Goal: Information Seeking & Learning: Find specific fact

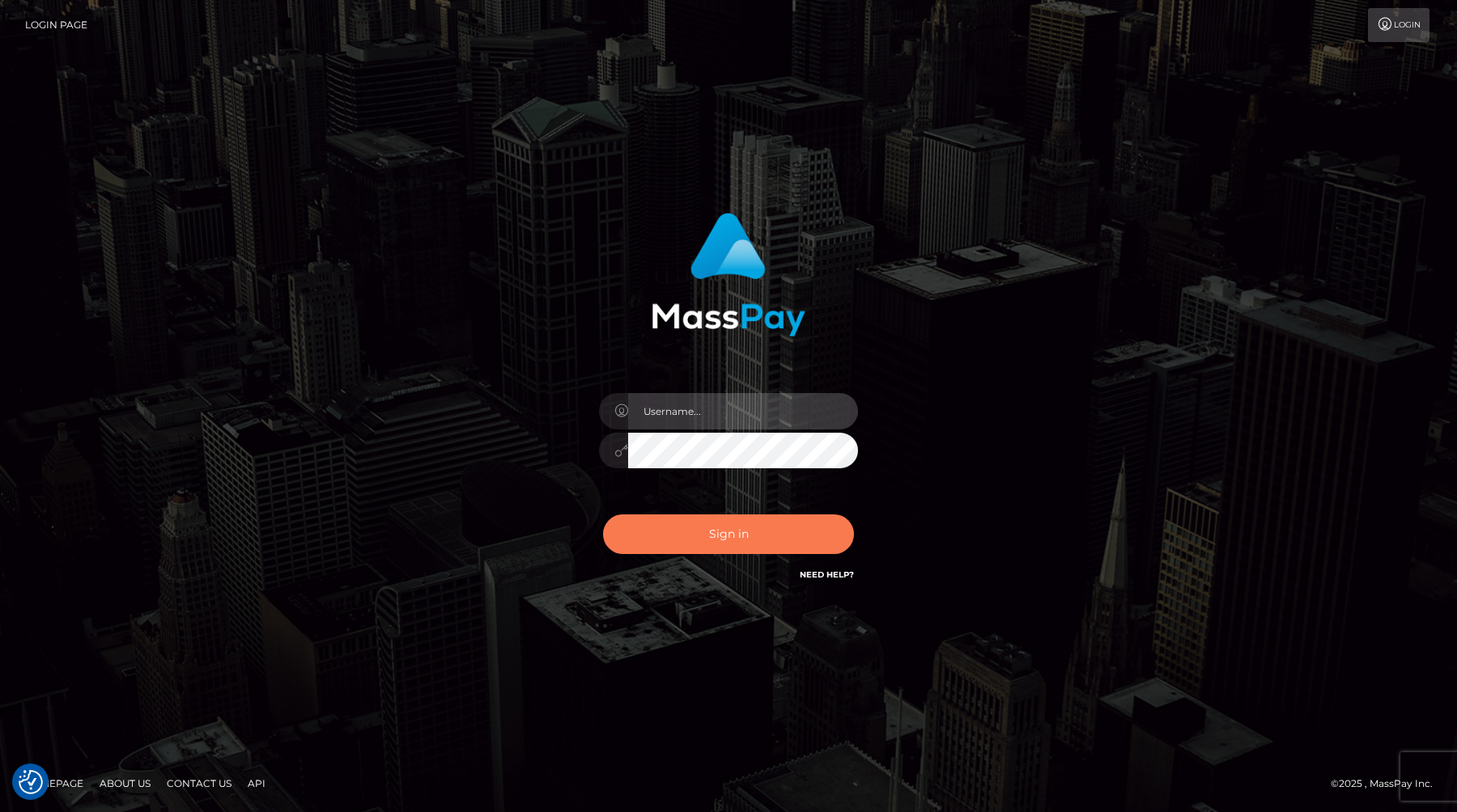
type input "anthony.club"
click at [692, 529] on button "Sign in" at bounding box center [728, 534] width 251 height 39
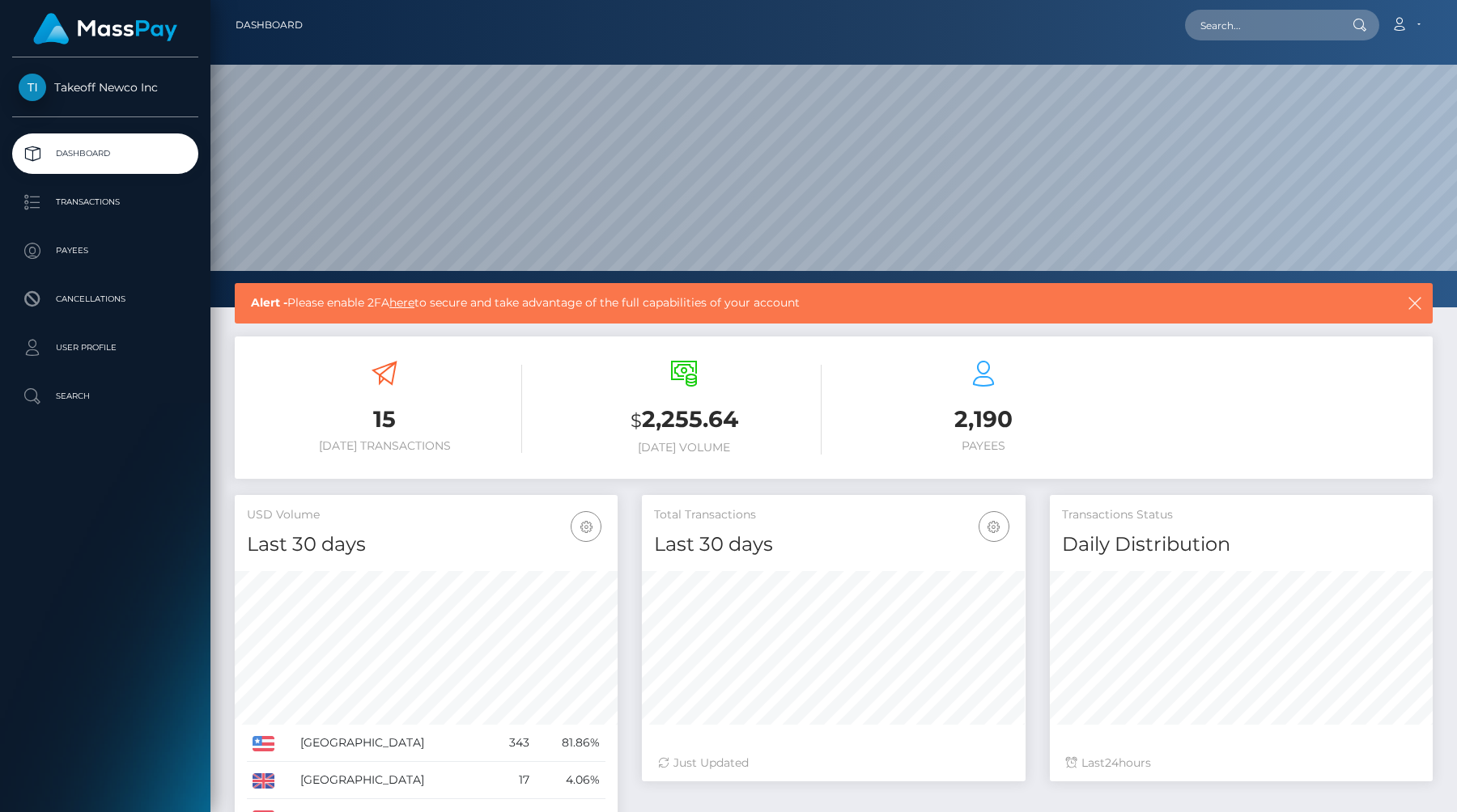
scroll to position [287, 383]
click at [111, 344] on p "User Profile" at bounding box center [105, 348] width 173 height 24
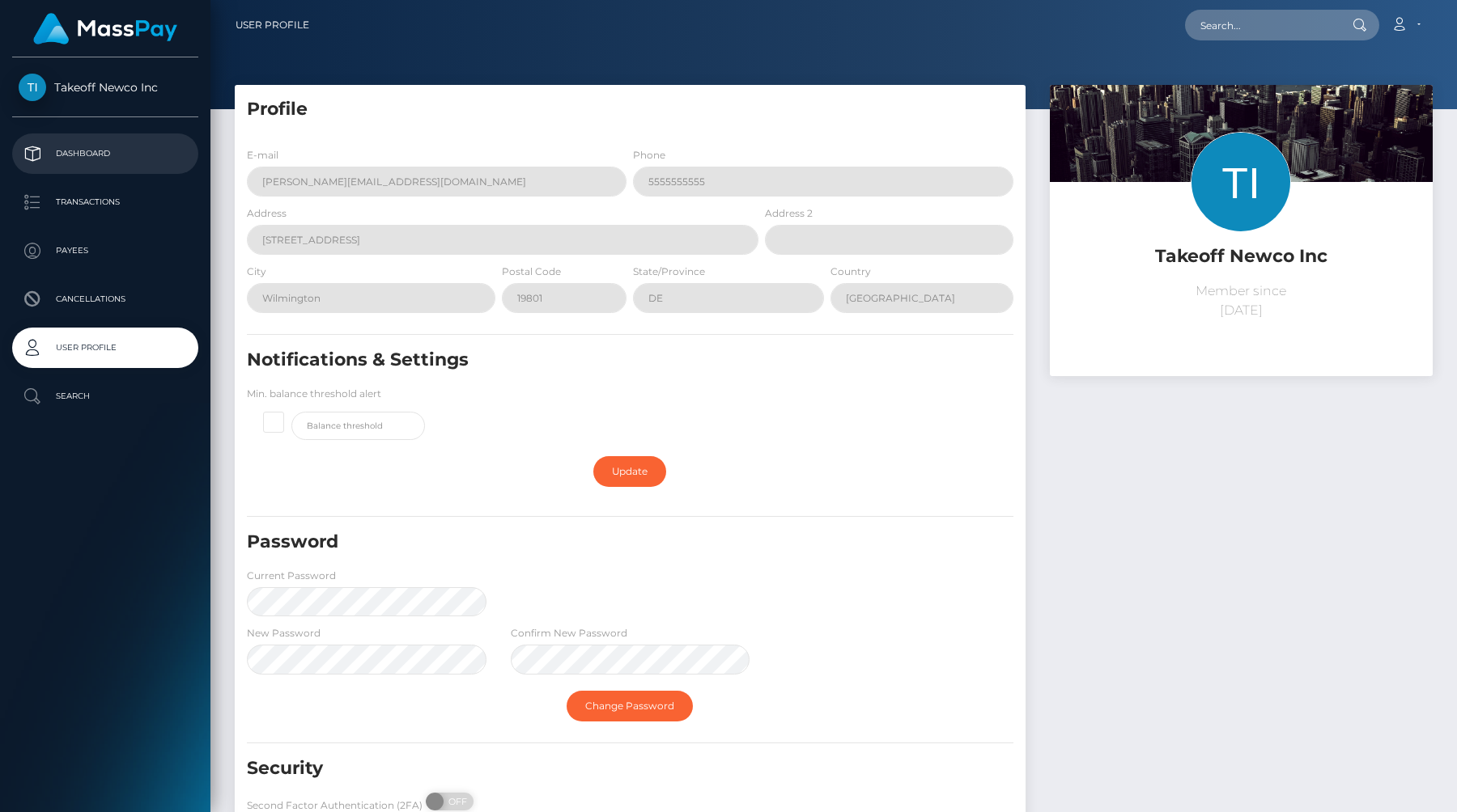
click at [77, 157] on p "Dashboard" at bounding box center [105, 154] width 173 height 24
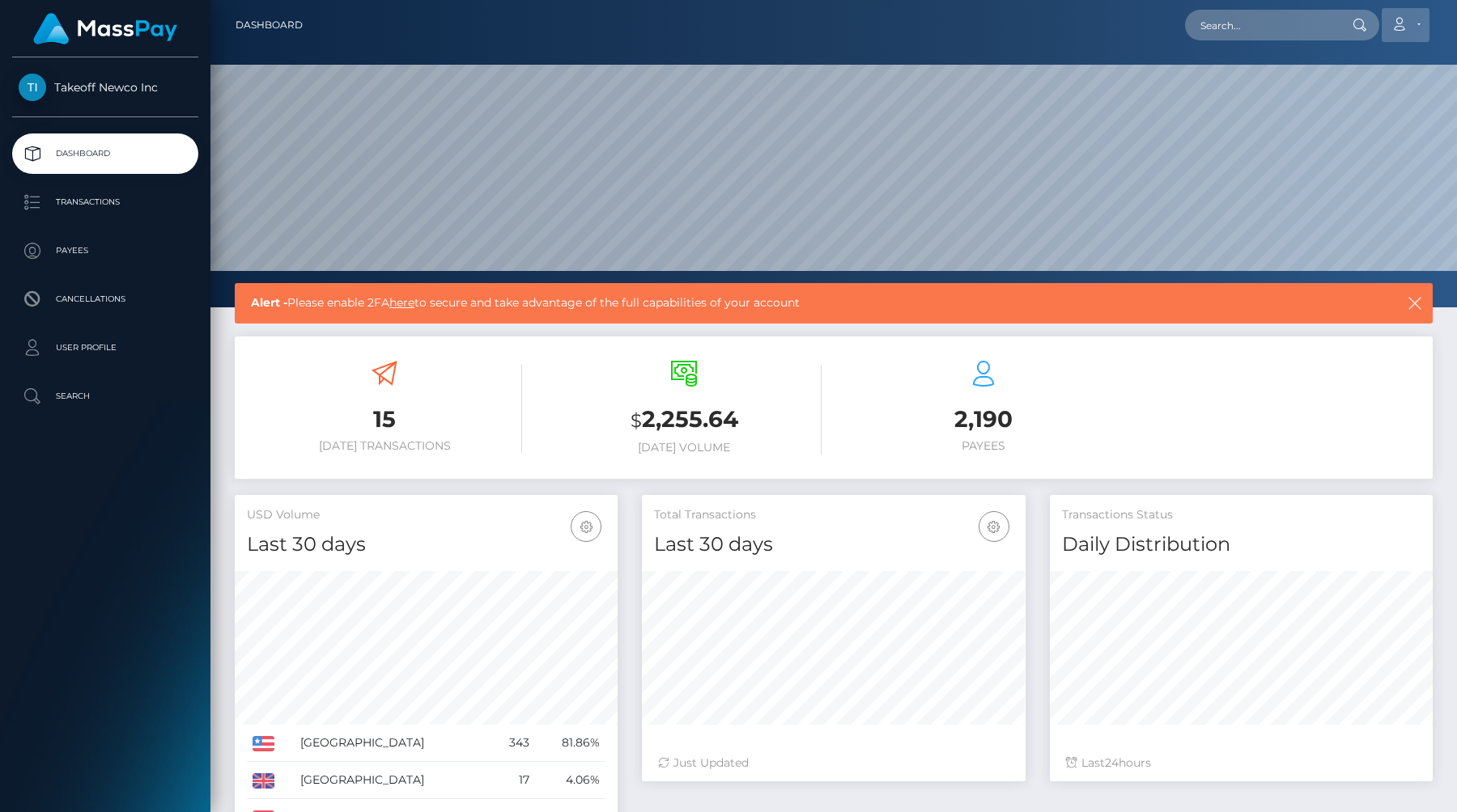
click at [1423, 17] on link "Account" at bounding box center [1405, 24] width 48 height 34
click at [1422, 17] on link "Account" at bounding box center [1405, 24] width 48 height 34
click at [54, 255] on p "Payees" at bounding box center [105, 251] width 173 height 24
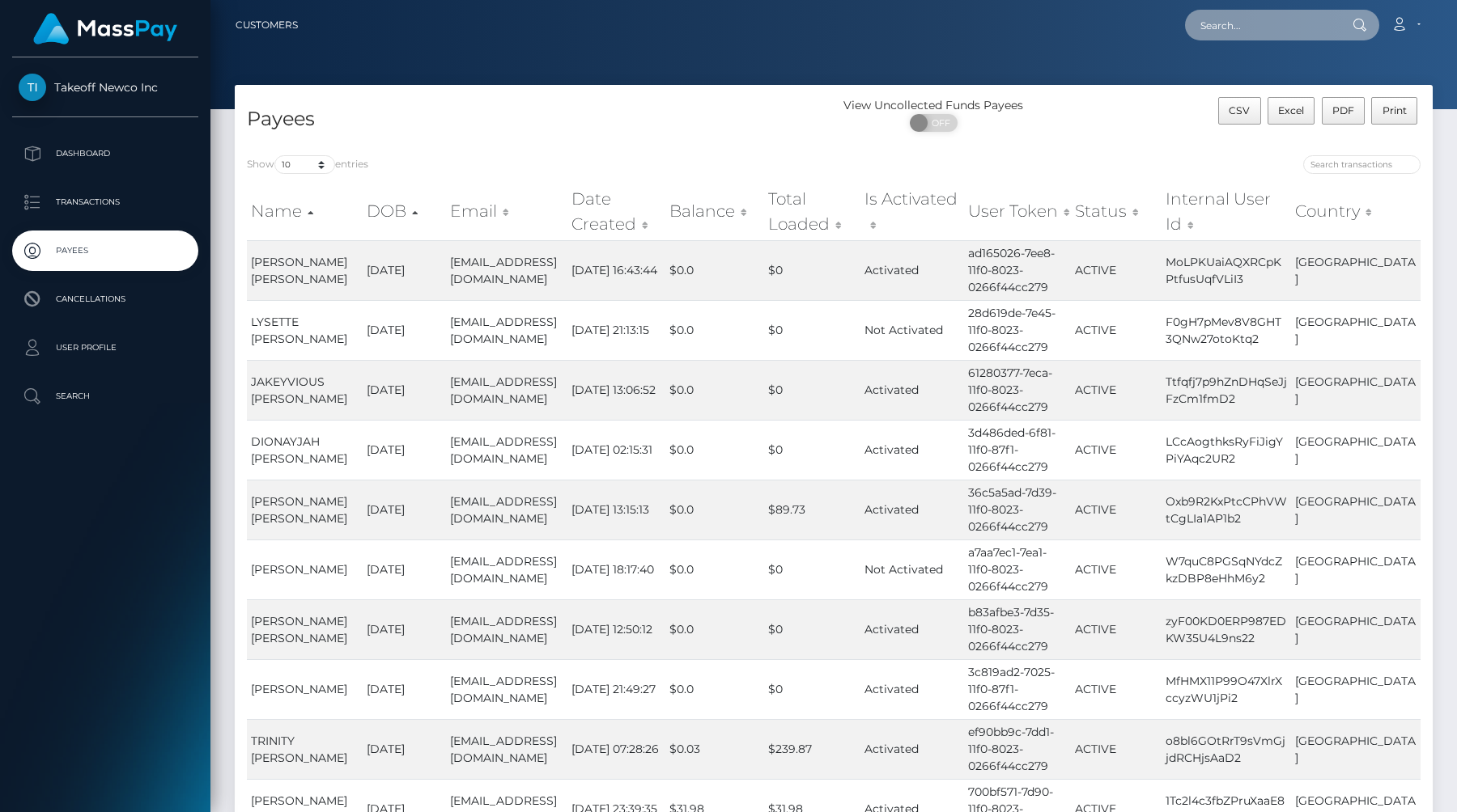
click at [1244, 27] on input "text" at bounding box center [1261, 24] width 152 height 31
paste input "[EMAIL_ADDRESS][DOMAIN_NAME]"
type input "[EMAIL_ADDRESS][DOMAIN_NAME]"
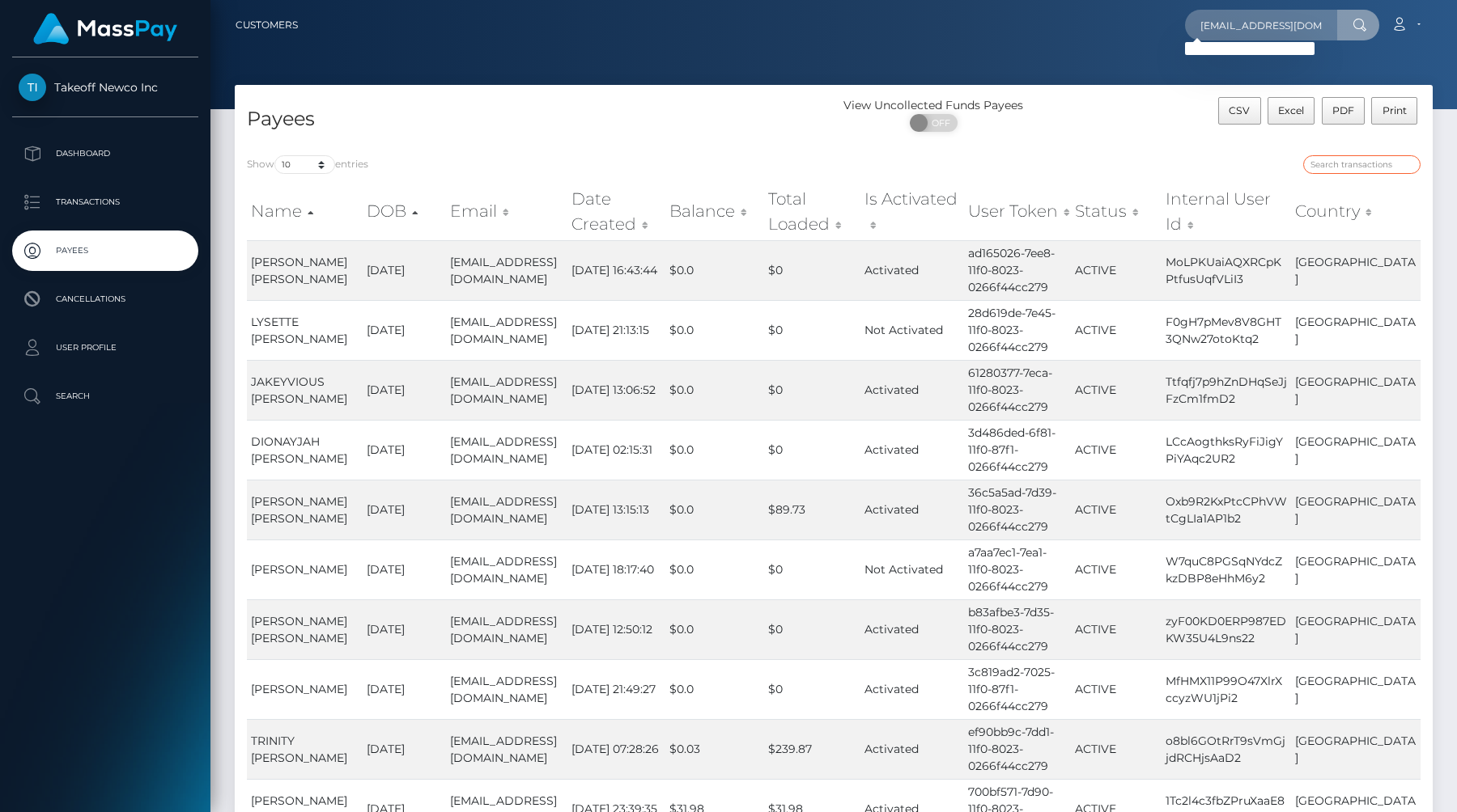
click at [1357, 169] on input "search" at bounding box center [1362, 164] width 117 height 18
paste input "bbssss445@gmail.com"
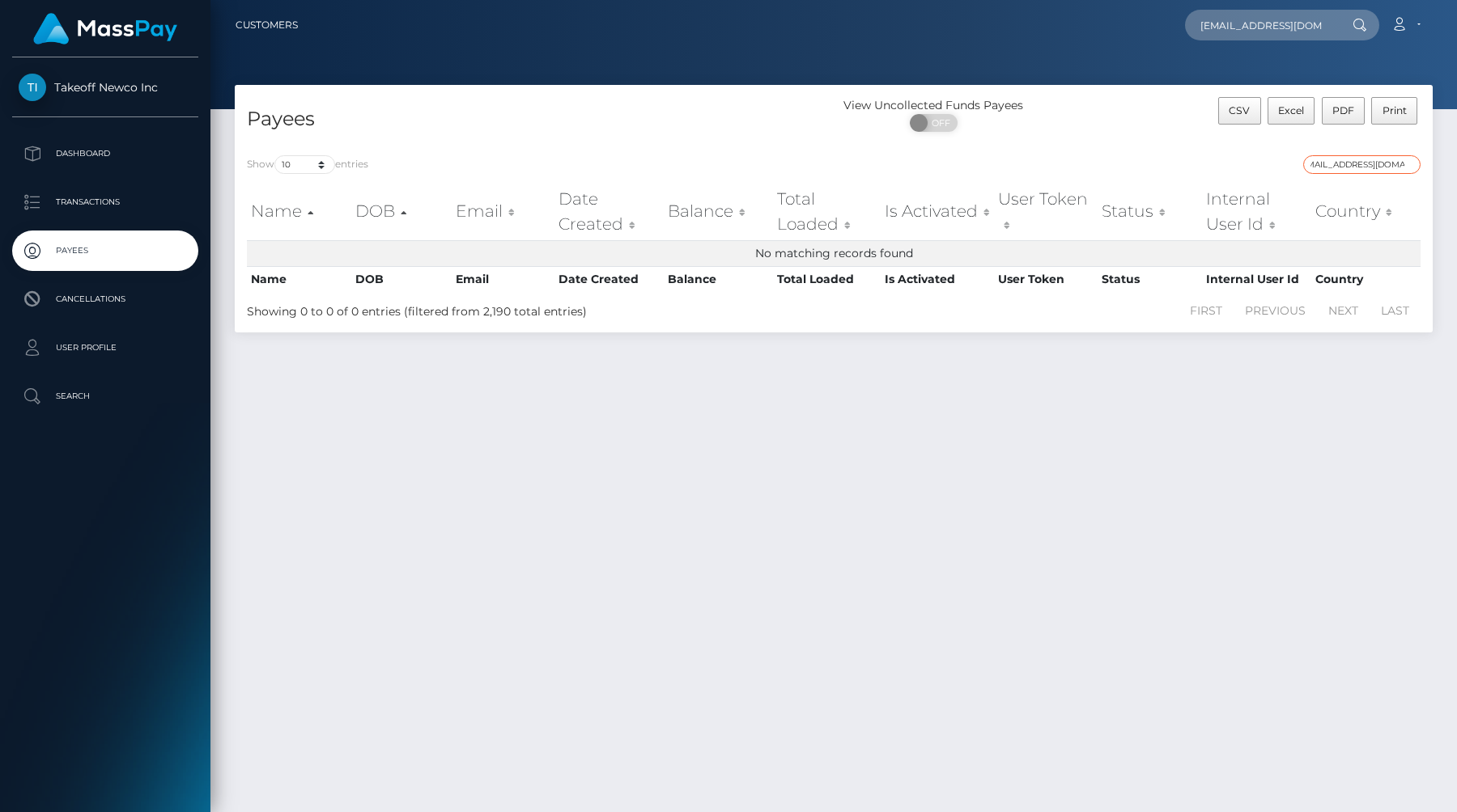
type input "bbssss445@gmail.com"
click at [74, 247] on p "Payees" at bounding box center [105, 251] width 173 height 24
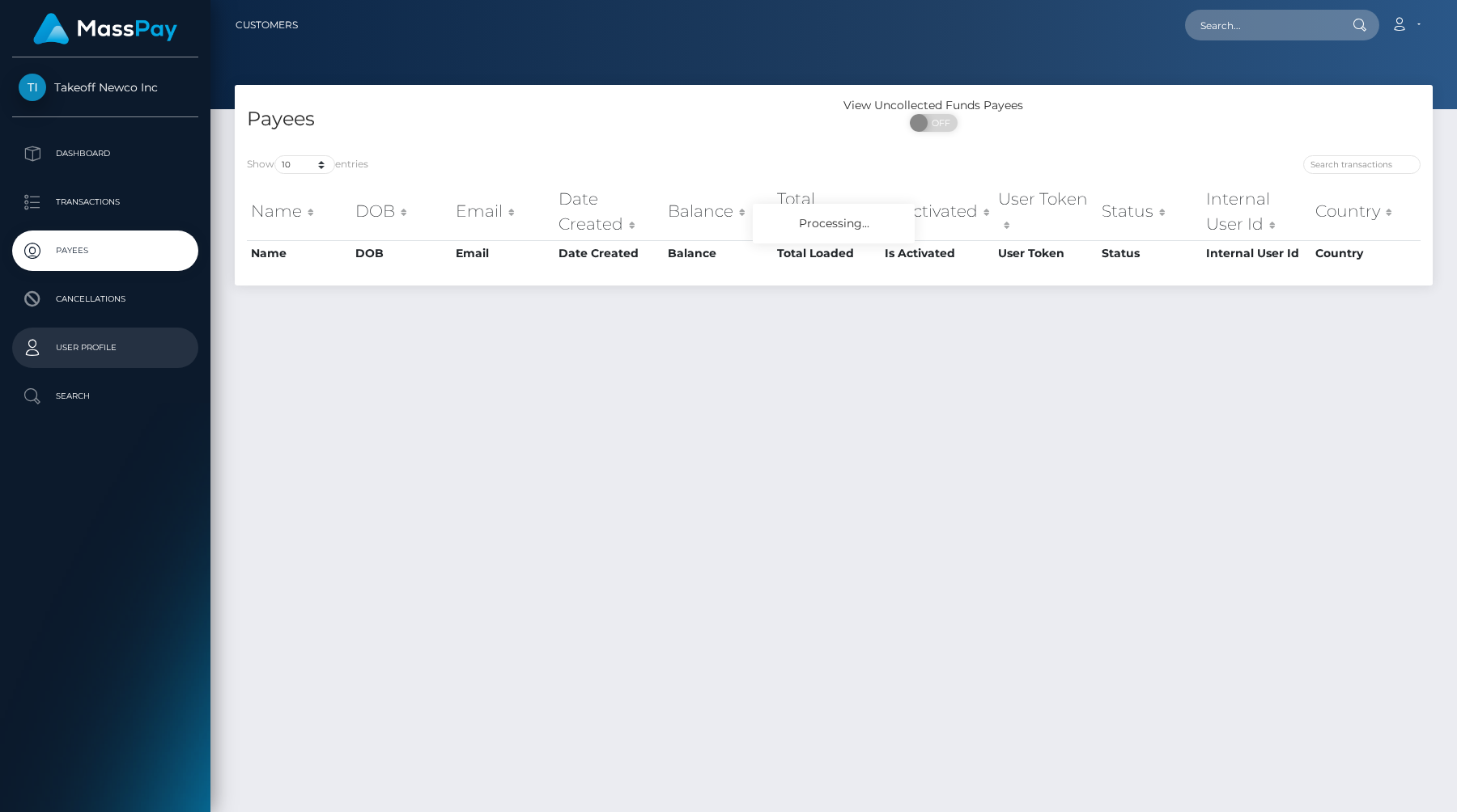
click at [90, 353] on p "User Profile" at bounding box center [105, 348] width 173 height 24
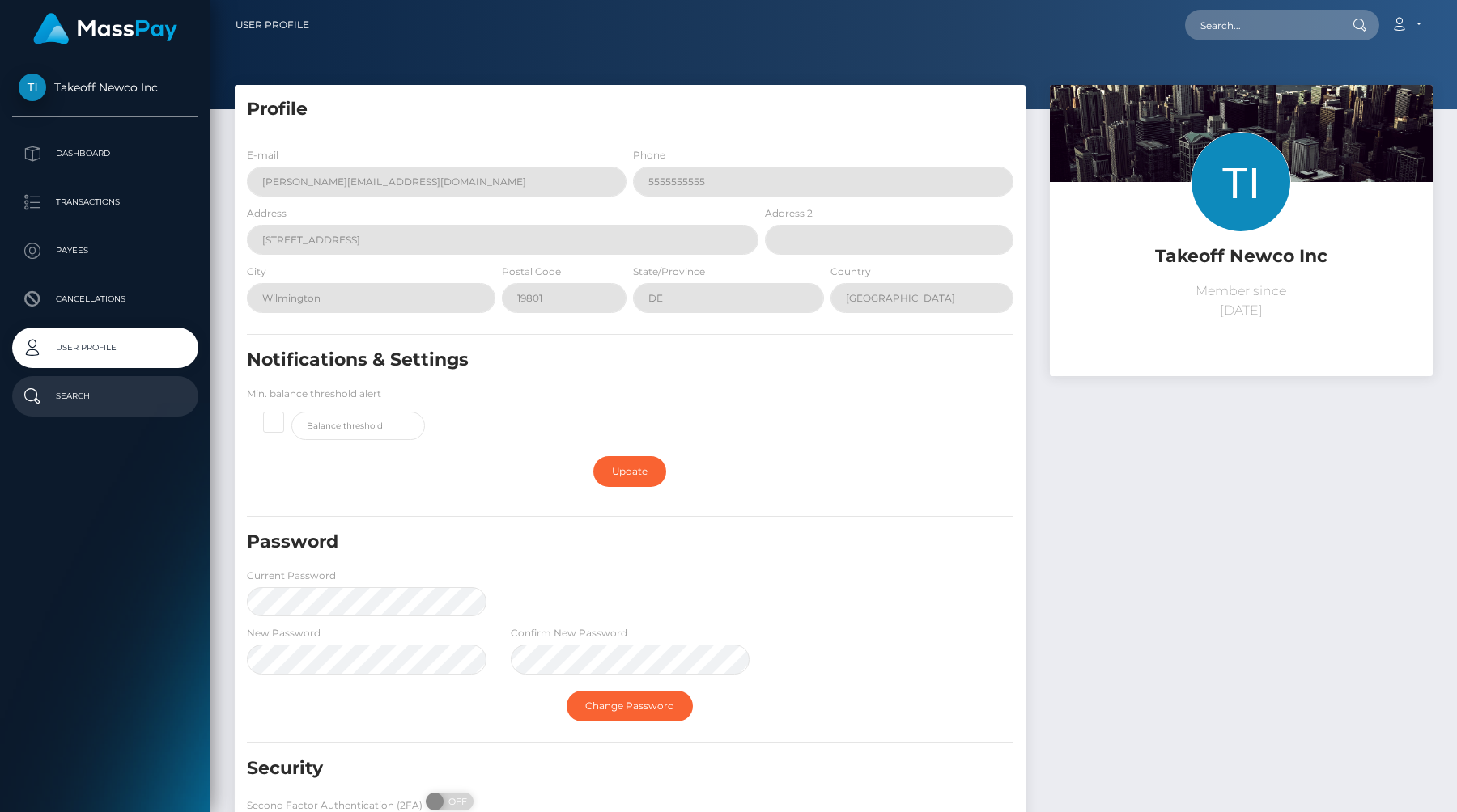
click at [79, 399] on p "Search" at bounding box center [105, 397] width 173 height 24
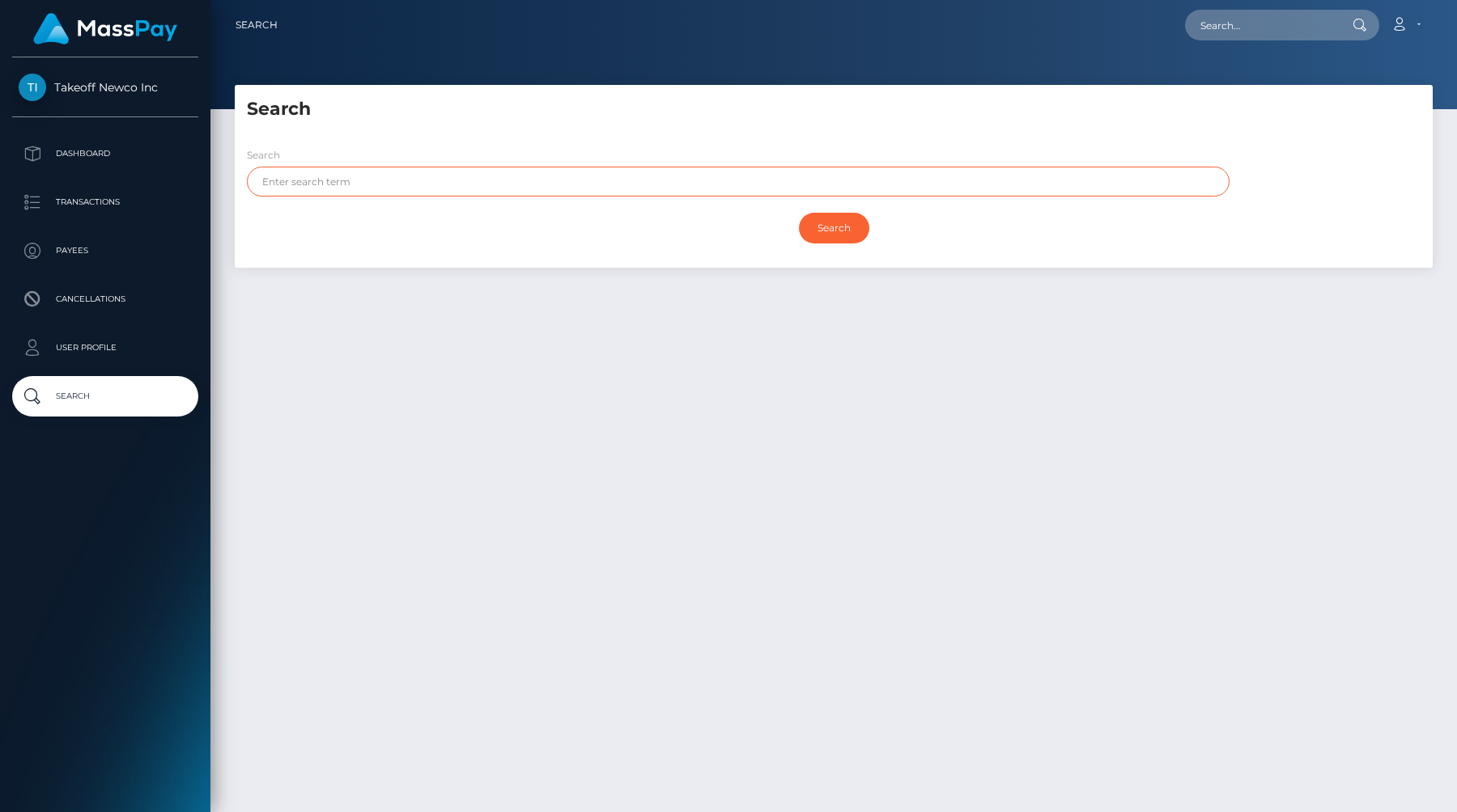
click at [366, 174] on input "text" at bounding box center [738, 182] width 983 height 30
paste input "[EMAIL_ADDRESS][DOMAIN_NAME]"
type input "[EMAIL_ADDRESS][DOMAIN_NAME]"
click at [799, 212] on input "Search" at bounding box center [834, 227] width 71 height 31
click at [855, 235] on input "Search" at bounding box center [834, 227] width 71 height 31
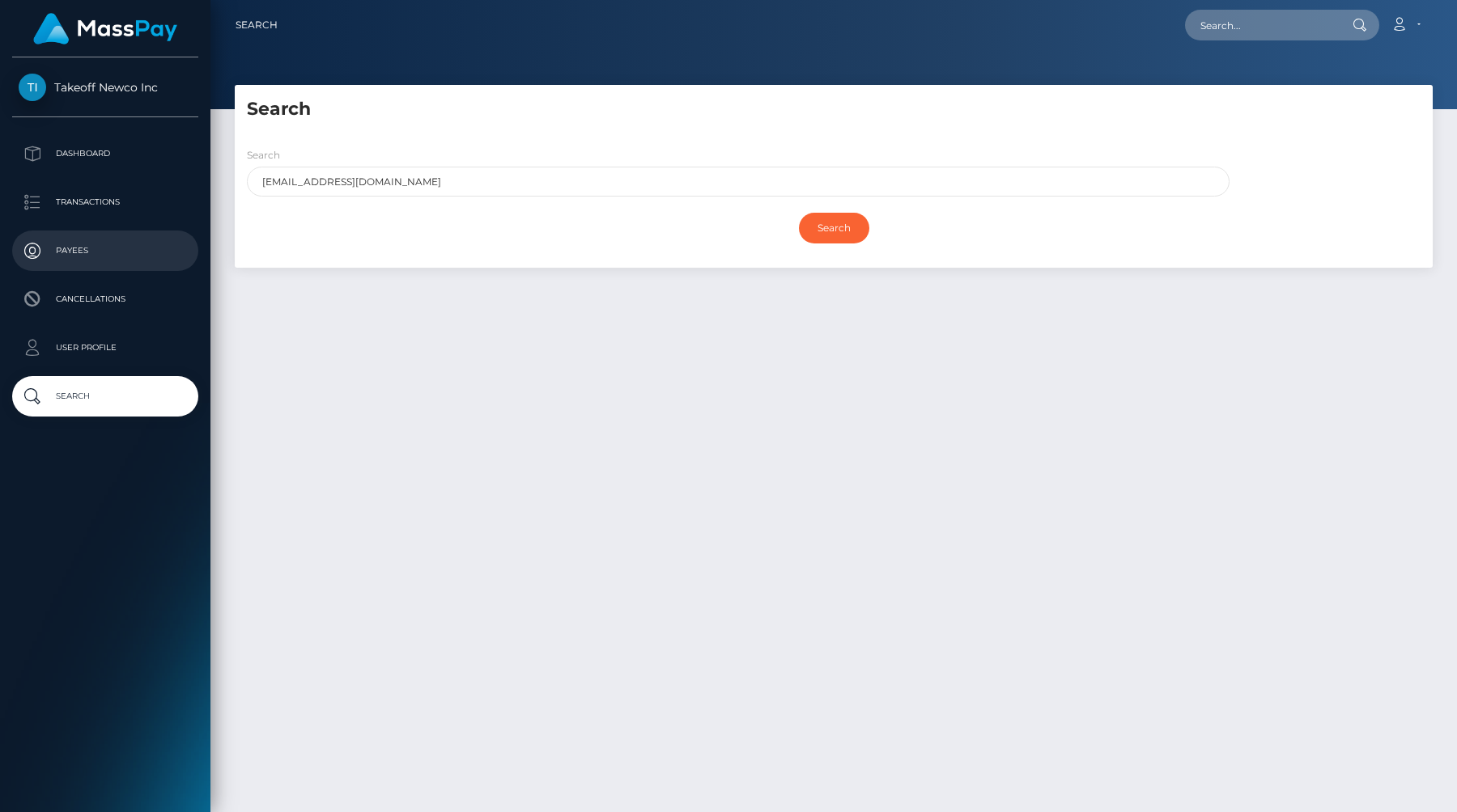
click at [76, 248] on p "Payees" at bounding box center [105, 251] width 173 height 24
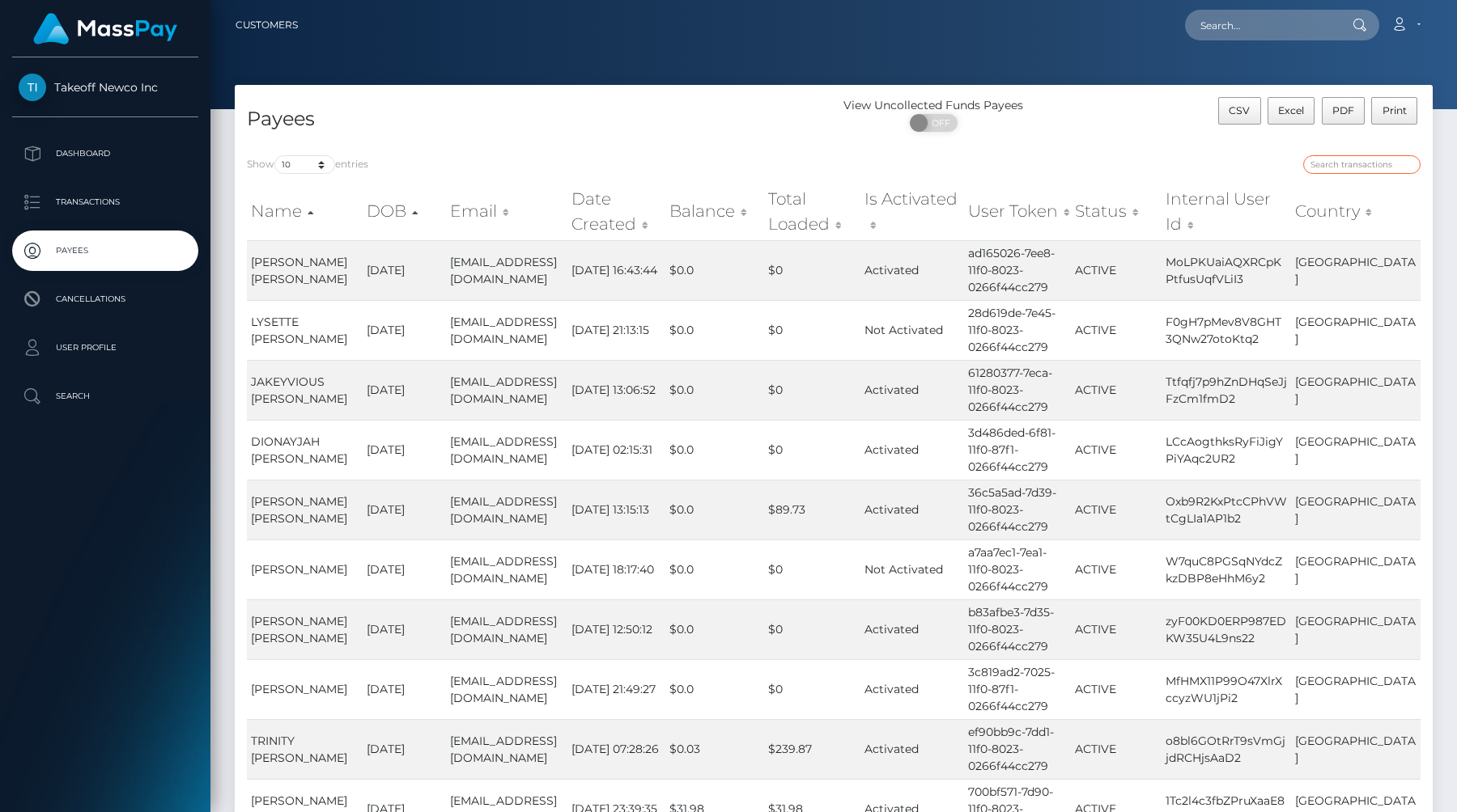
click at [1356, 170] on input "search" at bounding box center [1362, 164] width 117 height 18
paste input "[EMAIL_ADDRESS][DOMAIN_NAME]"
type input "[EMAIL_ADDRESS][DOMAIN_NAME]"
click at [1244, 116] on span "CSV" at bounding box center [1239, 110] width 21 height 12
click at [936, 128] on span "OFF" at bounding box center [939, 123] width 40 height 17
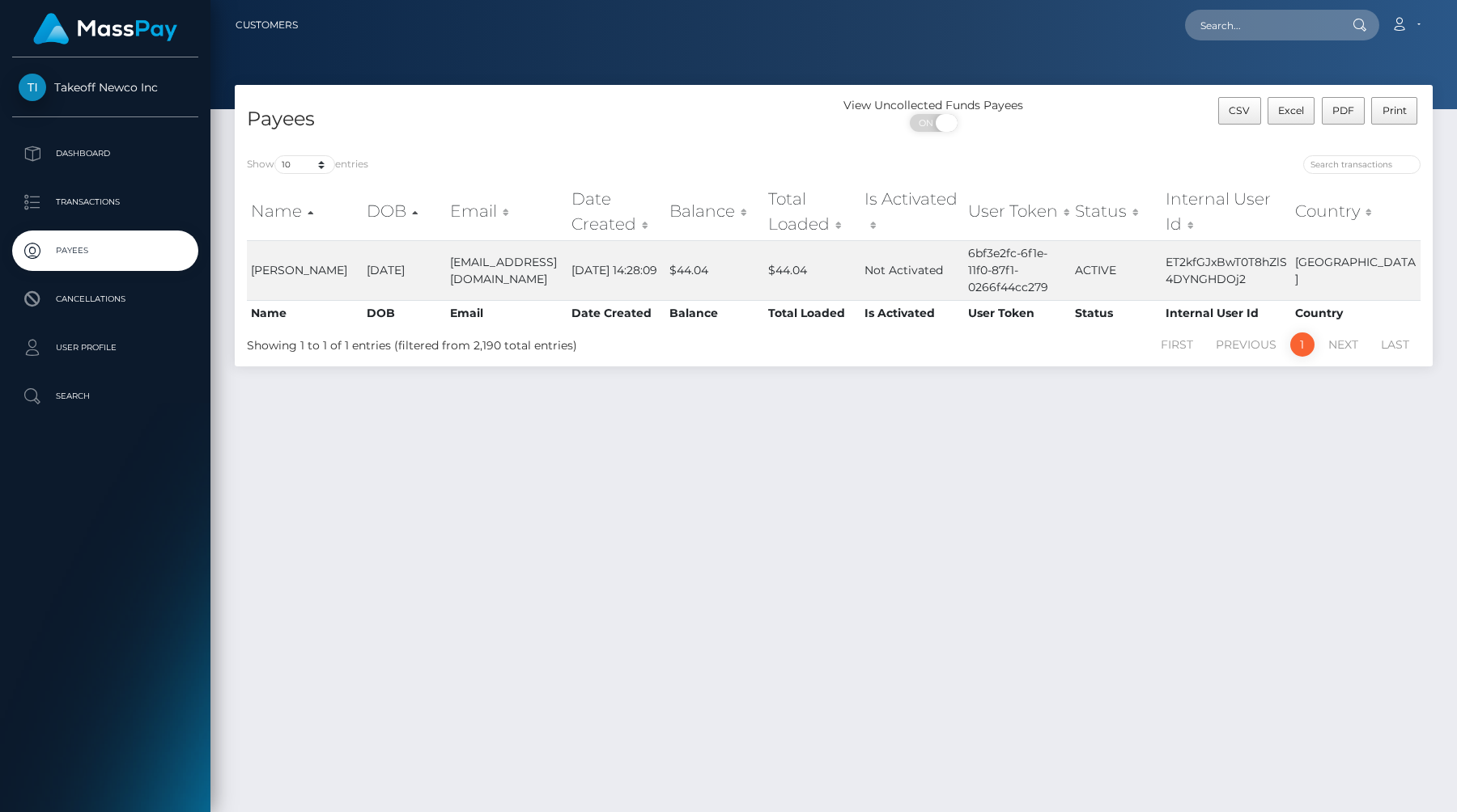
click at [932, 128] on span "ON" at bounding box center [928, 123] width 40 height 17
checkbox input "false"
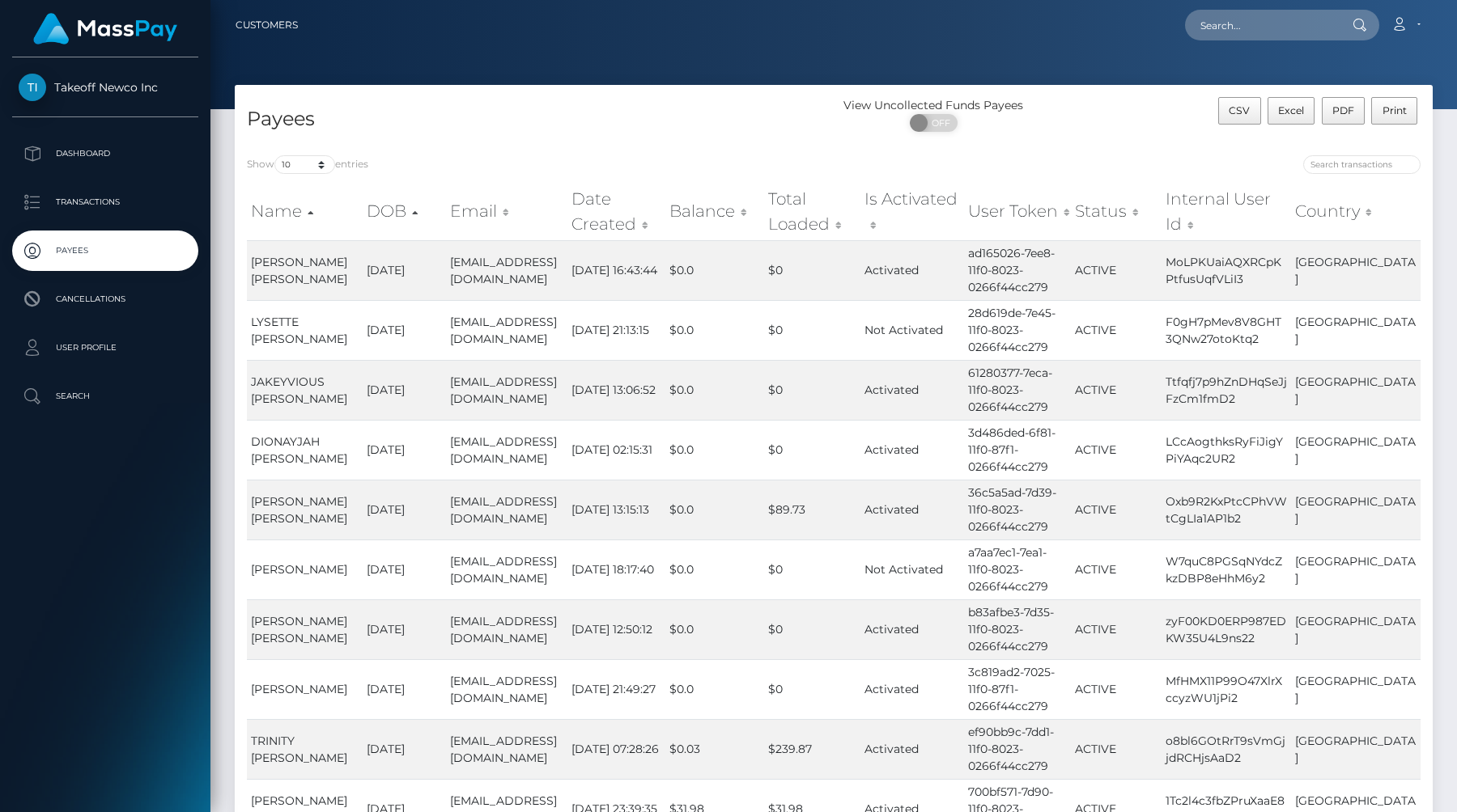
click at [487, 215] on th "Email" at bounding box center [506, 212] width 122 height 58
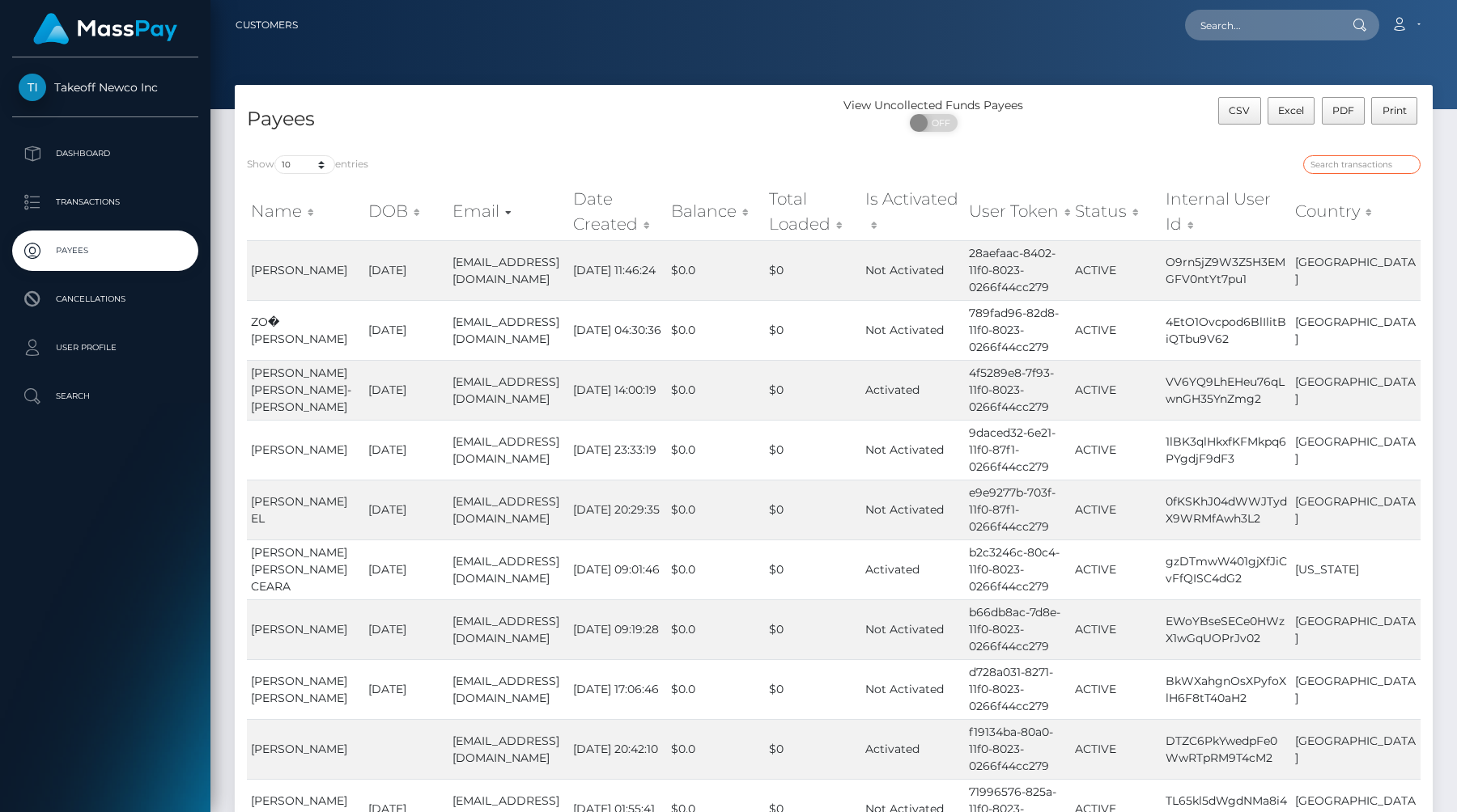
click at [1346, 165] on input "search" at bounding box center [1362, 164] width 117 height 18
paste input "bbssss445@gmail.com"
type input "email=bbssss445@gmail.com"
type input "joanna"
click at [1234, 267] on td "O9rn5jZ9W3Z5H3EMGFV0ntYt7pu1" at bounding box center [1226, 270] width 129 height 59
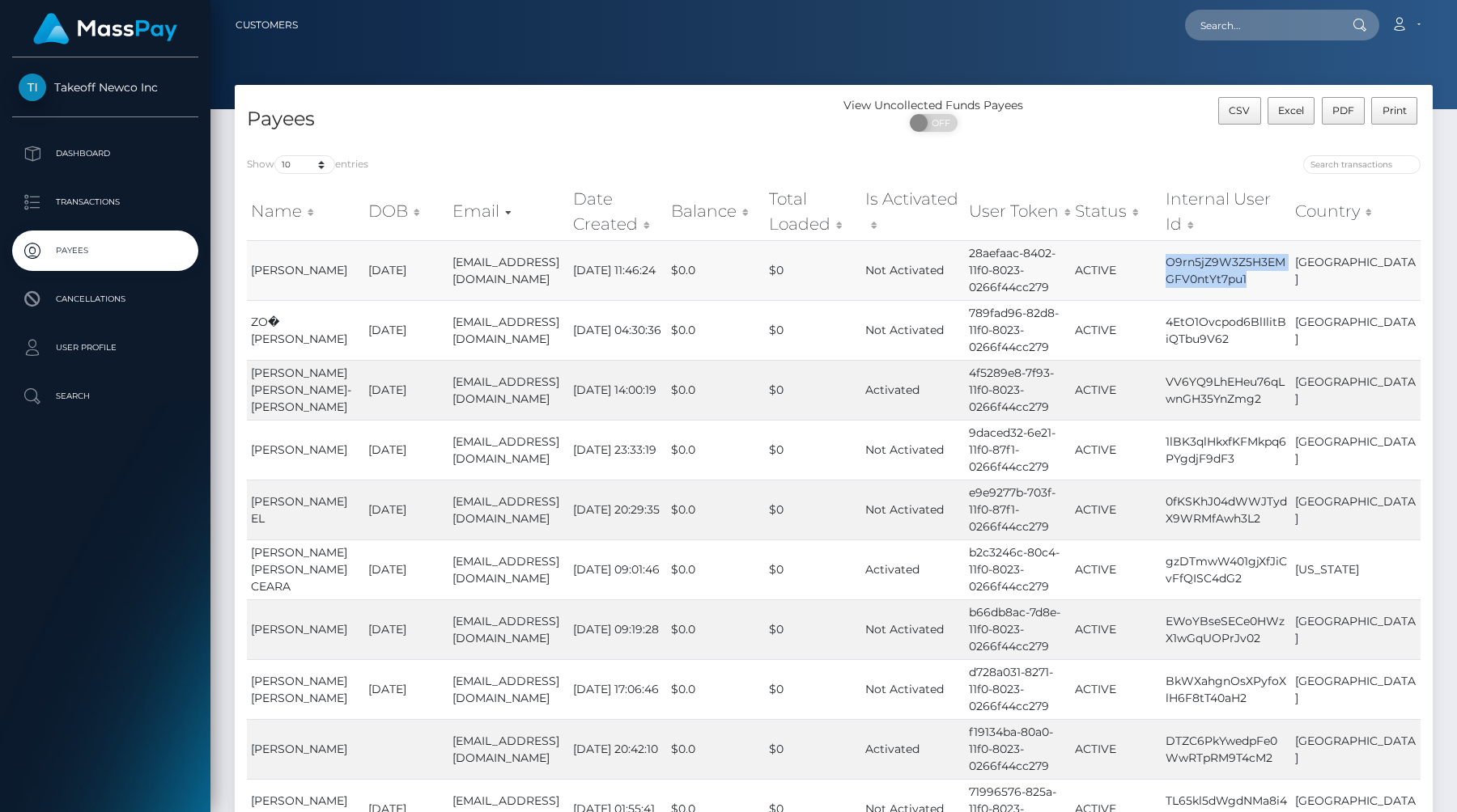
click at [1234, 267] on td "O9rn5jZ9W3Z5H3EMGFV0ntYt7pu1" at bounding box center [1226, 270] width 129 height 59
copy td "O9rn5jZ9W3Z5H3EMGFV0ntYt7pu1"
click at [1351, 163] on input "search" at bounding box center [1362, 164] width 117 height 18
paste input "O9rn5jZ9W3Z5H3EMGFV0ntYt7pu1"
type input "O9rn5jZ9W3Z5H3EMGFV0ntYt7pu1"
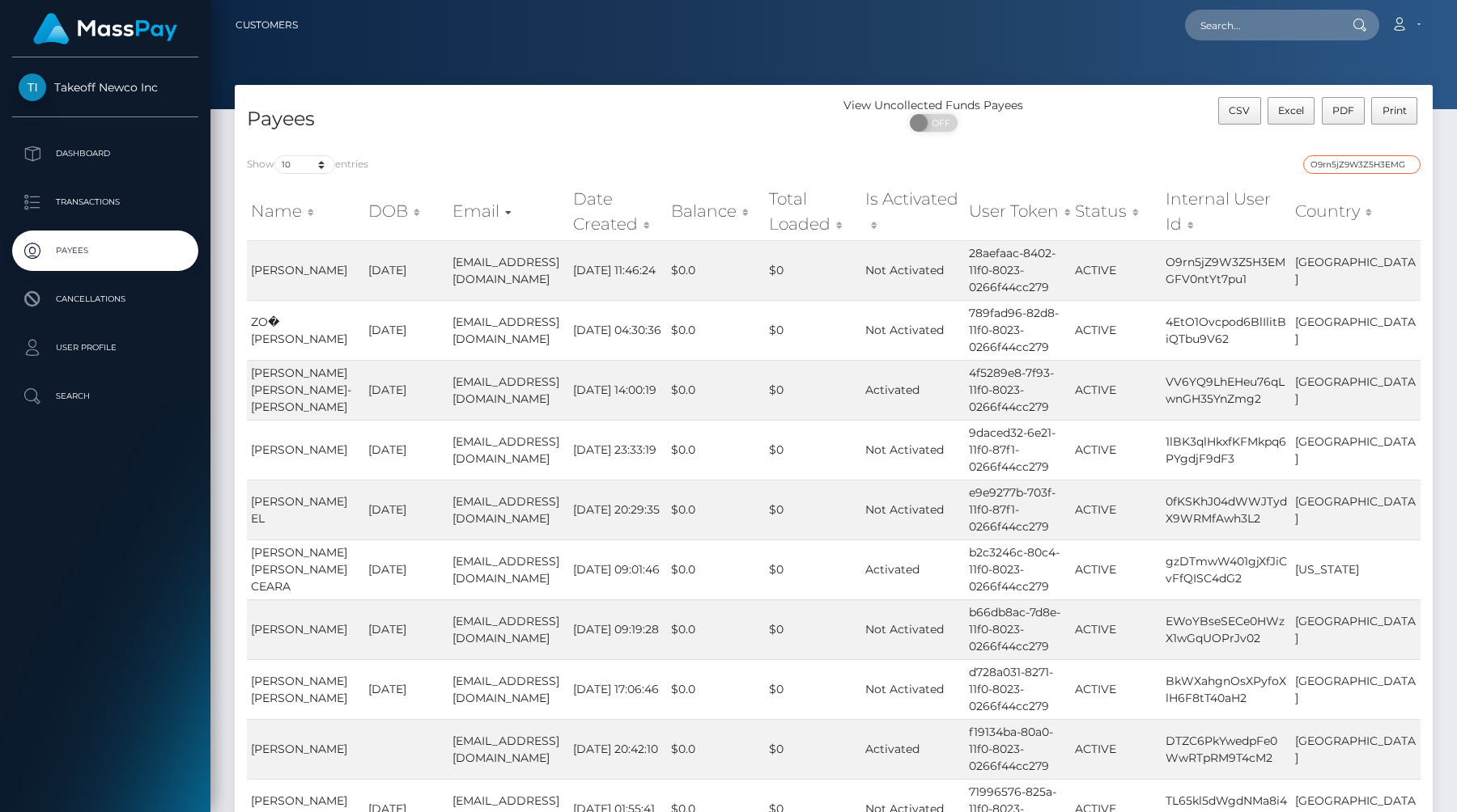
scroll to position [0, 62]
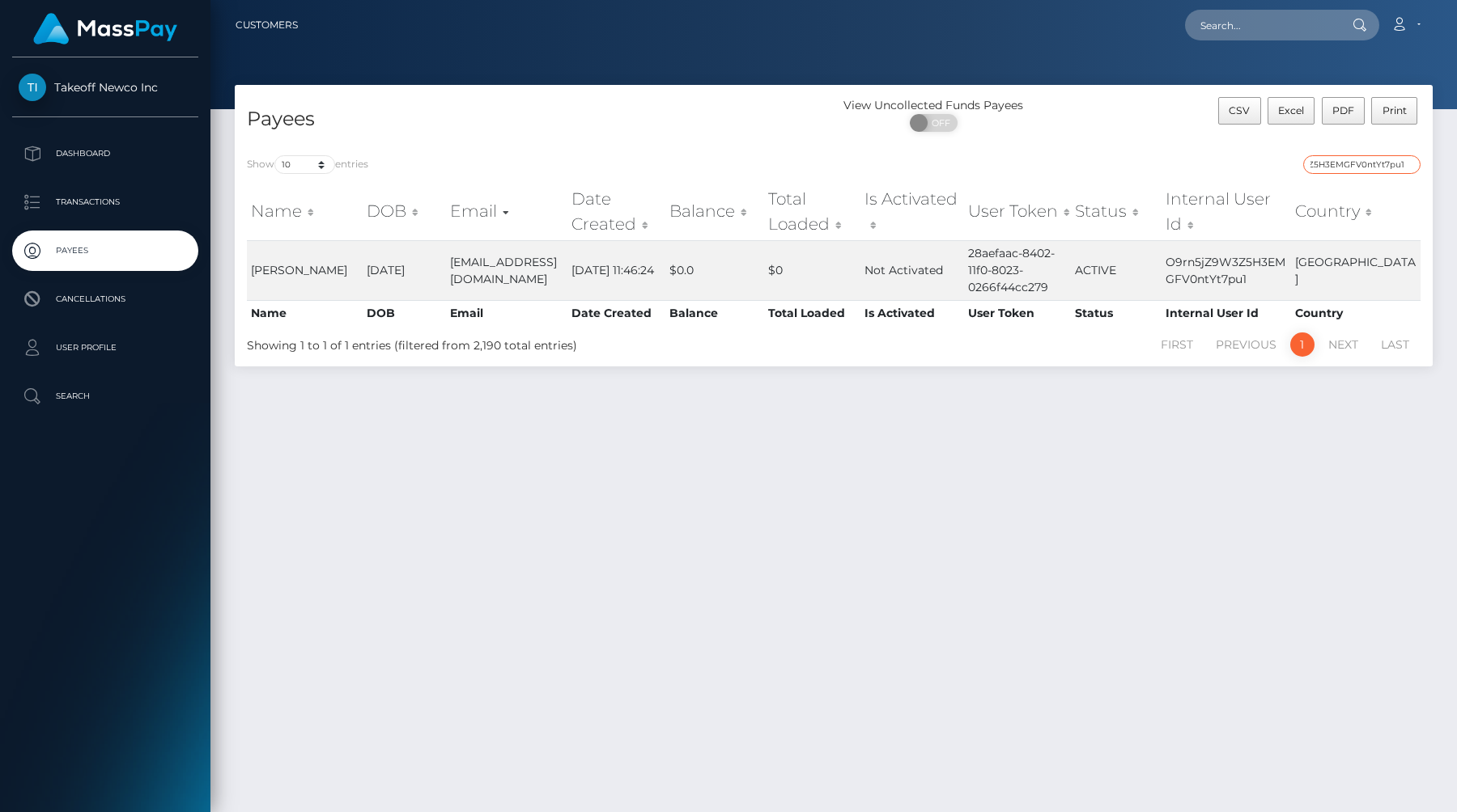
click at [1409, 163] on input "O9rn5jZ9W3Z5H3EMGFV0ntYt7pu1" at bounding box center [1362, 164] width 117 height 18
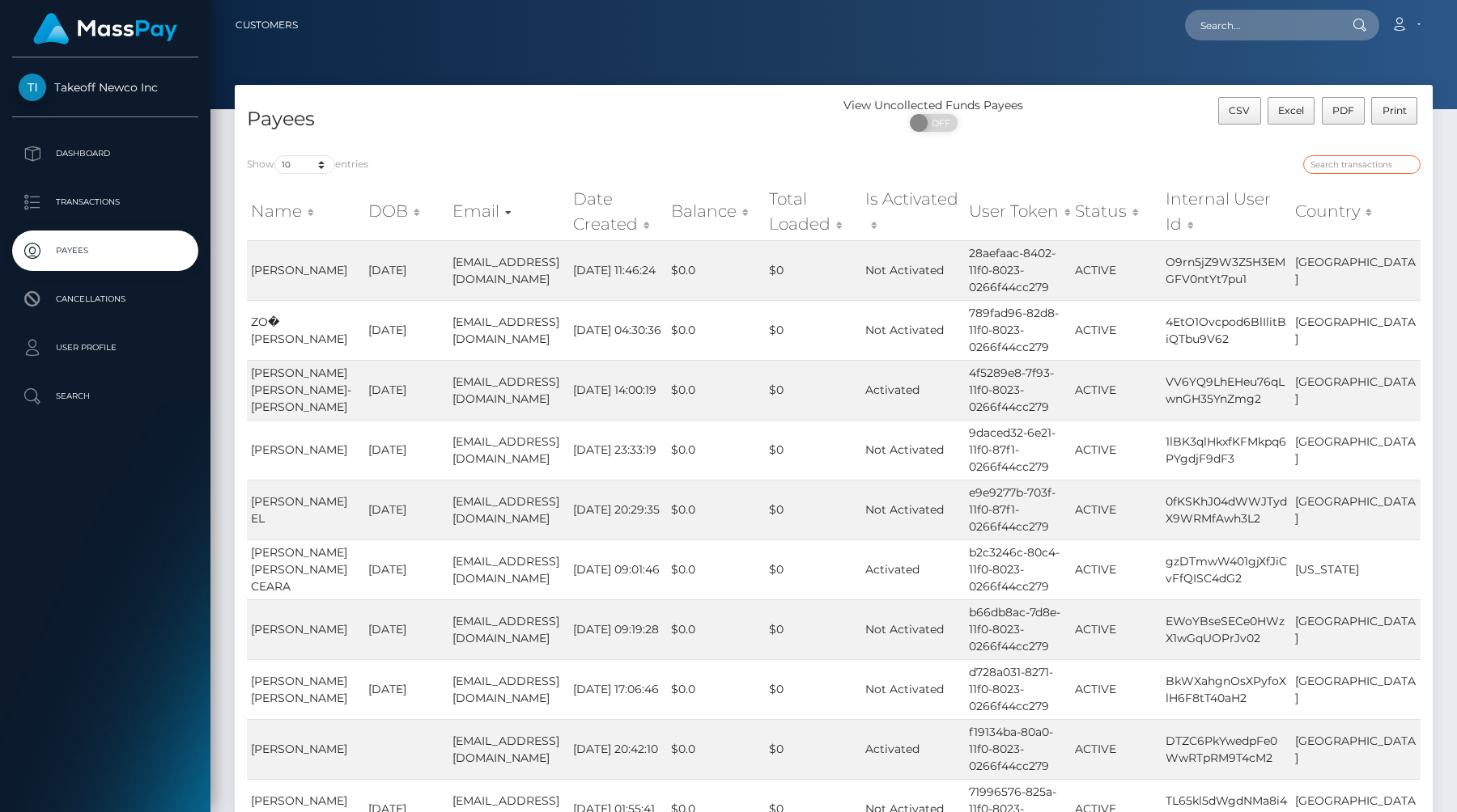
click at [1388, 170] on input "search" at bounding box center [1362, 164] width 117 height 18
paste input "7vHEmxMGkaQfrRUXMStmyYlNUBe2"
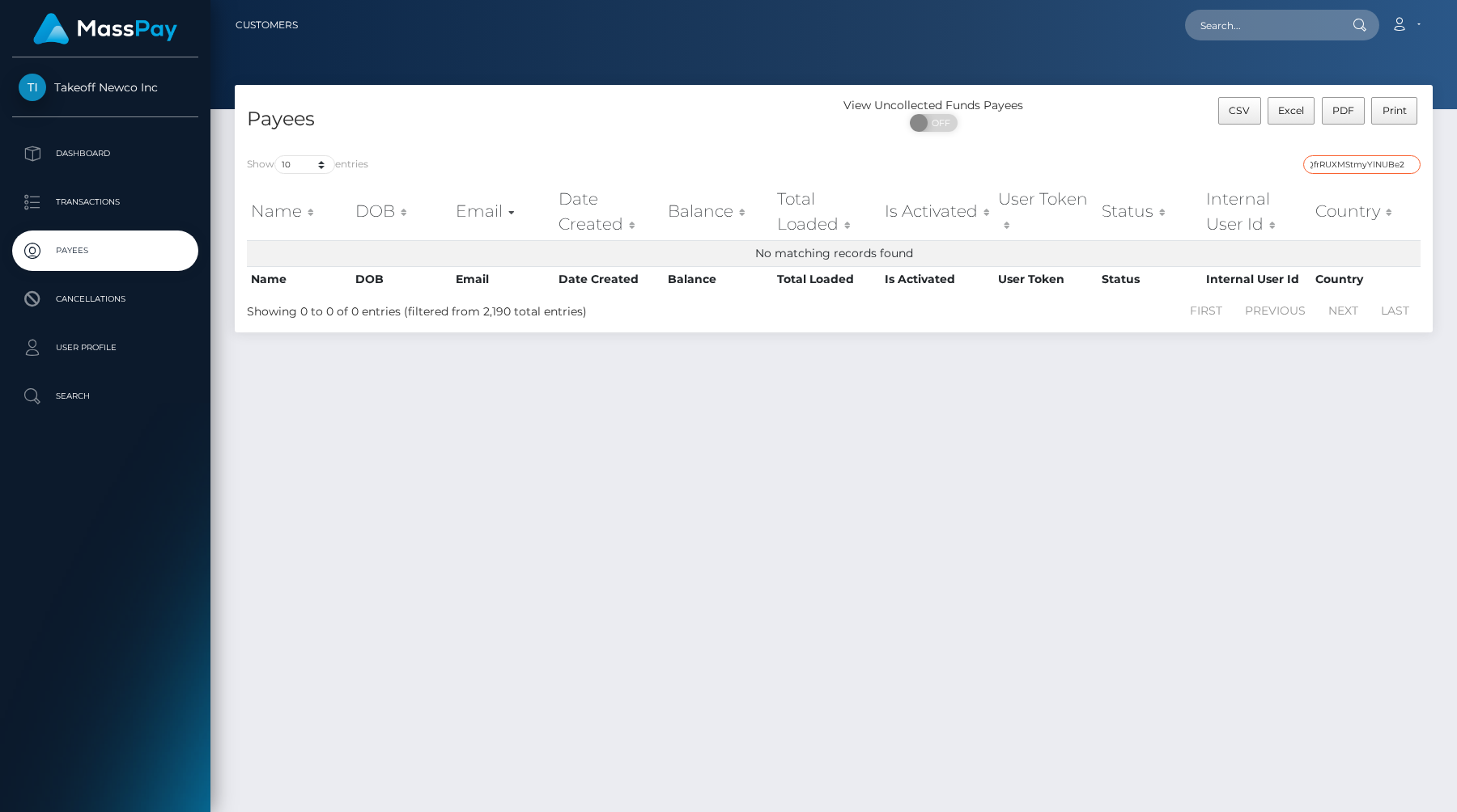
type input "7vHEmxMGkaQfrRUXMStmyYlNUBe2"
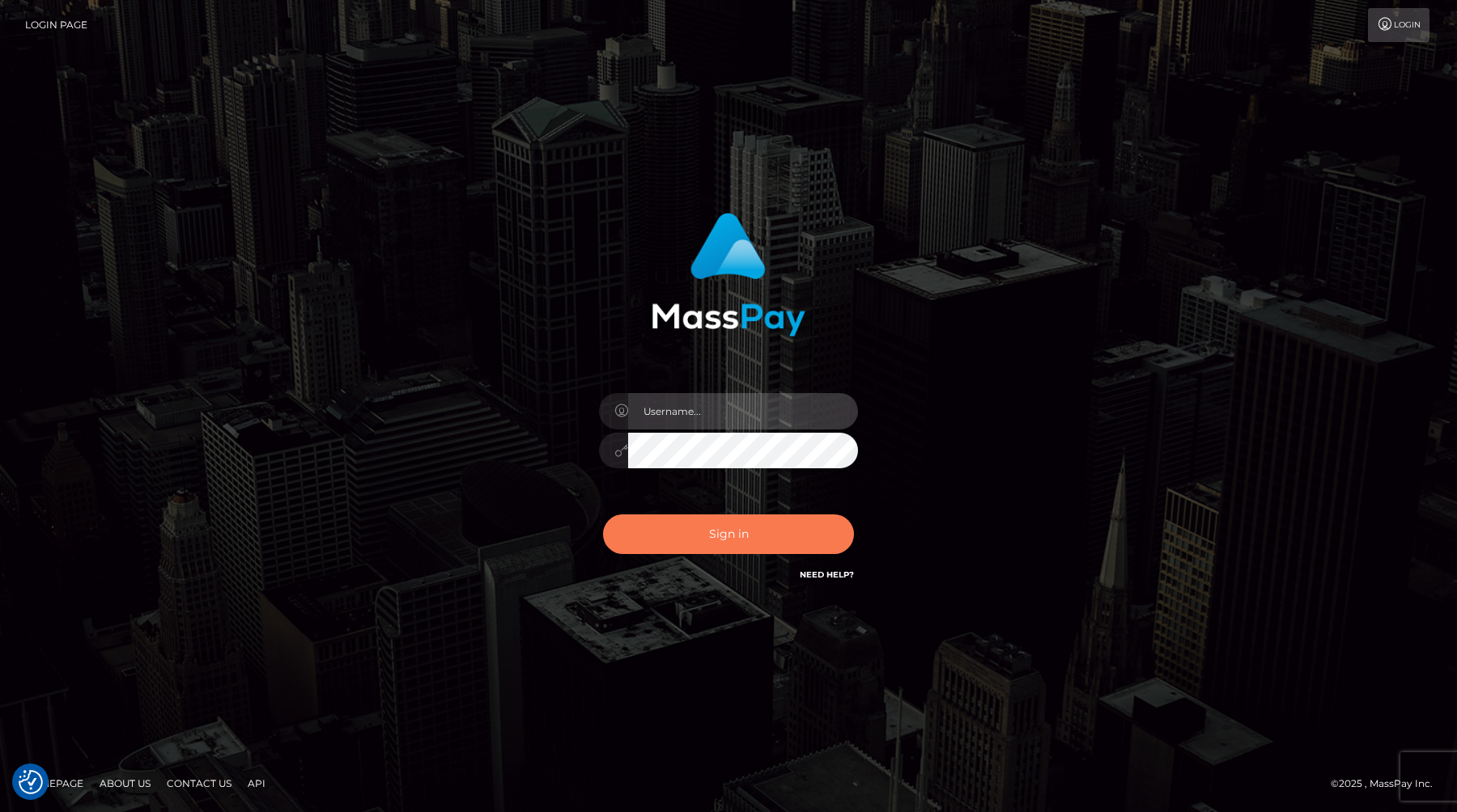
type input "[PERSON_NAME][DOMAIN_NAME]"
click at [727, 539] on button "Sign in" at bounding box center [728, 534] width 251 height 39
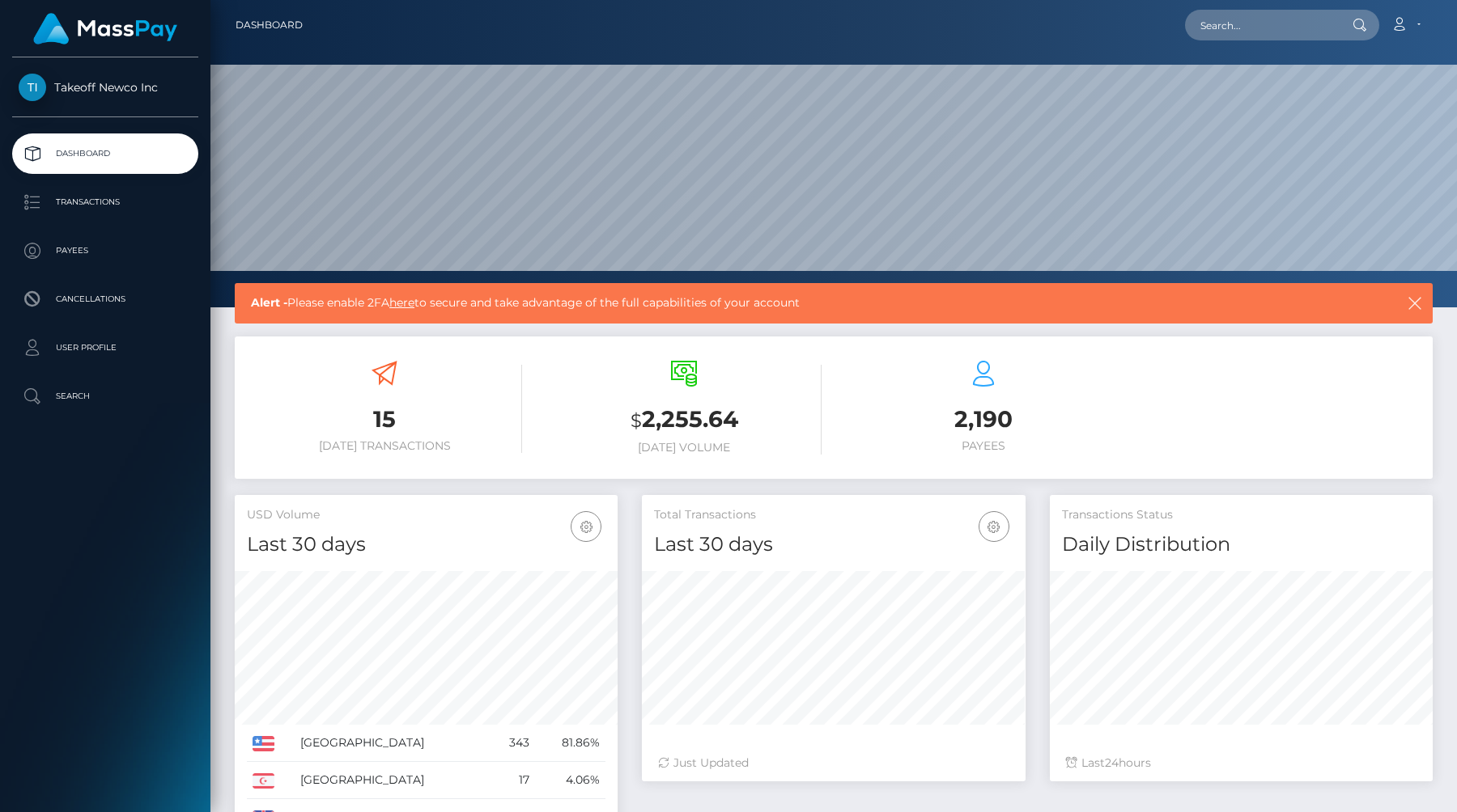
scroll to position [287, 383]
click at [1409, 25] on link "Account" at bounding box center [1405, 24] width 48 height 34
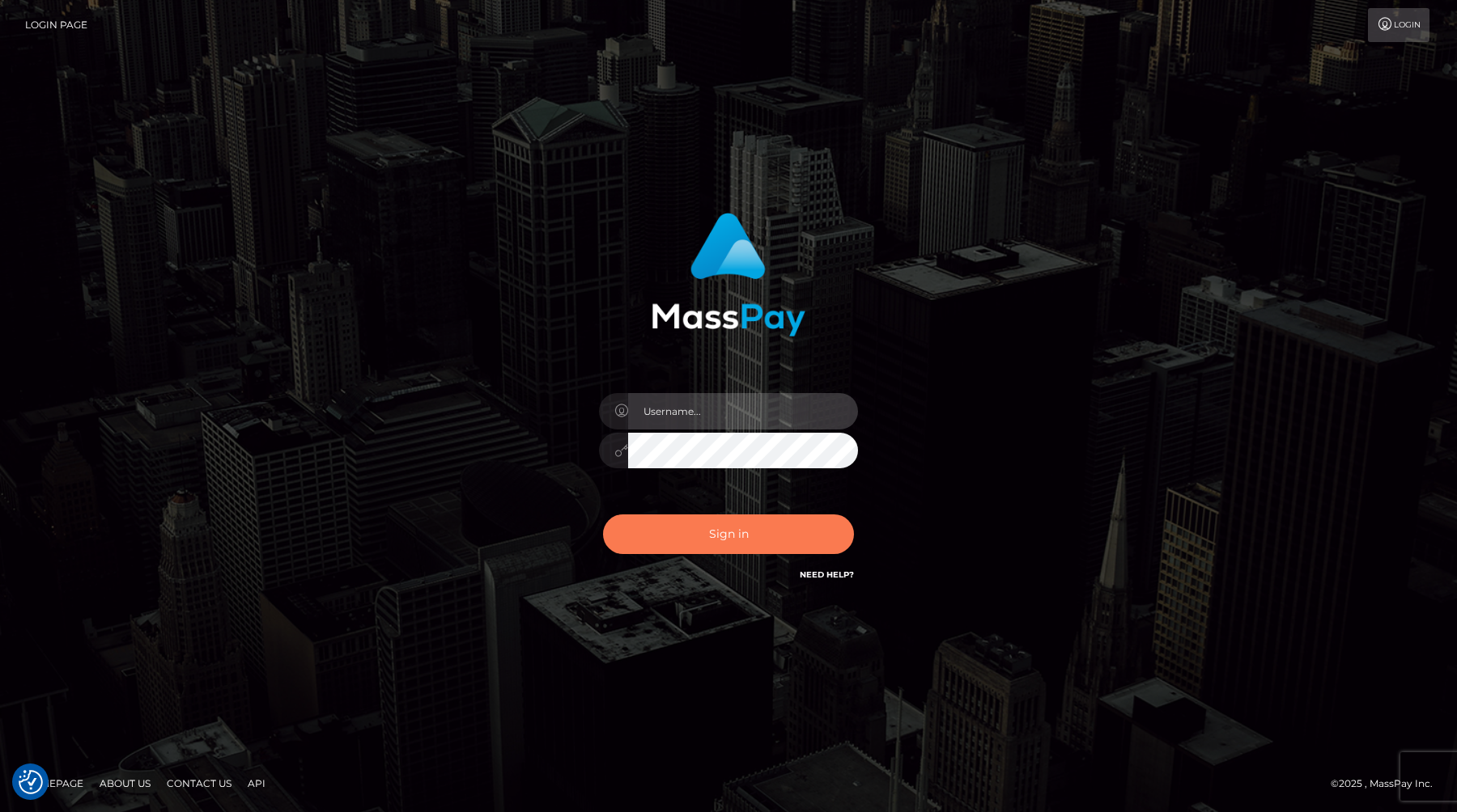
type input "anthony.club"
click at [680, 525] on button "Sign in" at bounding box center [728, 534] width 251 height 39
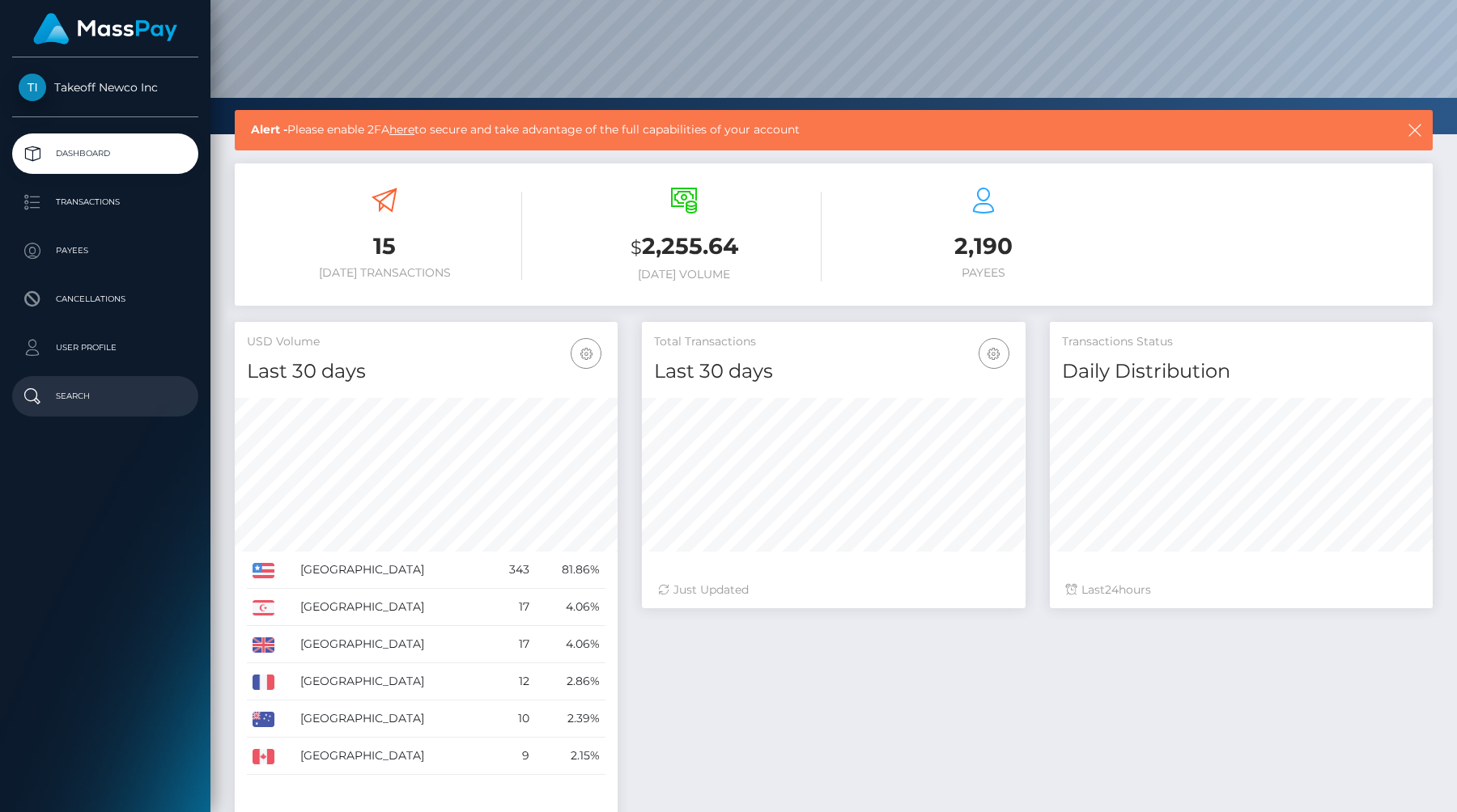
scroll to position [154, 0]
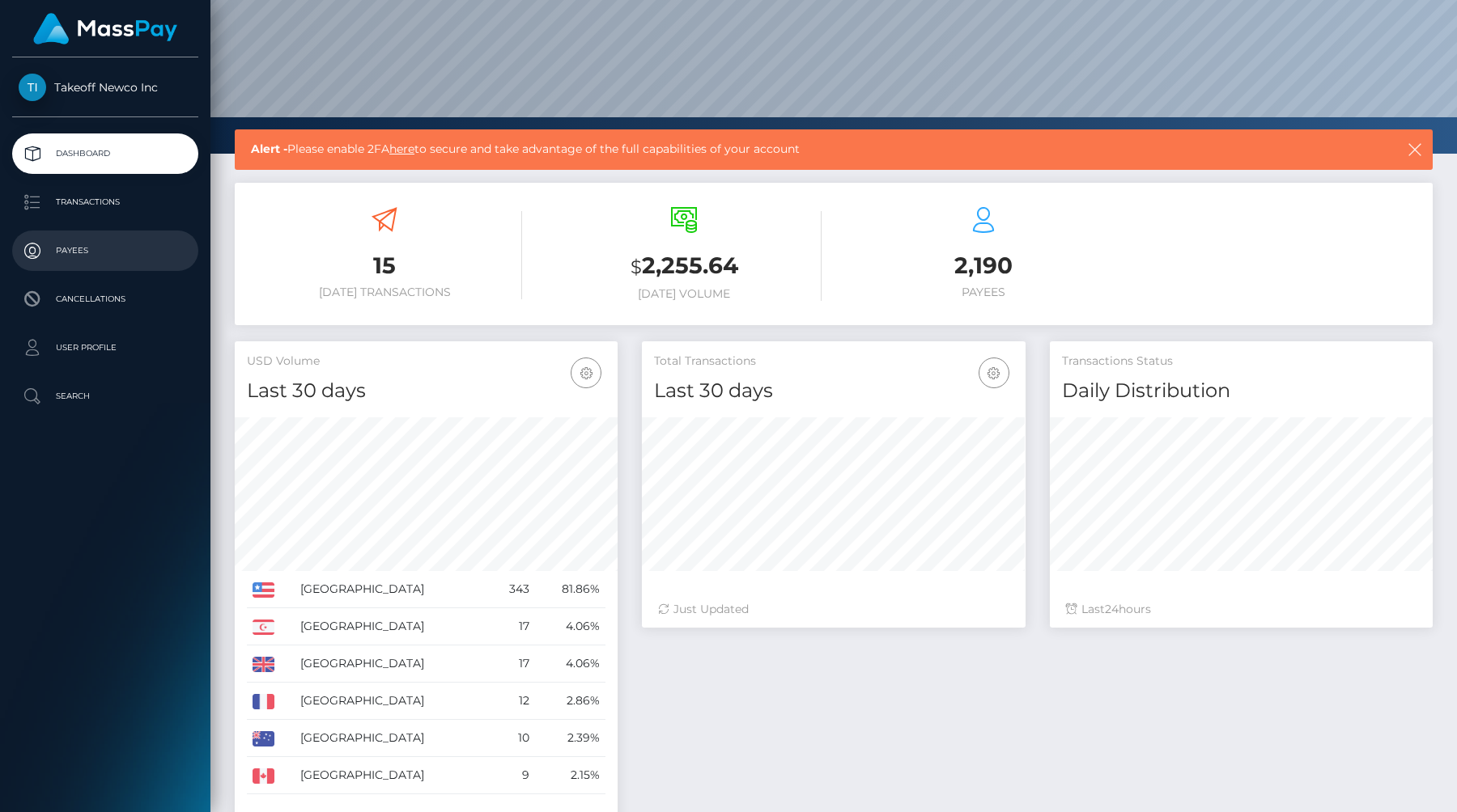
click at [66, 262] on p "Payees" at bounding box center [105, 251] width 173 height 24
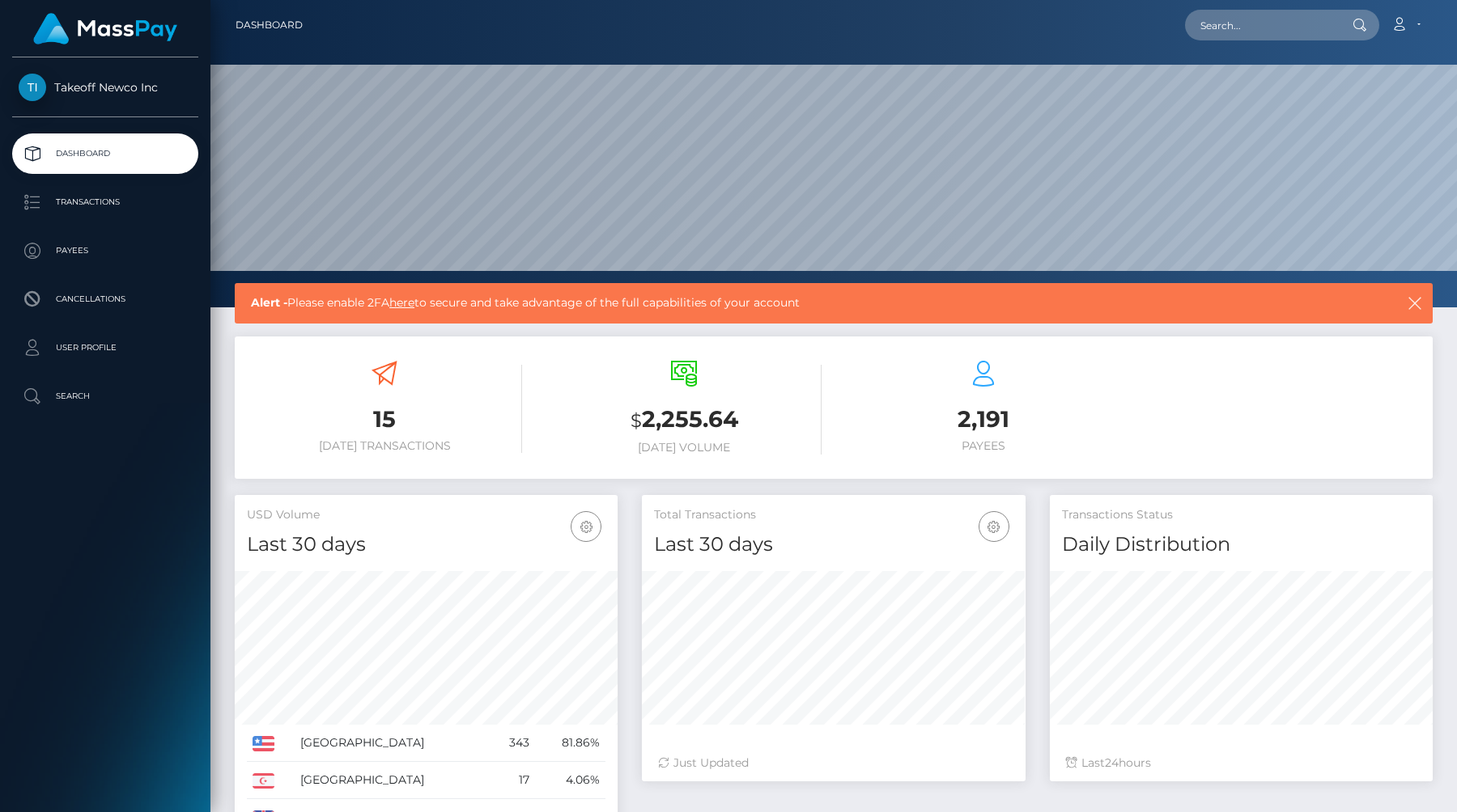
scroll to position [287, 383]
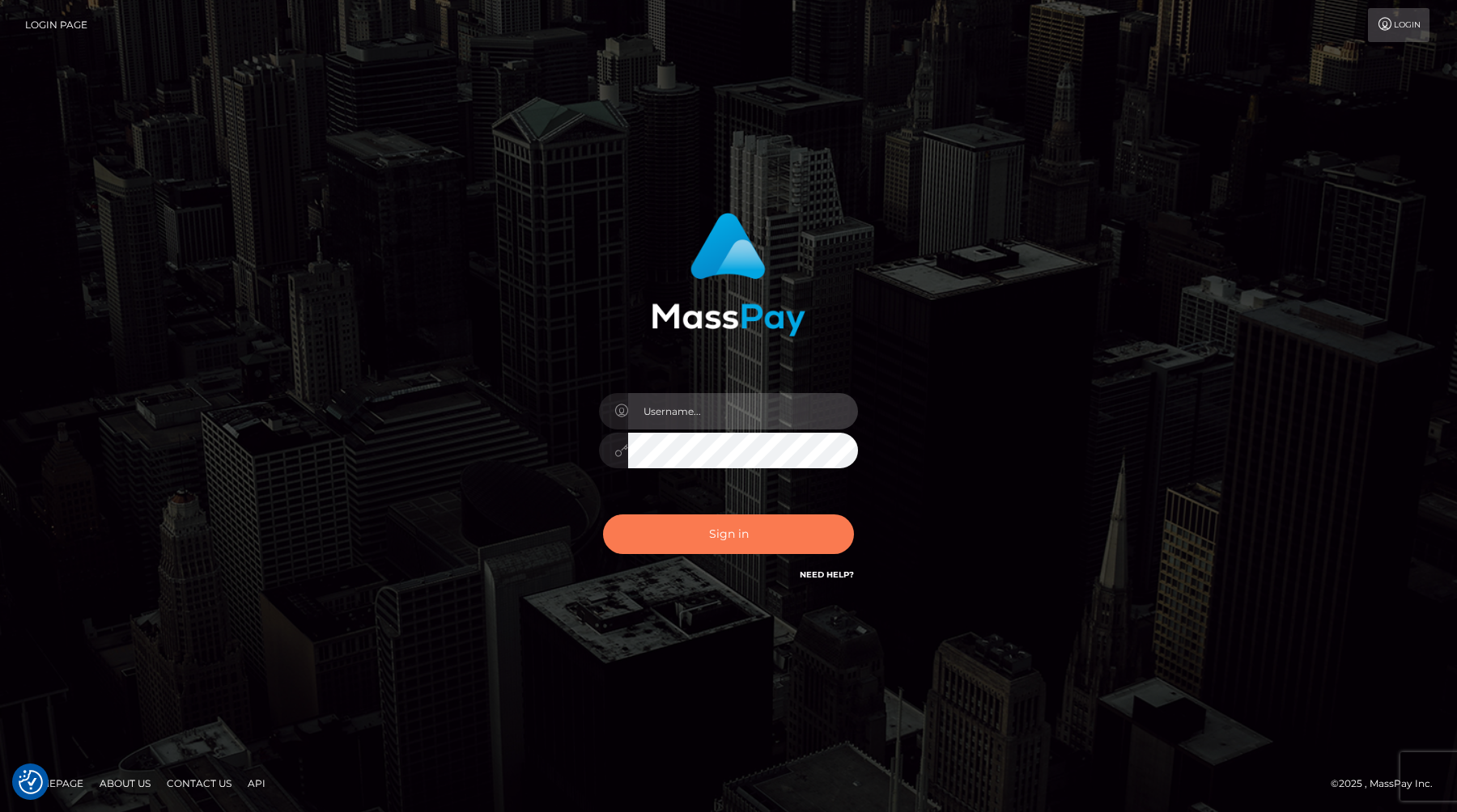
type input "anthony.club"
click at [706, 538] on button "Sign in" at bounding box center [728, 534] width 251 height 39
type input "anthony.club"
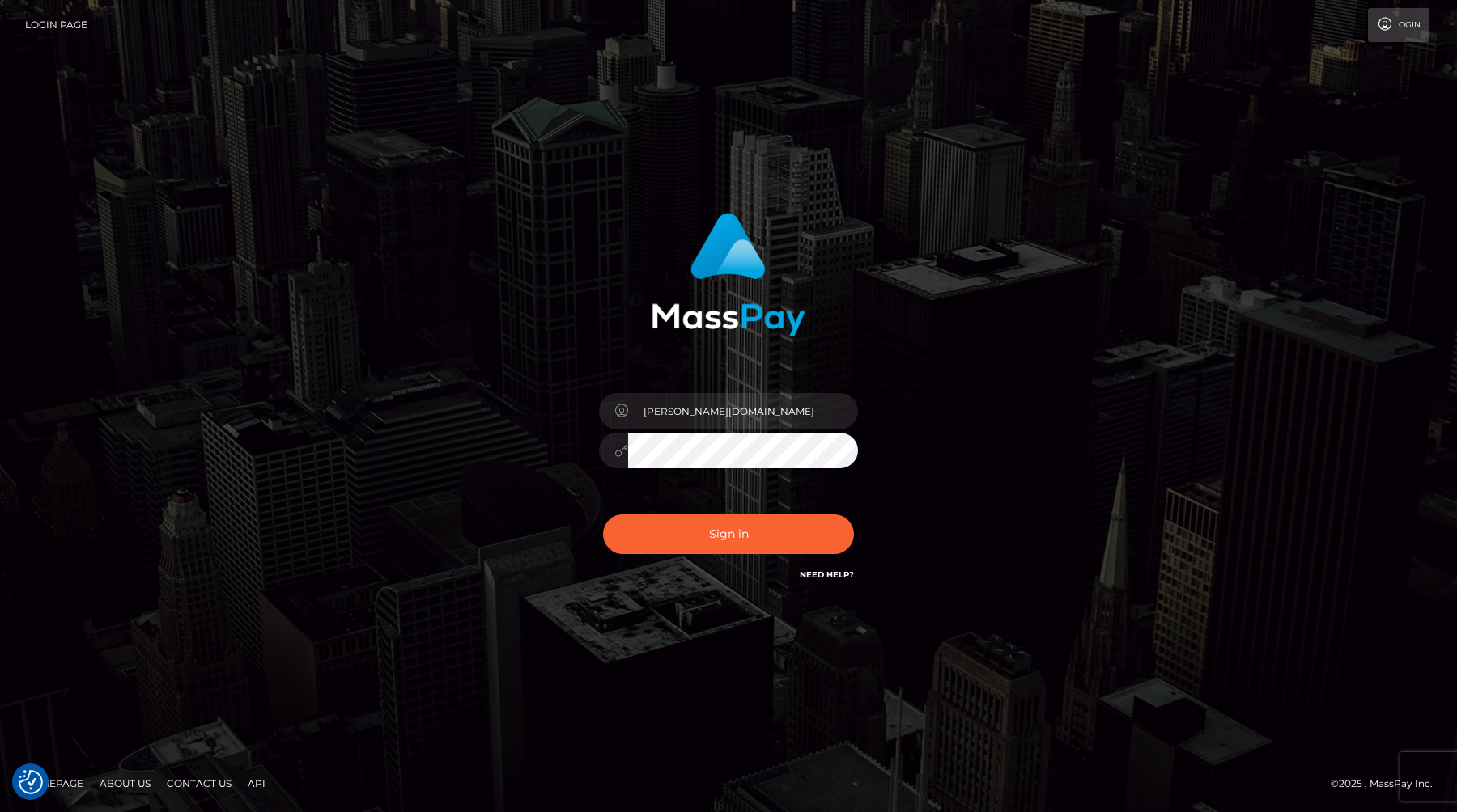
click at [743, 561] on div "Sign in Need Help?" at bounding box center [728, 541] width 283 height 72
click at [743, 512] on div "Sign in Need Help?" at bounding box center [728, 541] width 283 height 72
click at [736, 532] on button "Sign in" at bounding box center [728, 534] width 251 height 39
type input "anthony.club"
click at [710, 559] on div "Sign in Need Help?" at bounding box center [728, 541] width 283 height 72
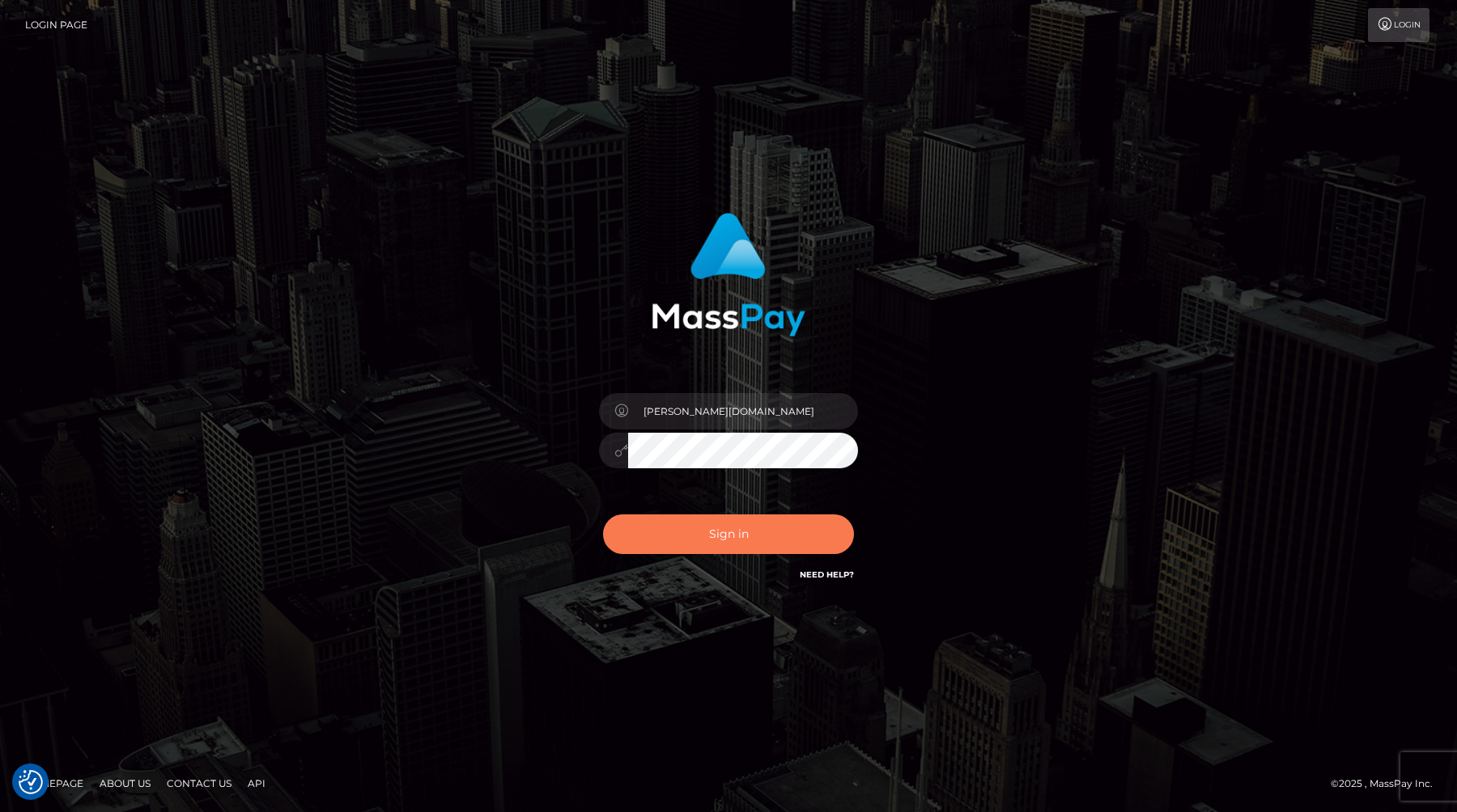
click at [710, 525] on button "Sign in" at bounding box center [728, 534] width 251 height 39
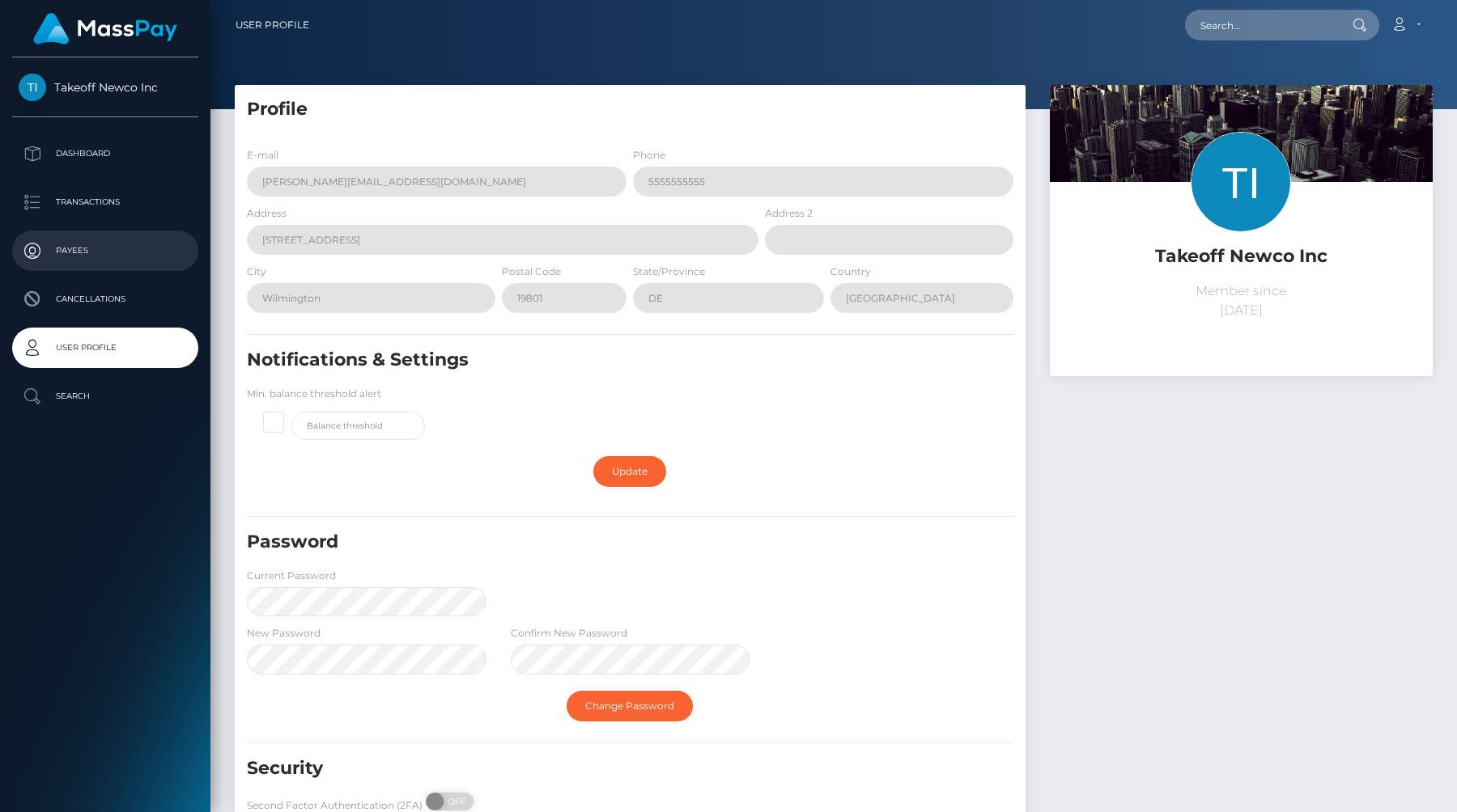
click at [99, 243] on p "Payees" at bounding box center [105, 251] width 173 height 24
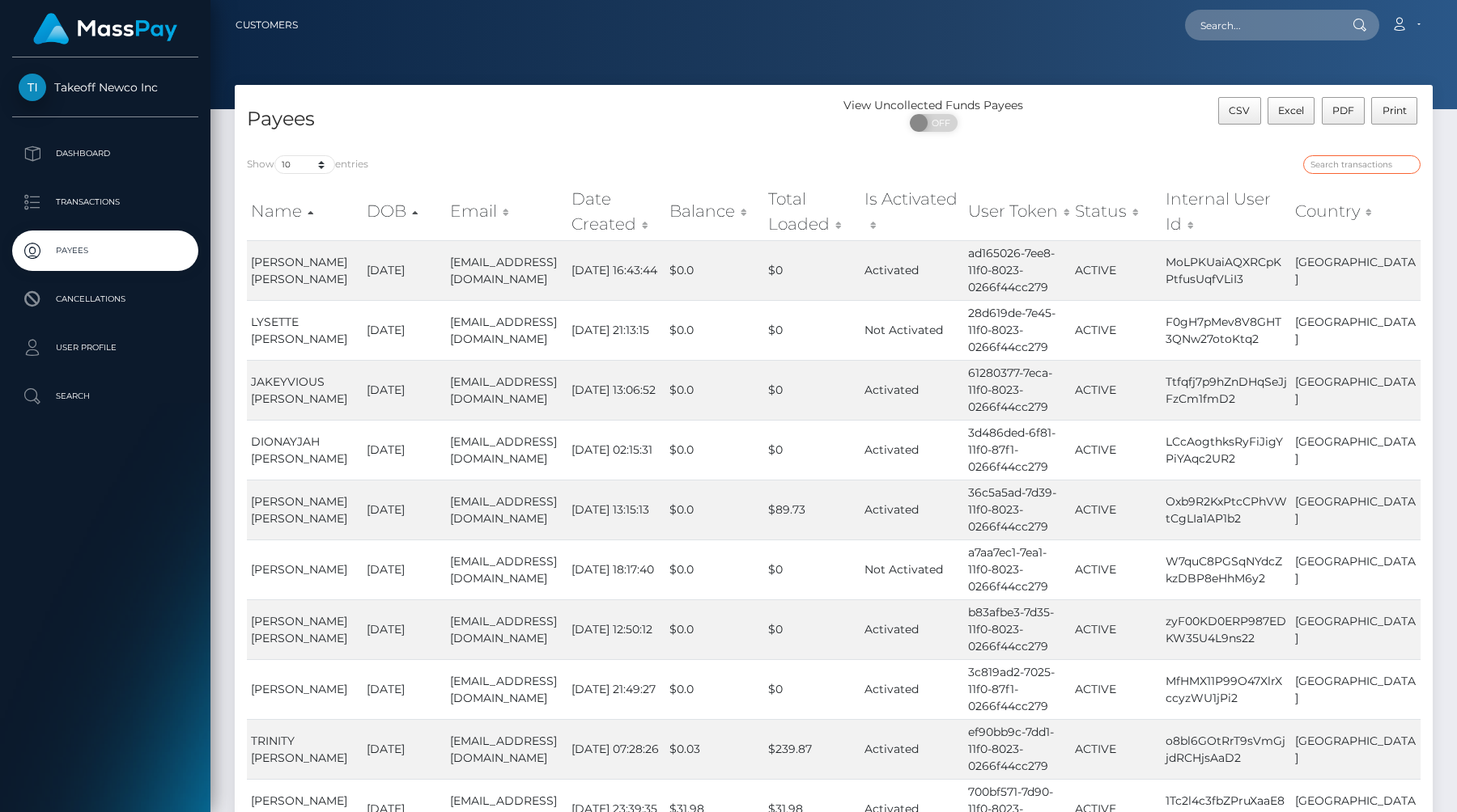
click at [1374, 170] on input "search" at bounding box center [1362, 164] width 117 height 18
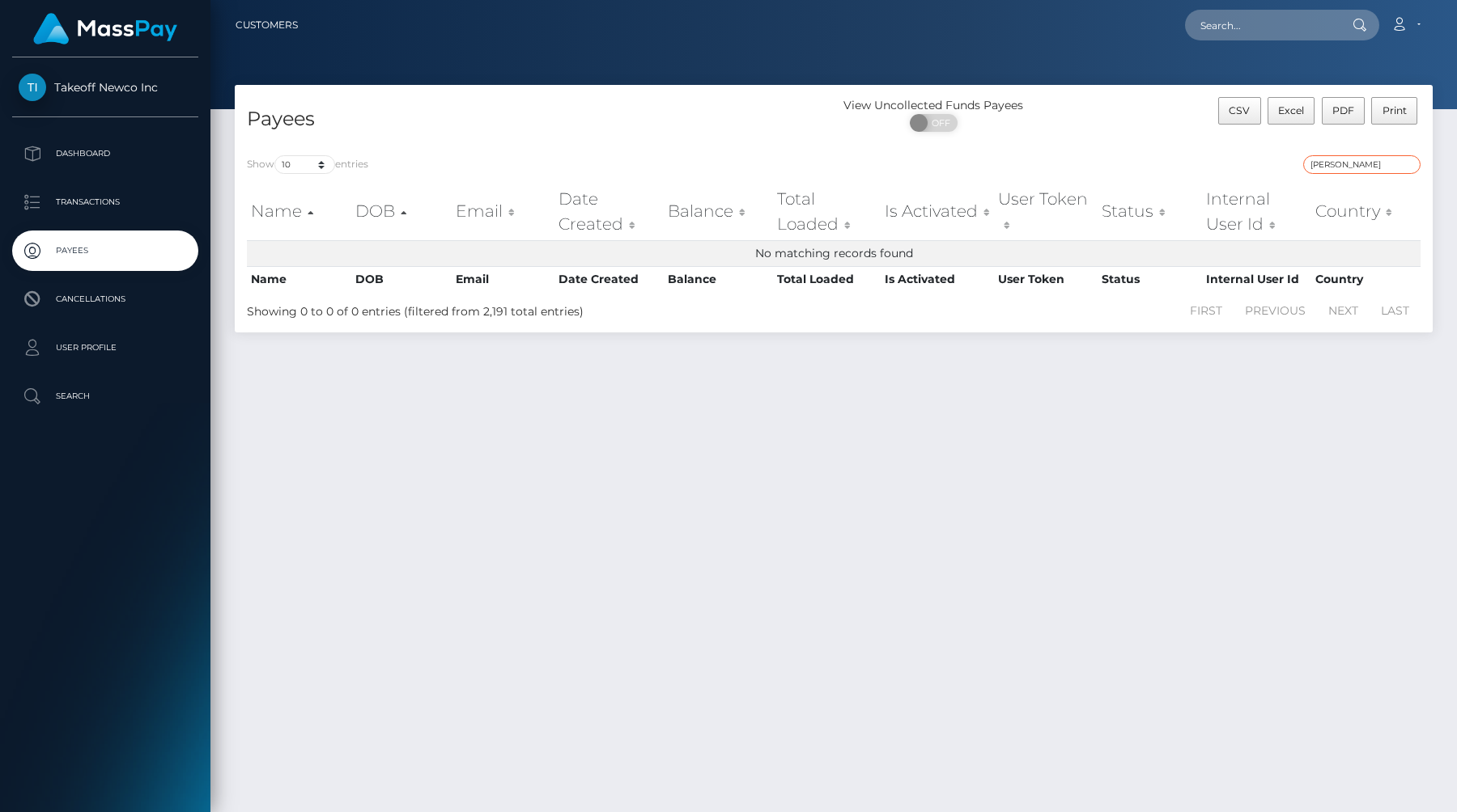
type input "[PERSON_NAME]"
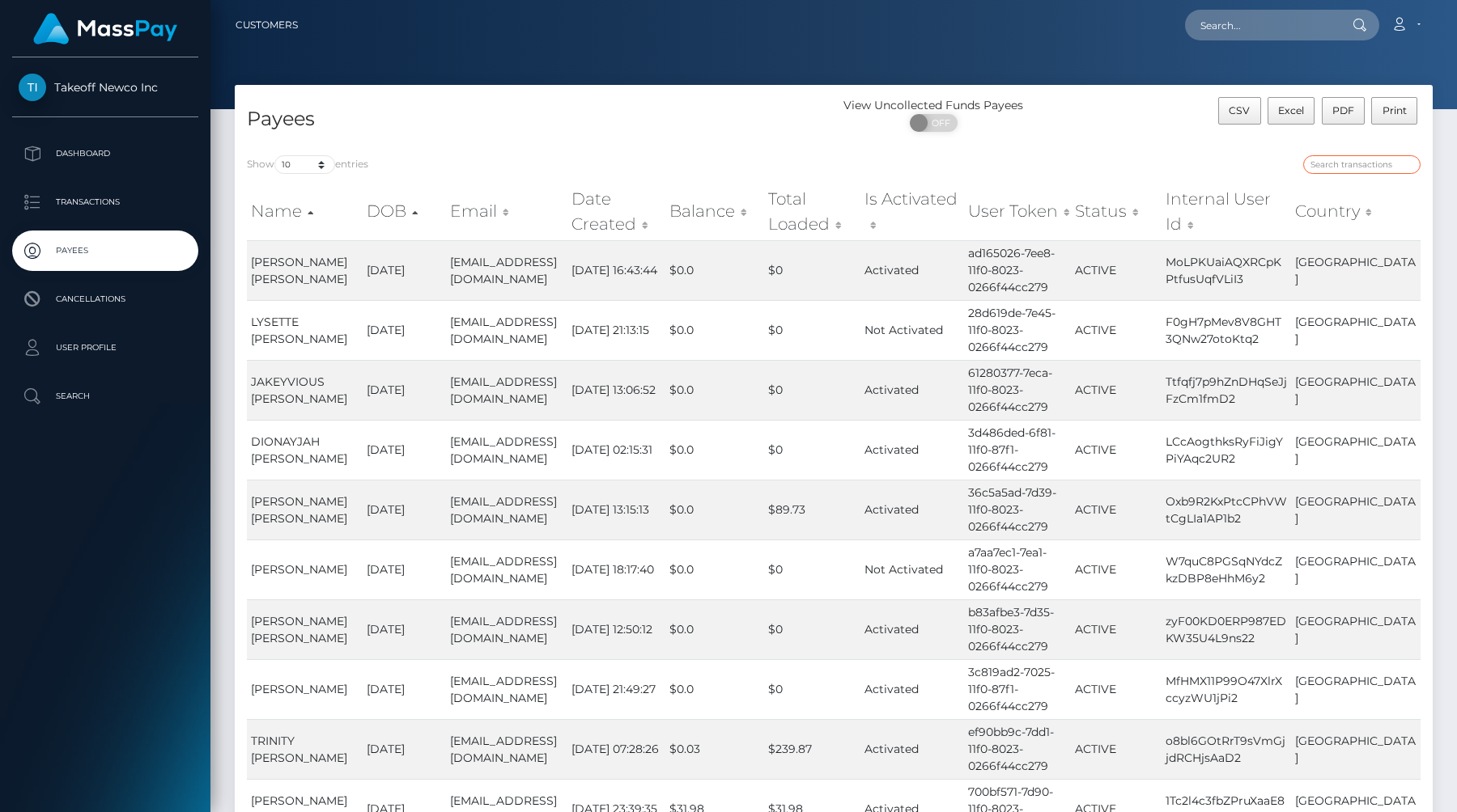
click at [1337, 162] on input "search" at bounding box center [1362, 164] width 117 height 18
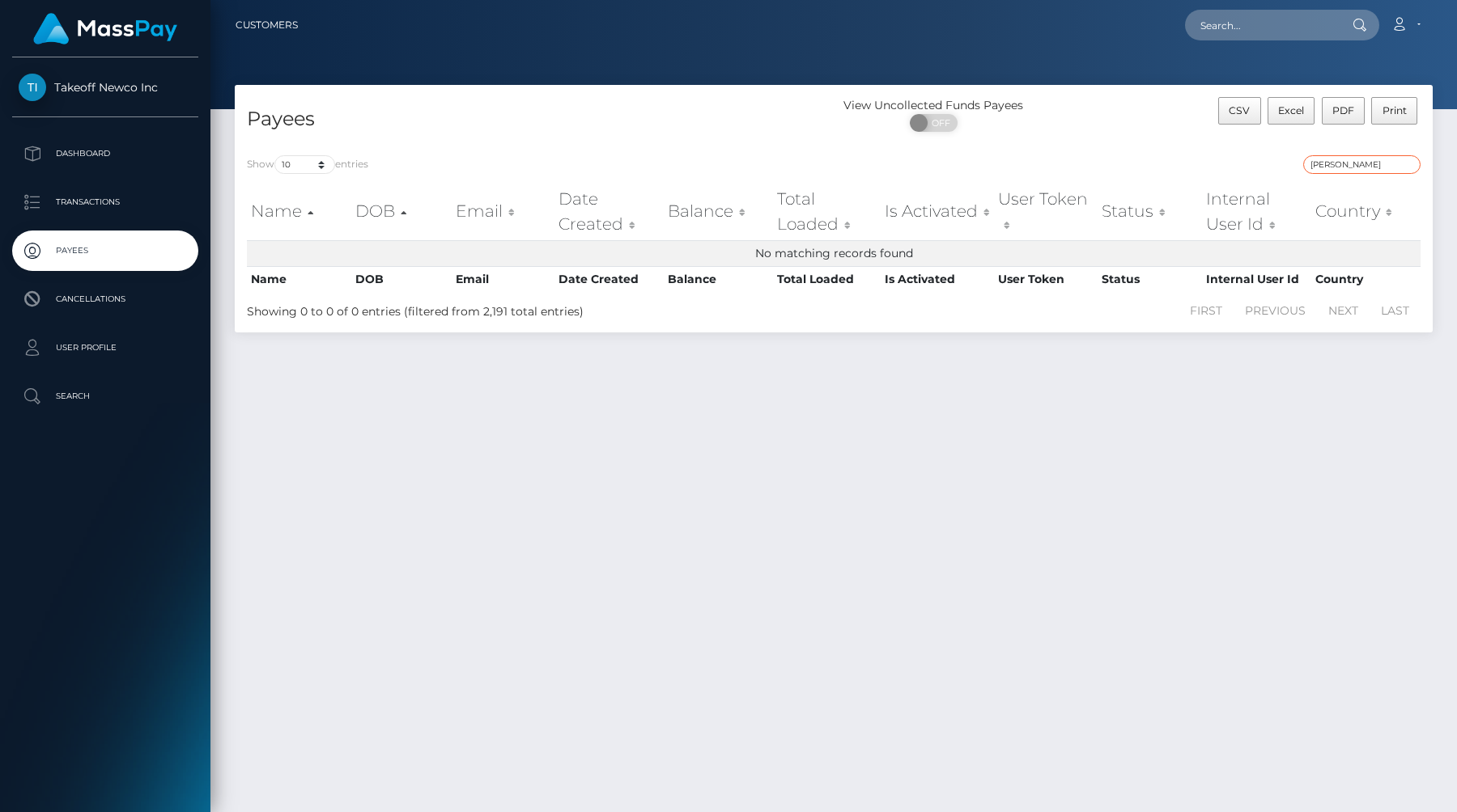
paste input "bbssss445@gmail.com"
type input "bbssss445@gmail.com"
click at [136, 297] on p "Cancellations" at bounding box center [105, 300] width 173 height 24
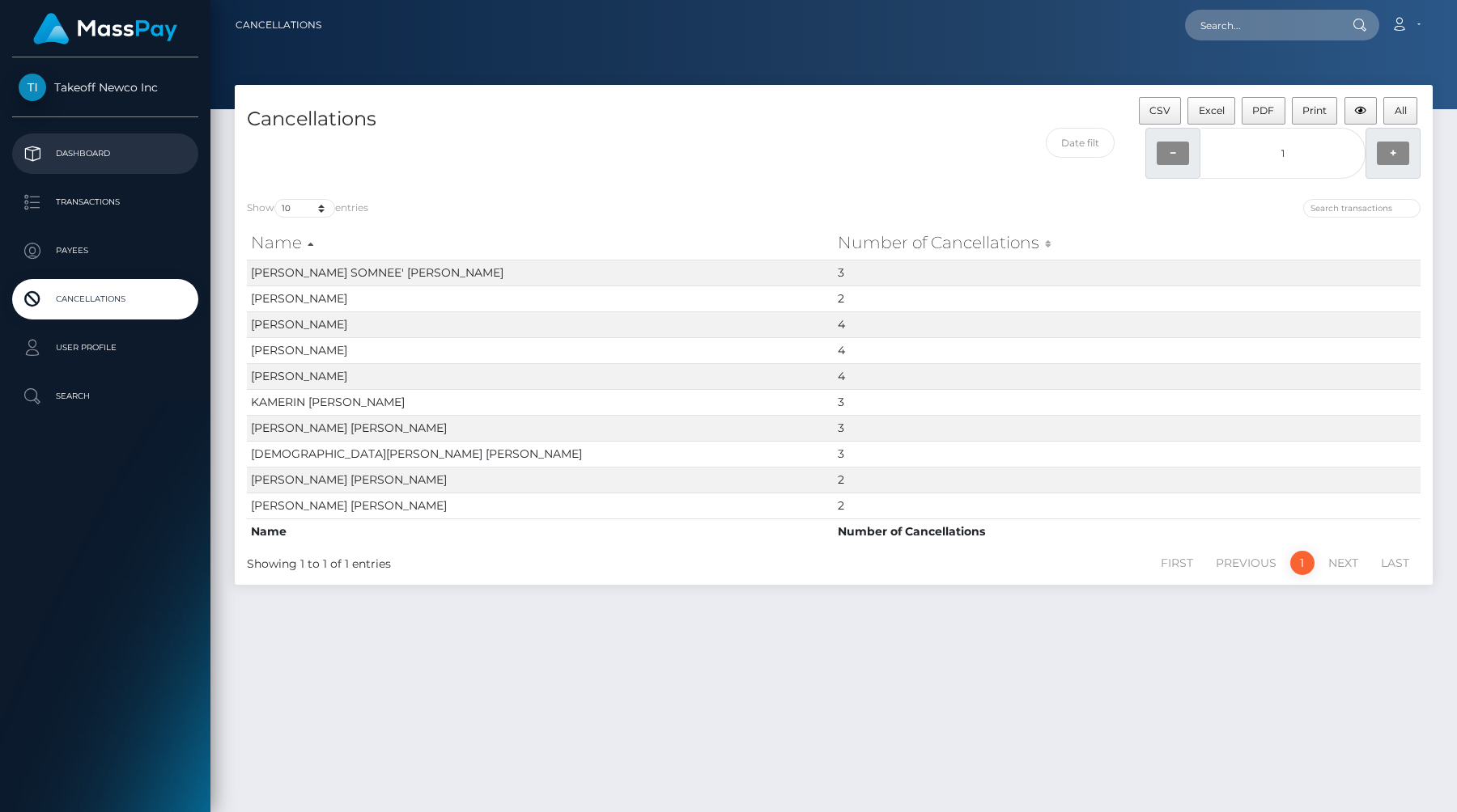
click at [112, 157] on p "Dashboard" at bounding box center [105, 154] width 173 height 24
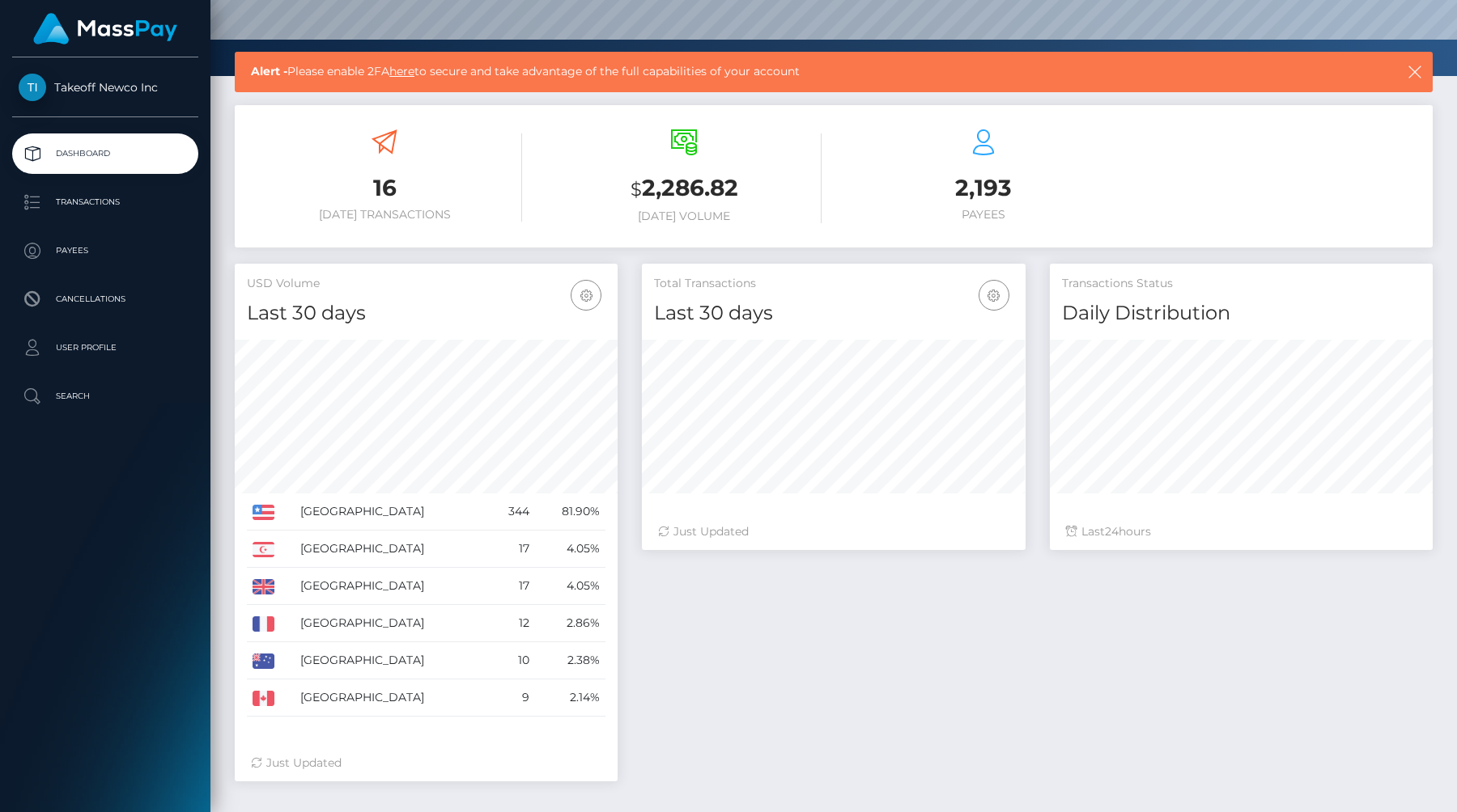
scroll to position [297, 0]
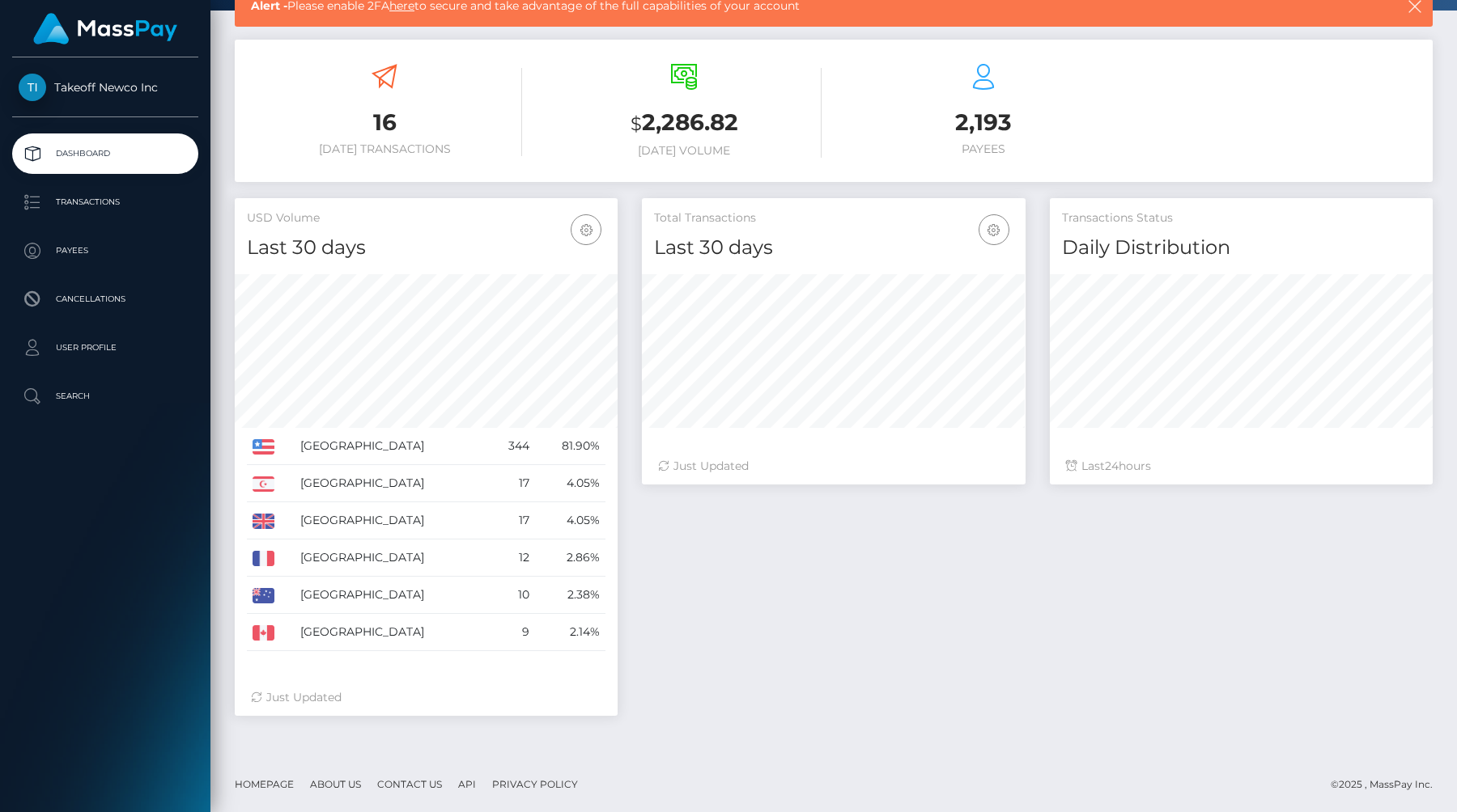
click at [988, 126] on h3 "2,193" at bounding box center [983, 122] width 275 height 31
click at [988, 87] on icon at bounding box center [984, 77] width 26 height 26
click at [104, 245] on p "Payees" at bounding box center [105, 251] width 173 height 24
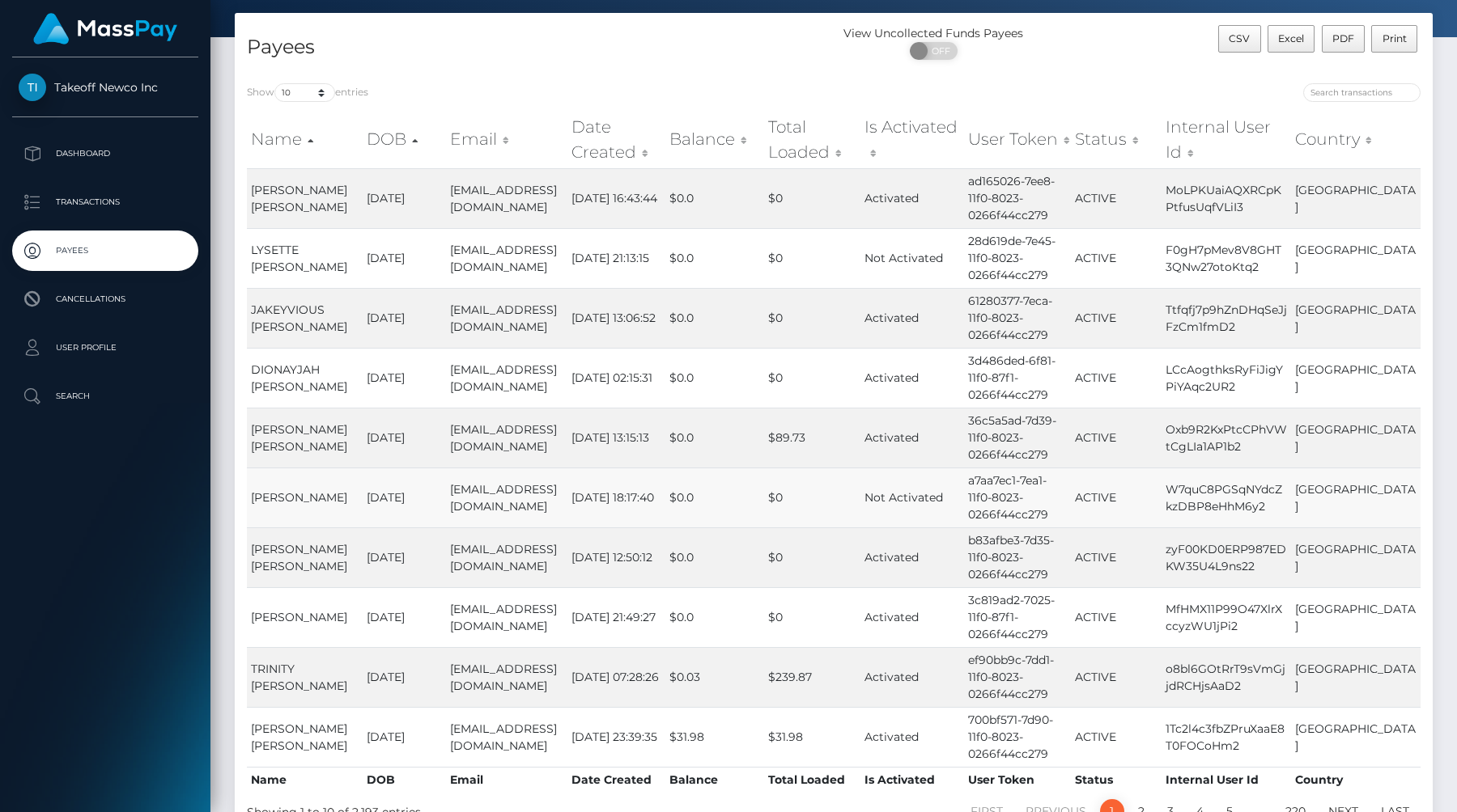
scroll to position [191, 0]
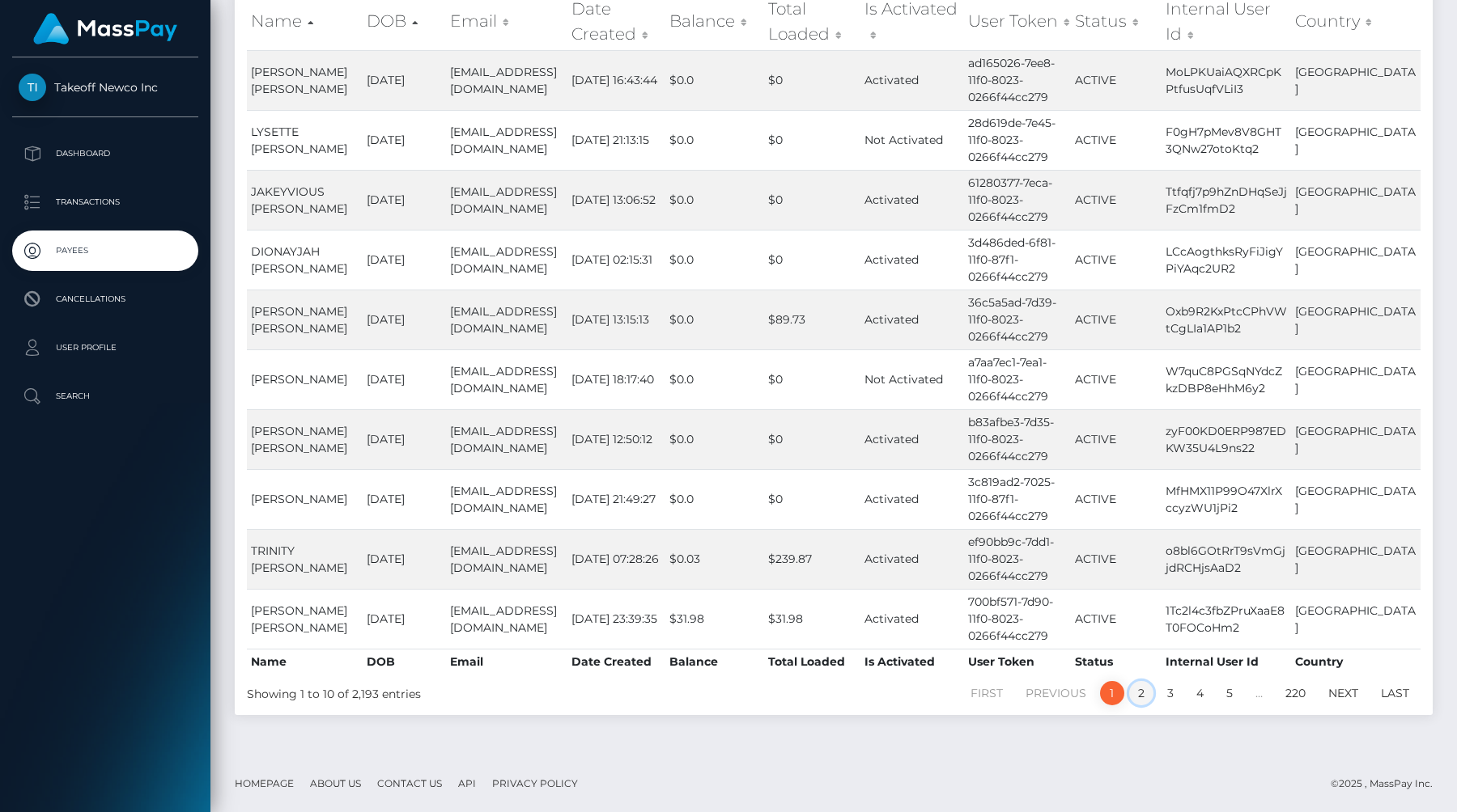
click at [1145, 696] on link "2" at bounding box center [1141, 693] width 24 height 24
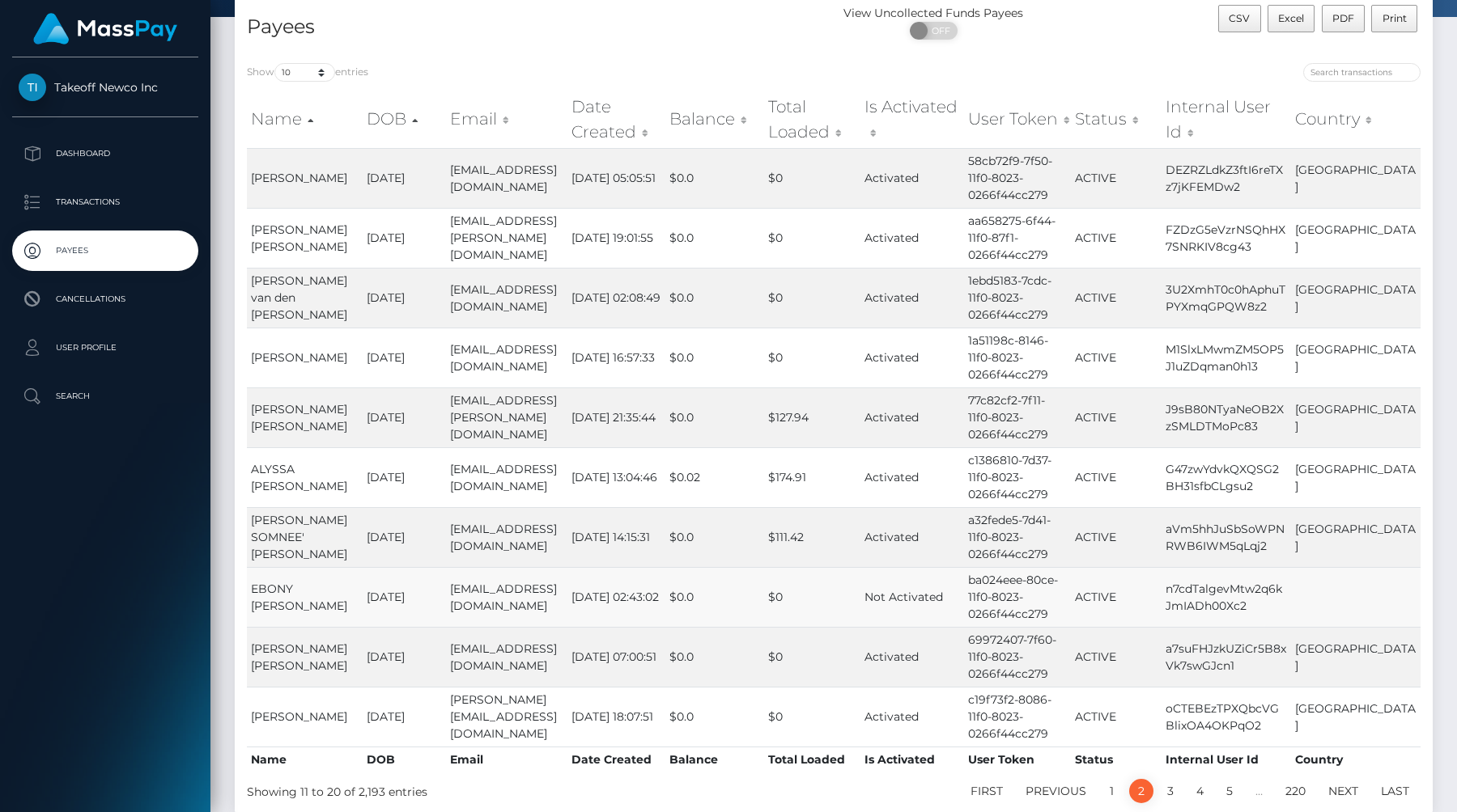
scroll to position [10, 0]
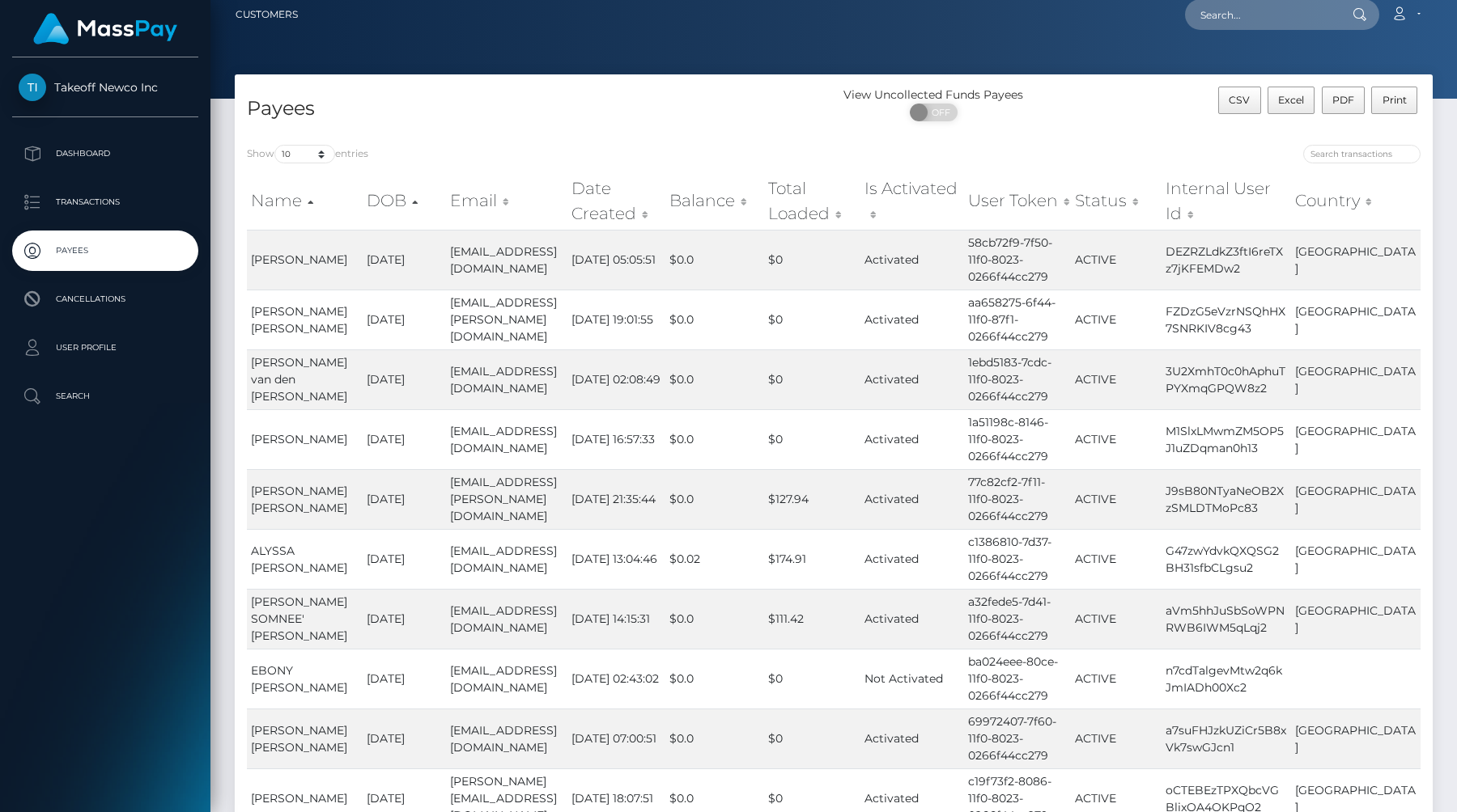
click at [471, 202] on th "Email" at bounding box center [506, 201] width 122 height 58
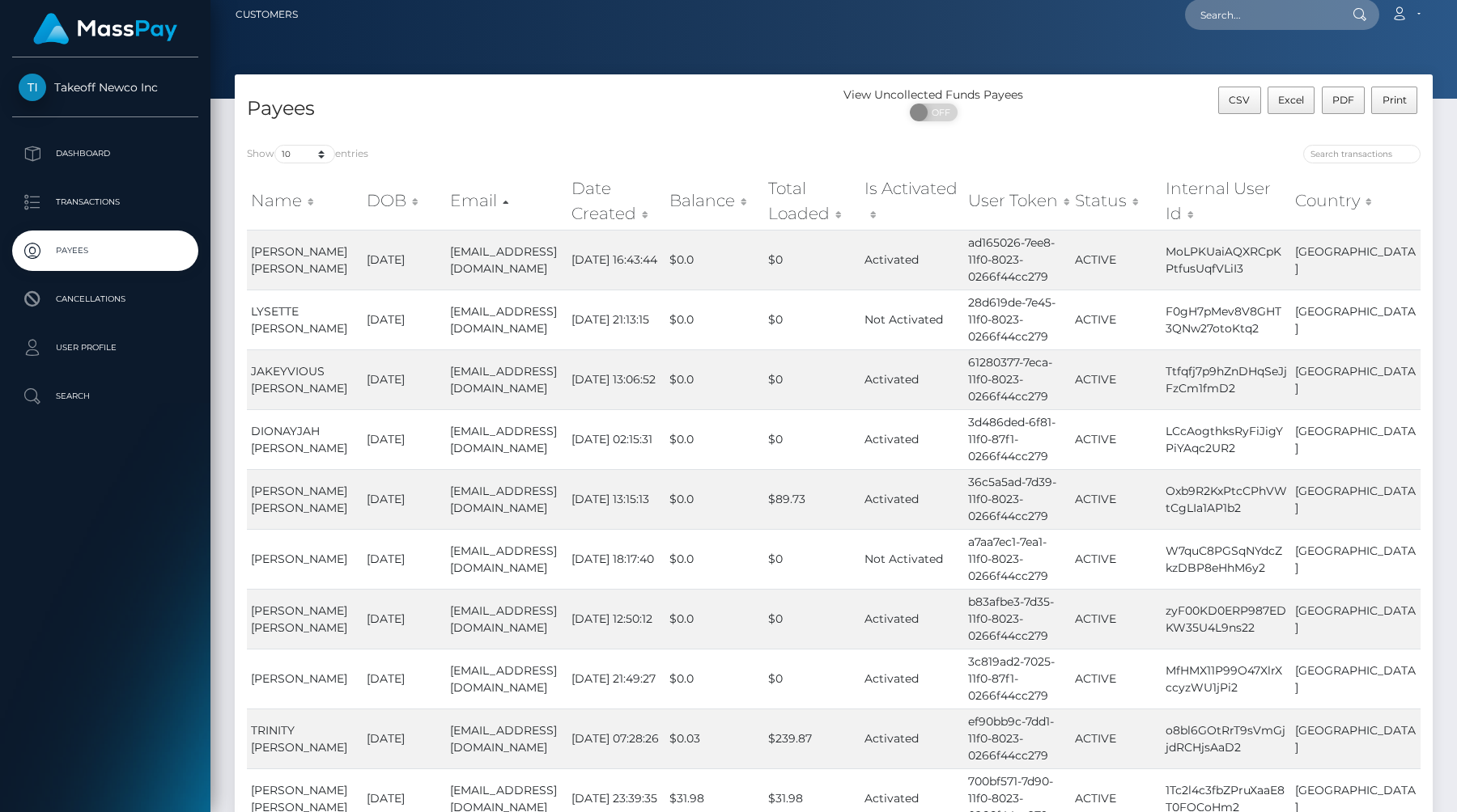
click at [487, 199] on th "Email" at bounding box center [506, 201] width 122 height 58
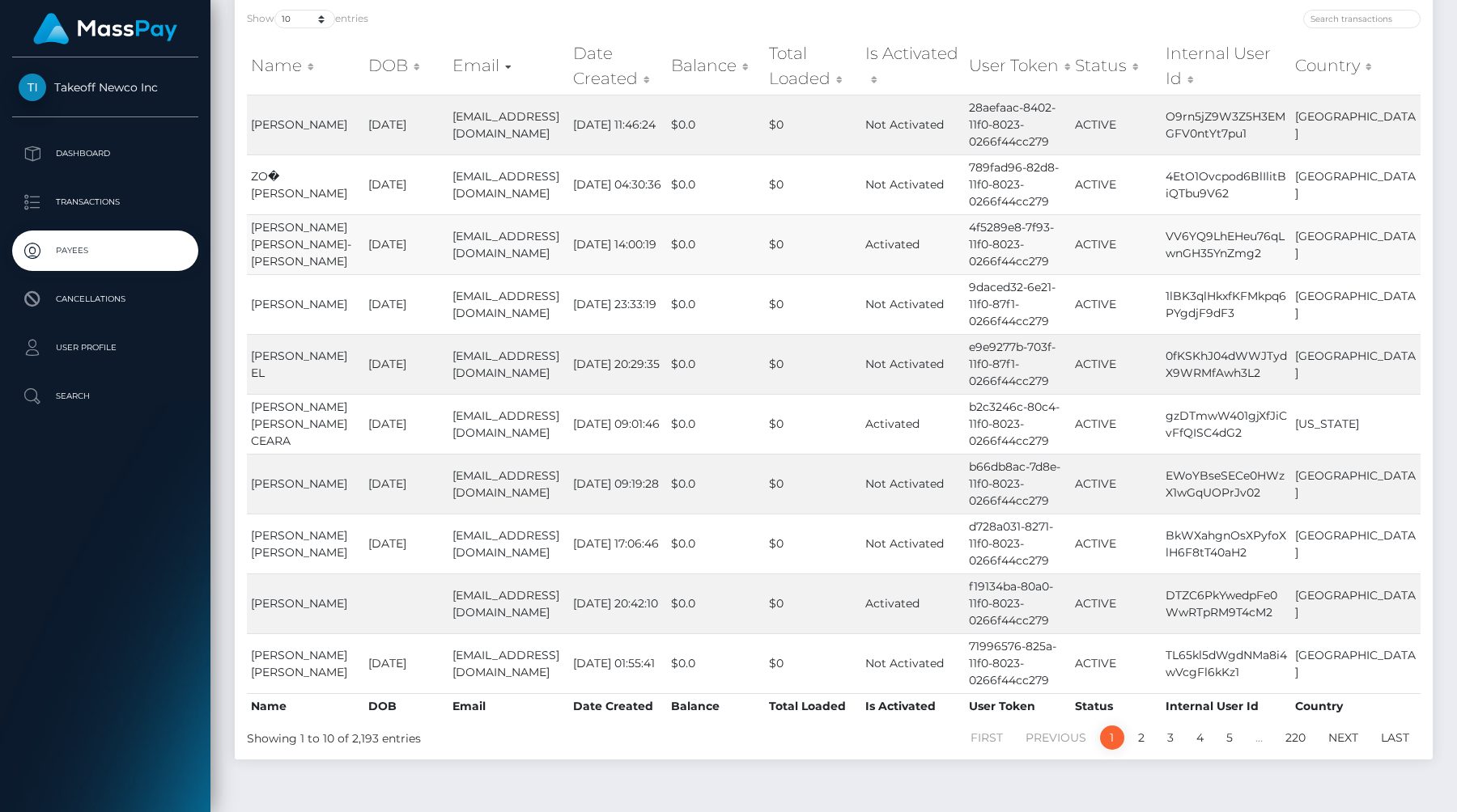
scroll to position [144, 0]
click at [1136, 734] on link "2" at bounding box center [1141, 739] width 24 height 24
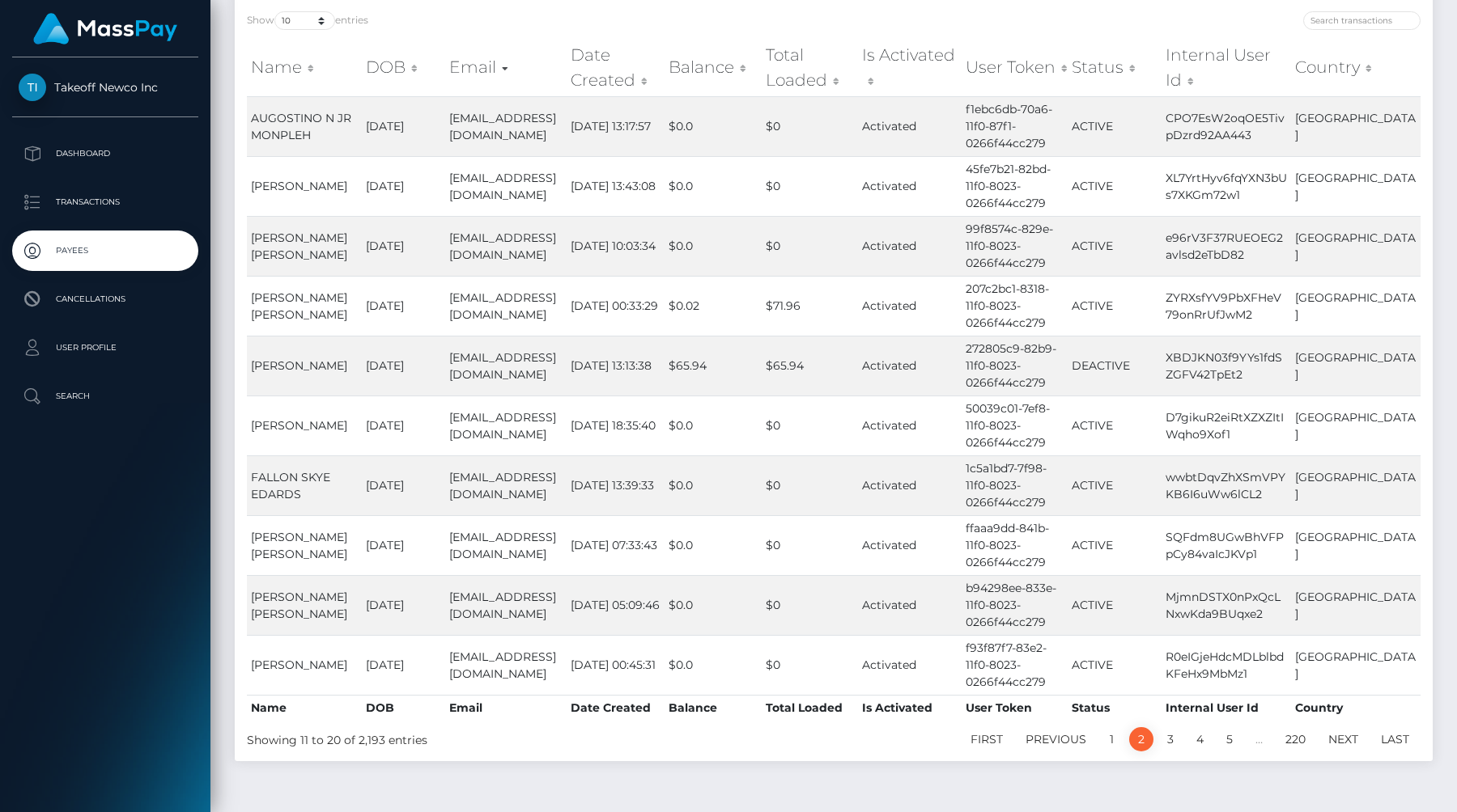
click at [475, 70] on th "Email" at bounding box center [505, 67] width 122 height 58
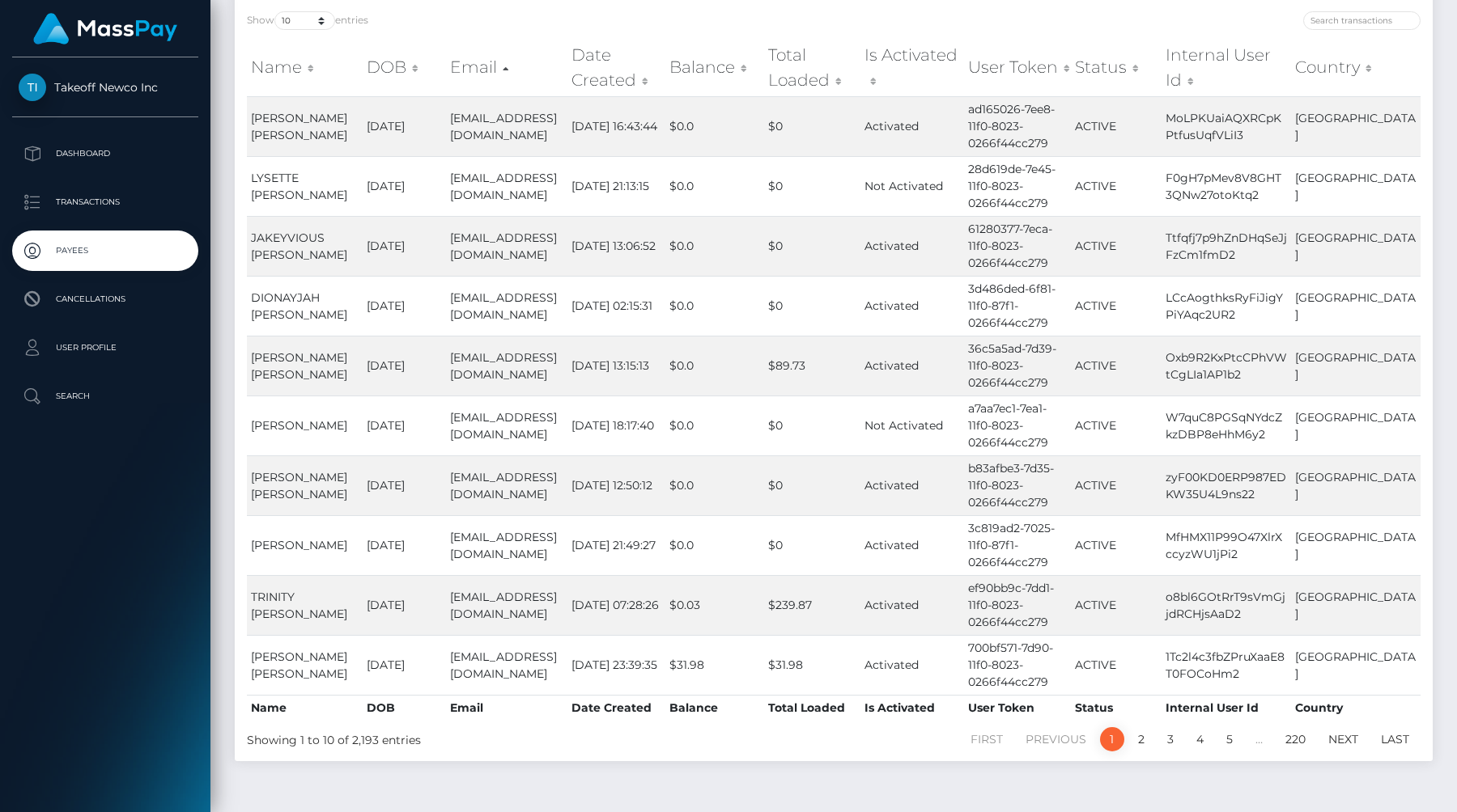
click at [475, 70] on th "Email" at bounding box center [506, 67] width 122 height 58
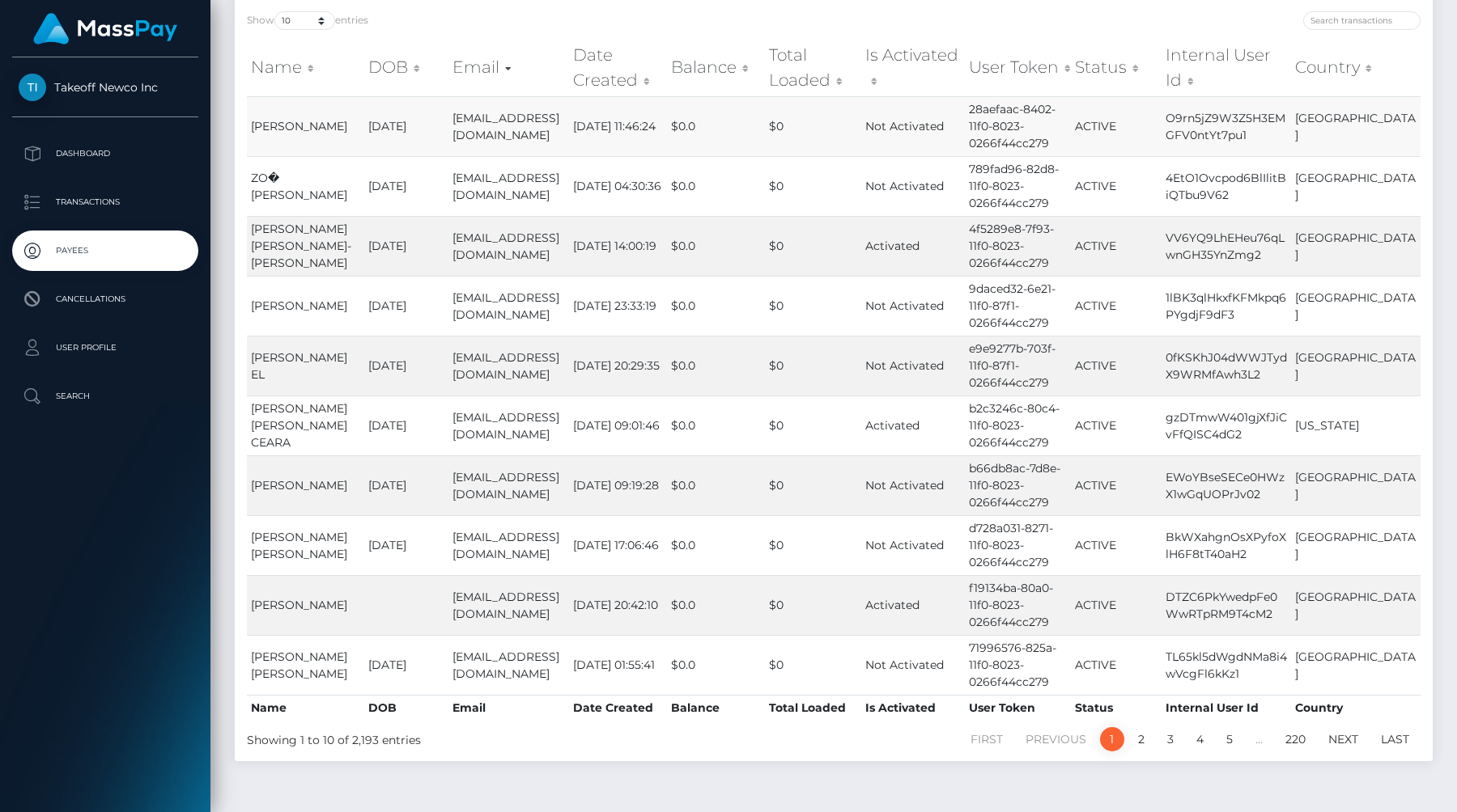
scroll to position [0, 0]
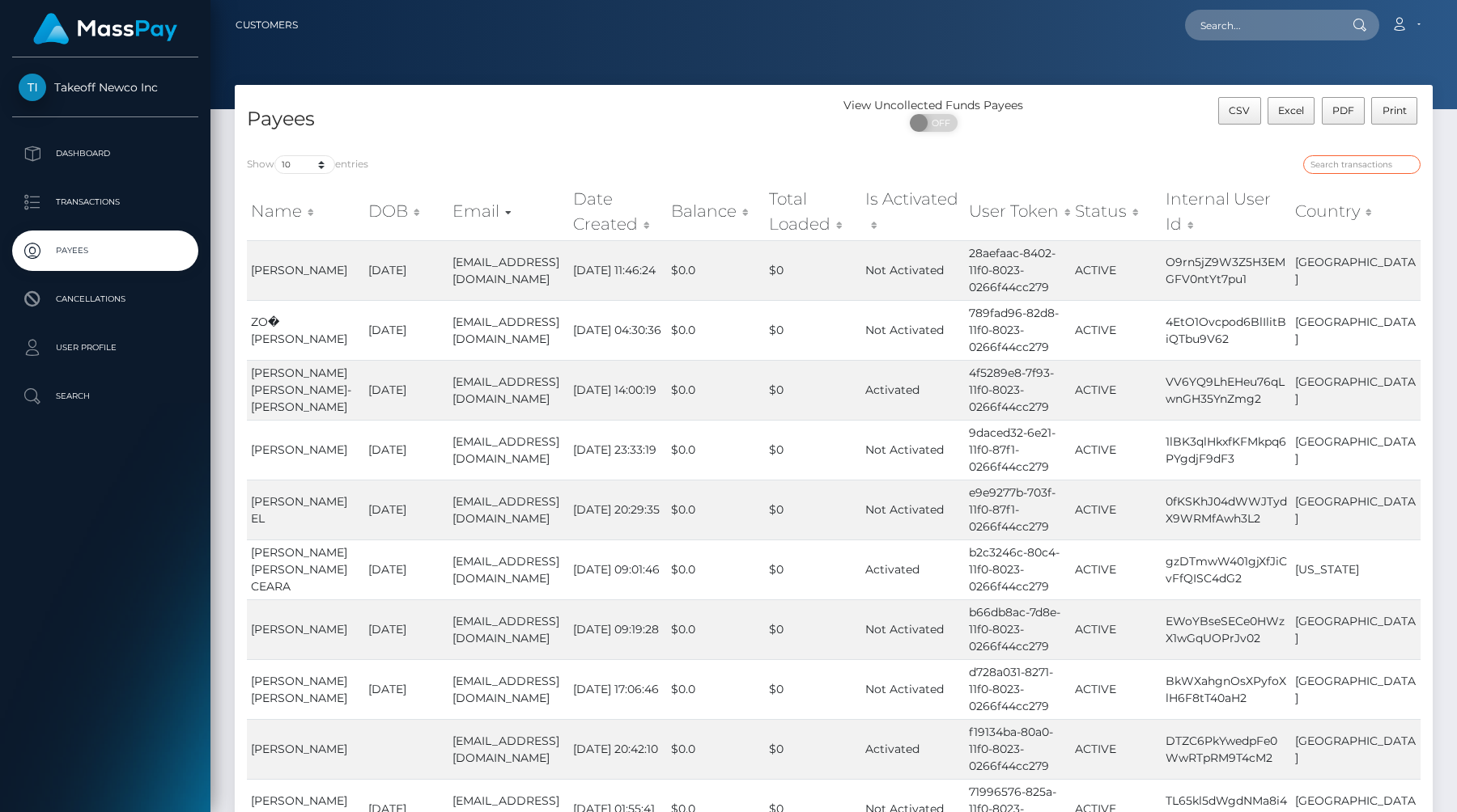
click at [1359, 168] on input "search" at bounding box center [1362, 164] width 117 height 18
paste input "bbssss445@gmail.com"
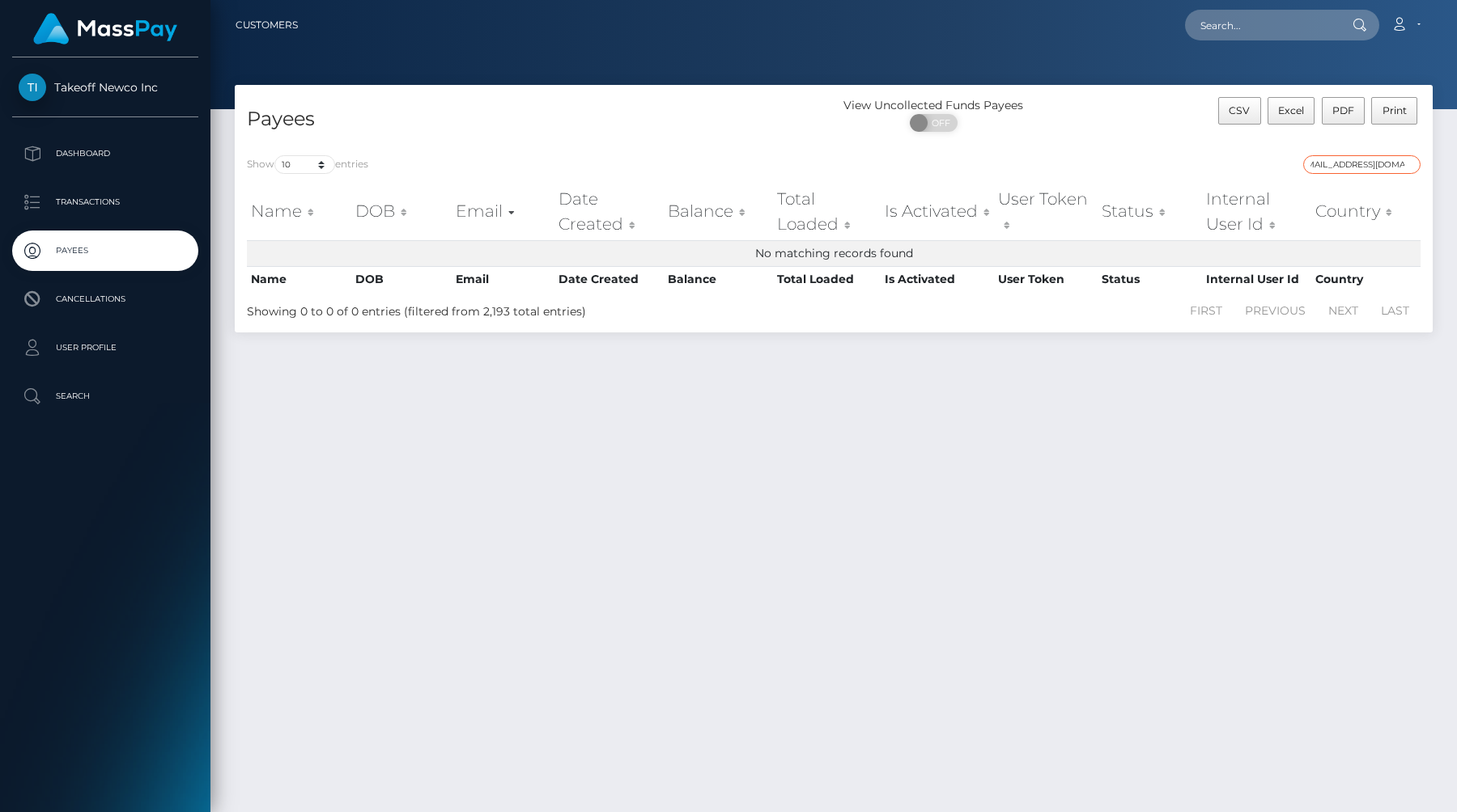
click at [1359, 168] on input "bbssss445@gmail.com" at bounding box center [1362, 164] width 117 height 18
type input "bbssss445"
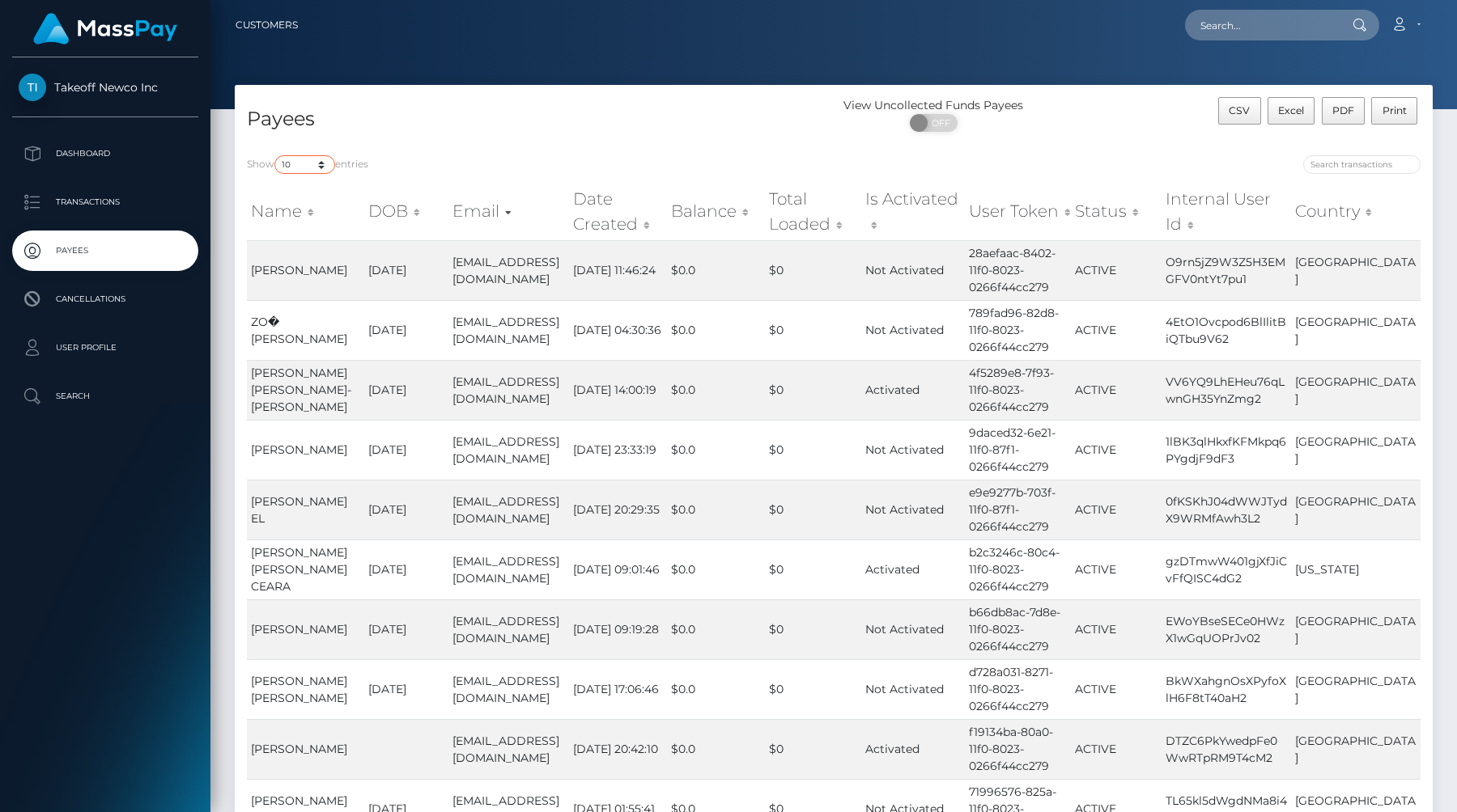
click at [305, 163] on select "10 25 50 100 250" at bounding box center [304, 164] width 60 height 18
select select "250"
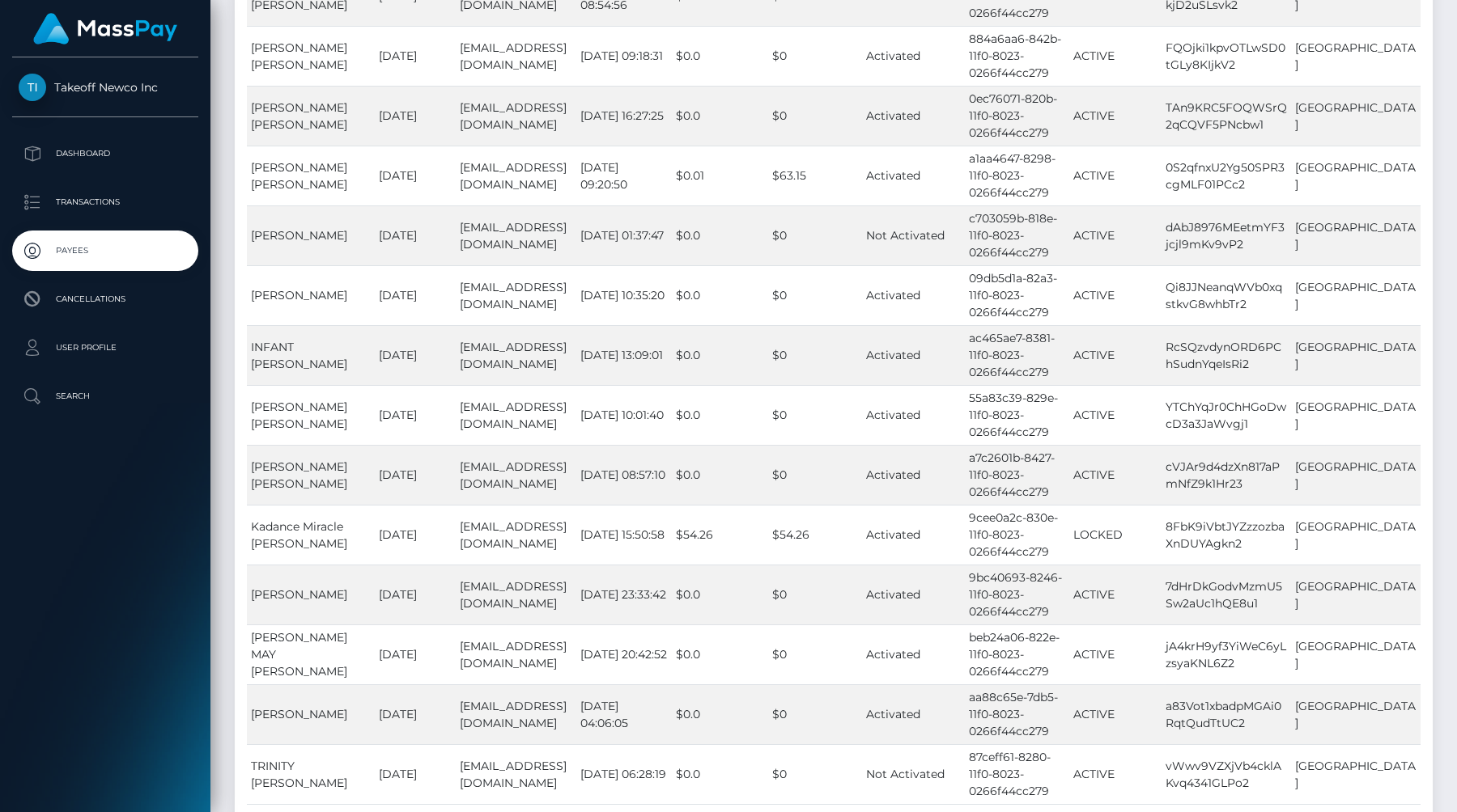
scroll to position [14558, 0]
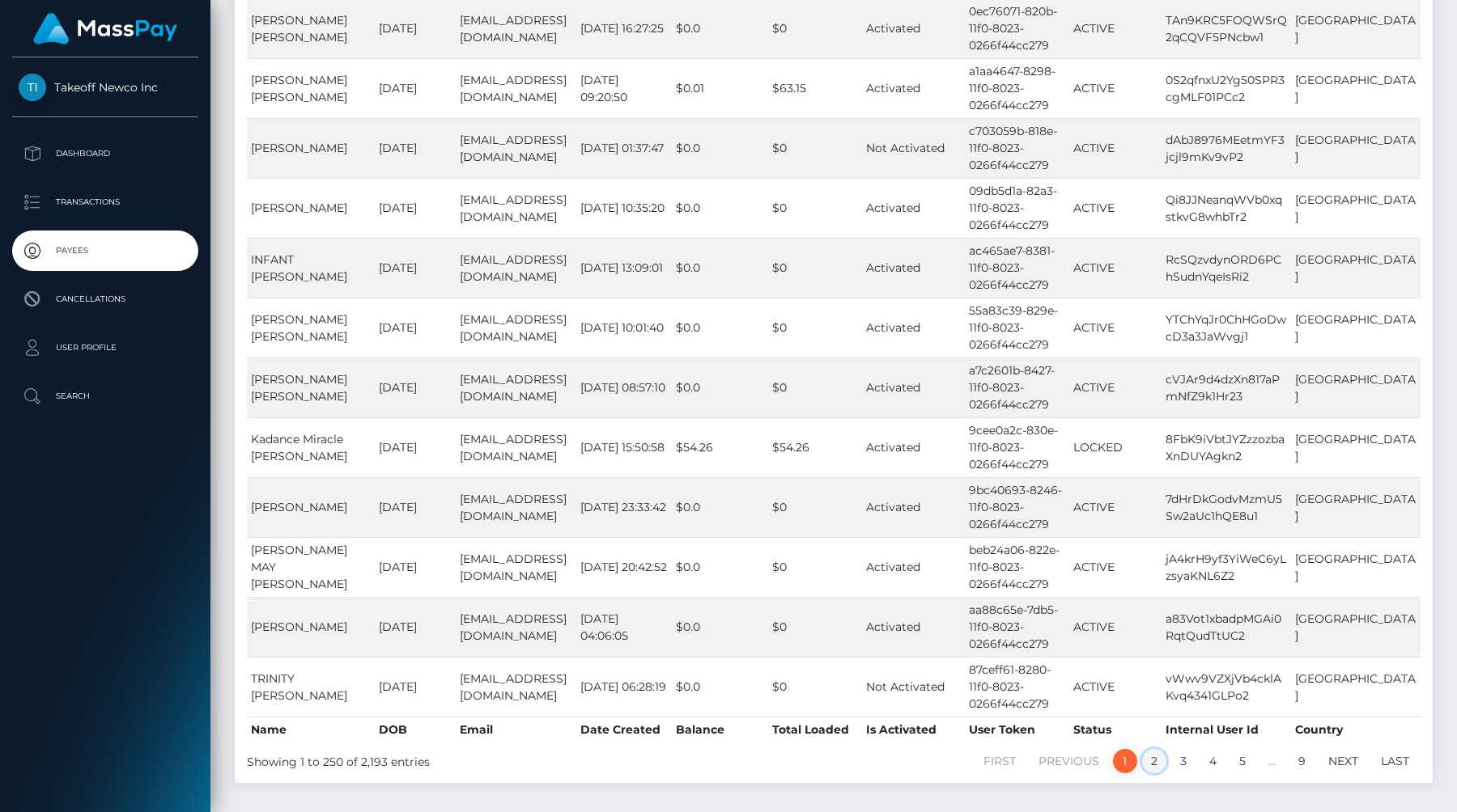
click at [1154, 749] on link "2" at bounding box center [1154, 761] width 24 height 24
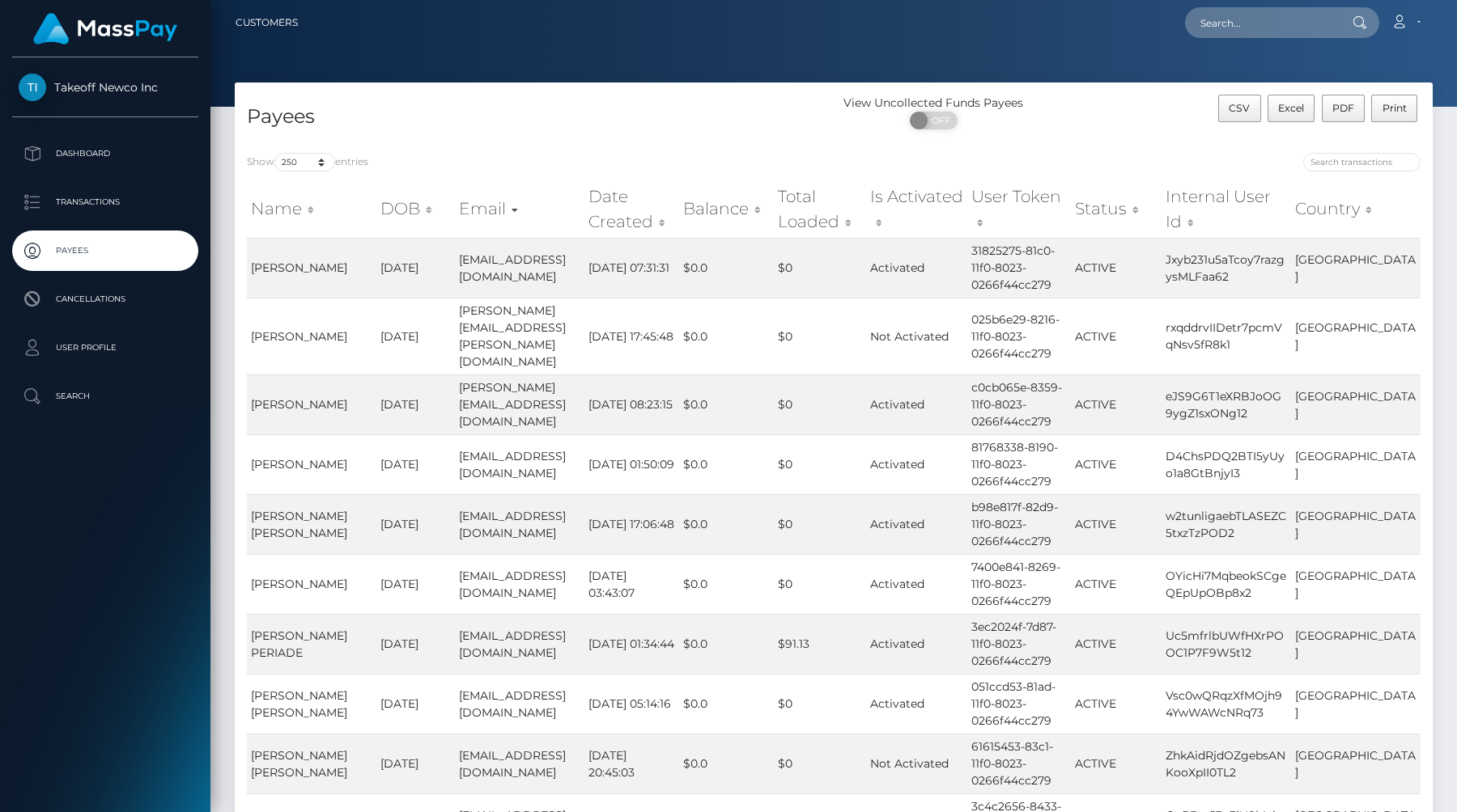
scroll to position [0, 0]
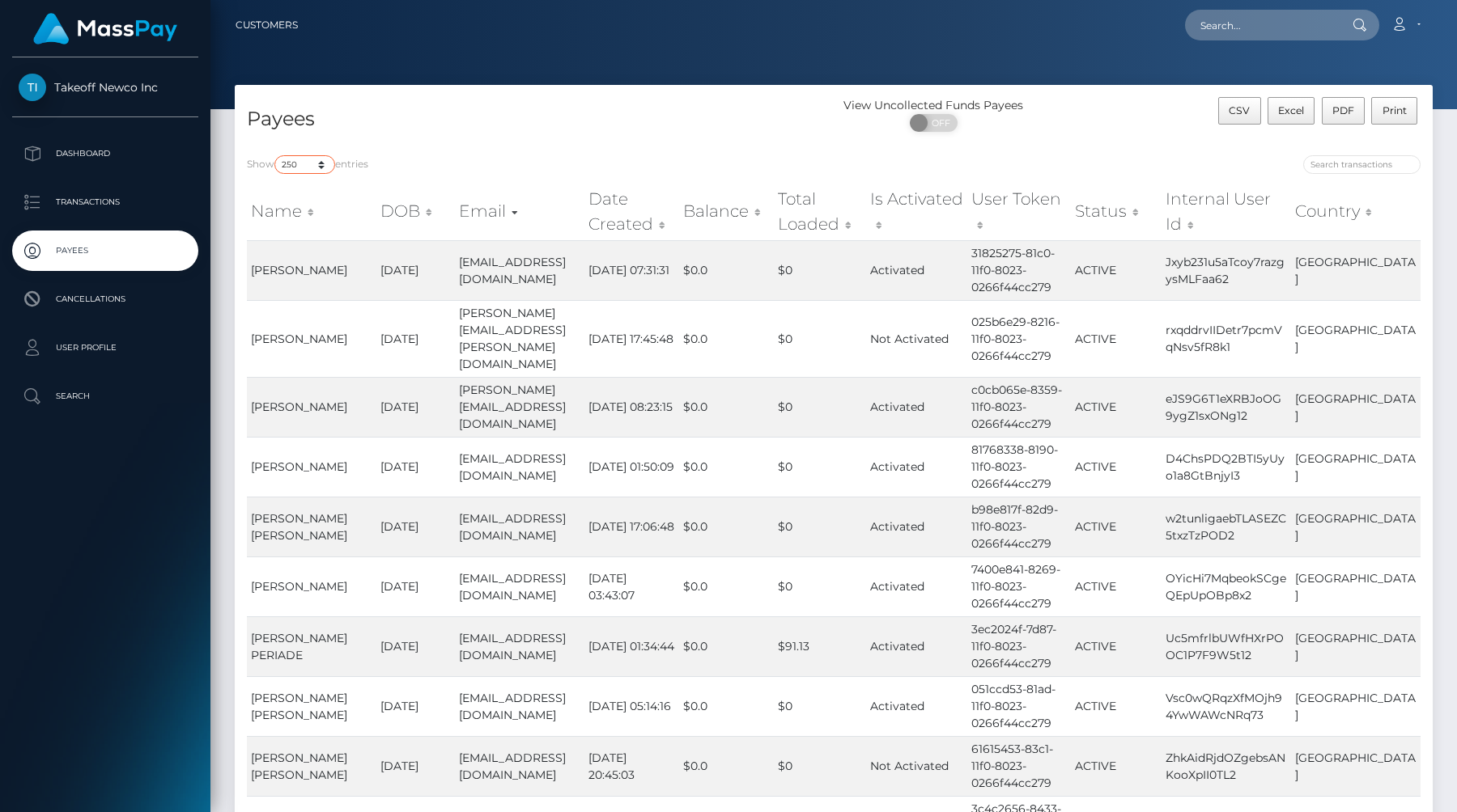
click at [324, 171] on select "10 25 50 100 250" at bounding box center [304, 164] width 60 height 18
click at [0, 0] on div "Takeoff Newco Inc Dashboard Transactions Payees Cancellations User Profile" at bounding box center [728, 406] width 1457 height 812
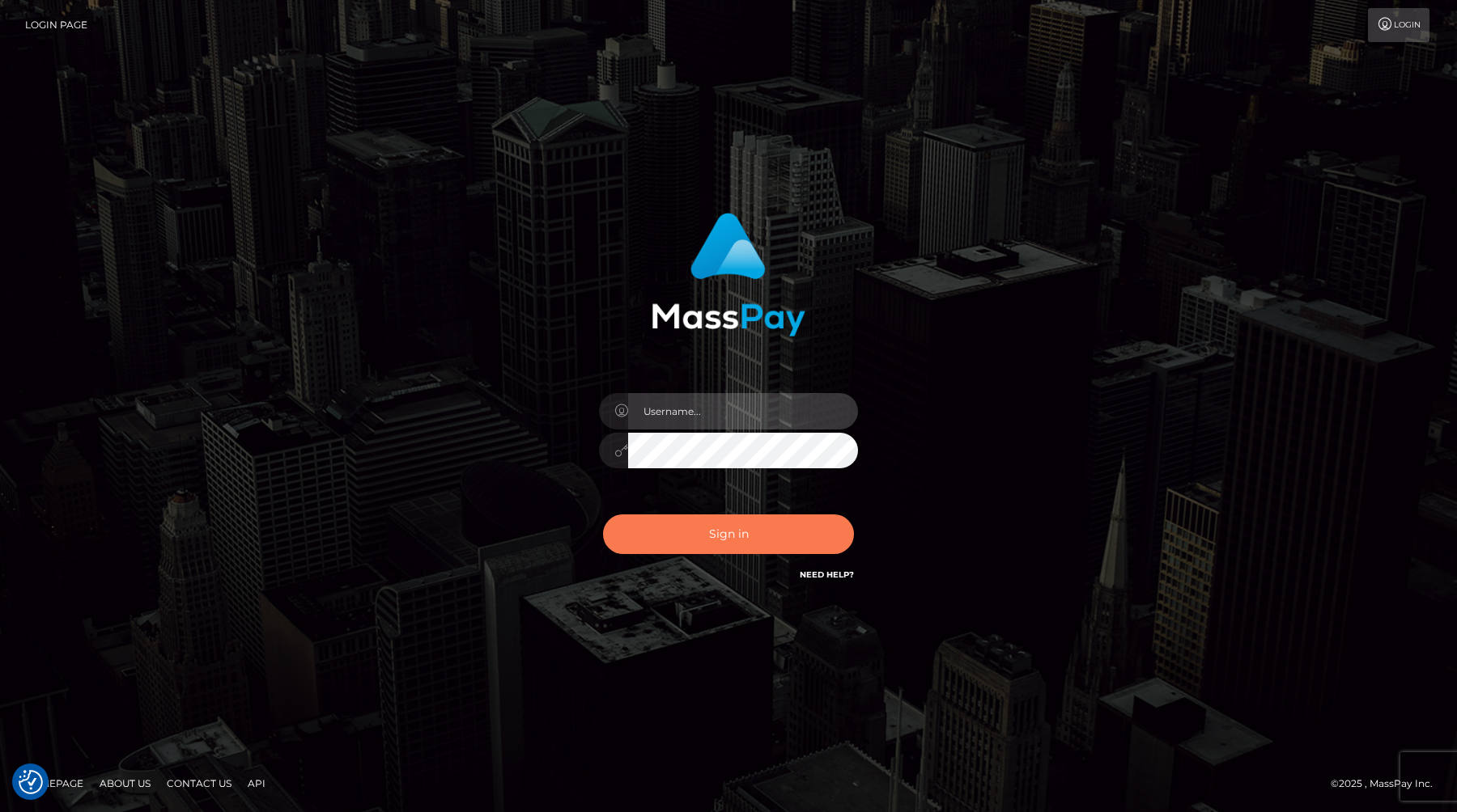
type input "anthony.club"
click at [696, 524] on button "Sign in" at bounding box center [728, 534] width 251 height 39
type input "[PERSON_NAME][DOMAIN_NAME]"
click at [669, 529] on button "Sign in" at bounding box center [728, 534] width 251 height 39
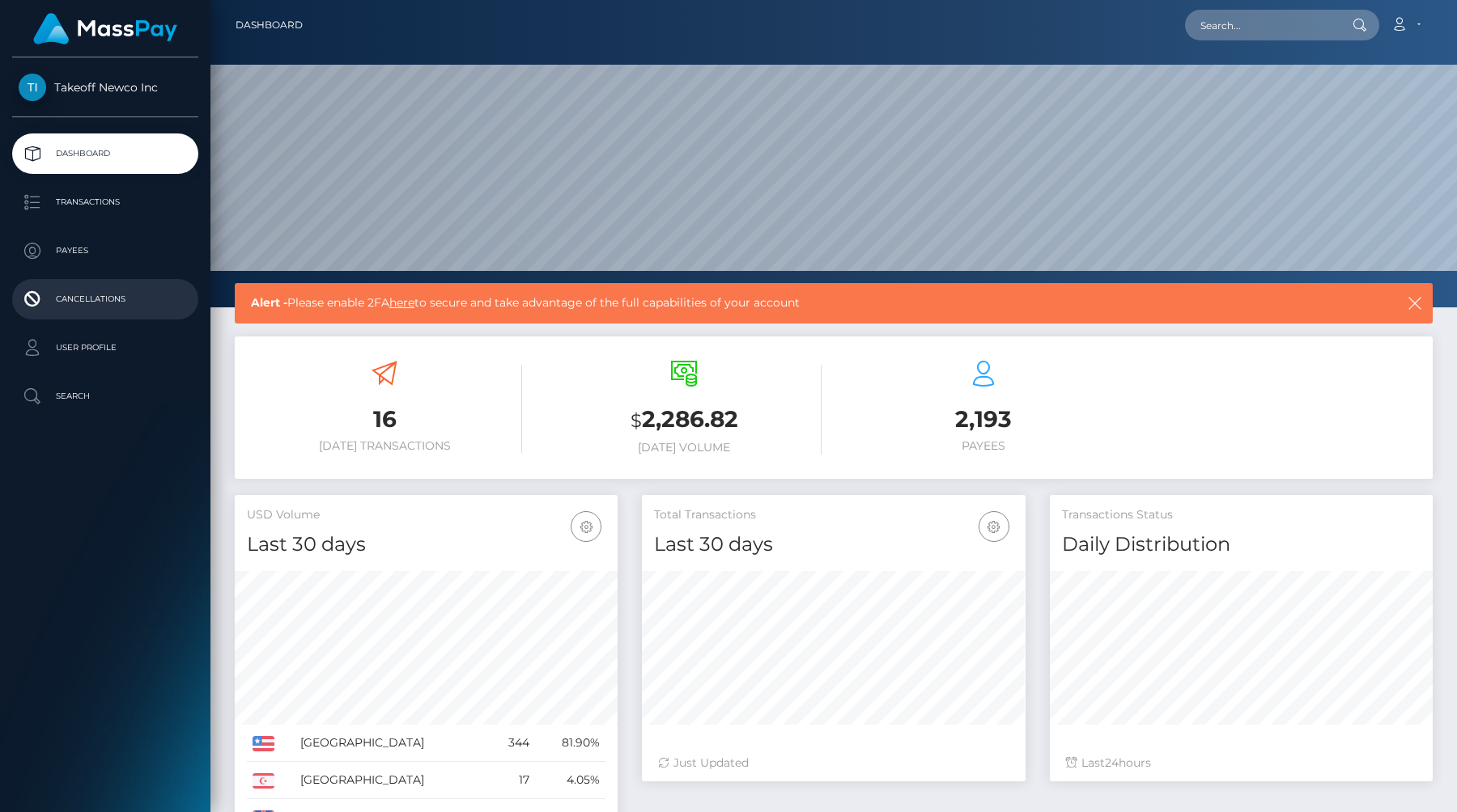
scroll to position [287, 383]
click at [81, 253] on p "Payees" at bounding box center [105, 251] width 173 height 24
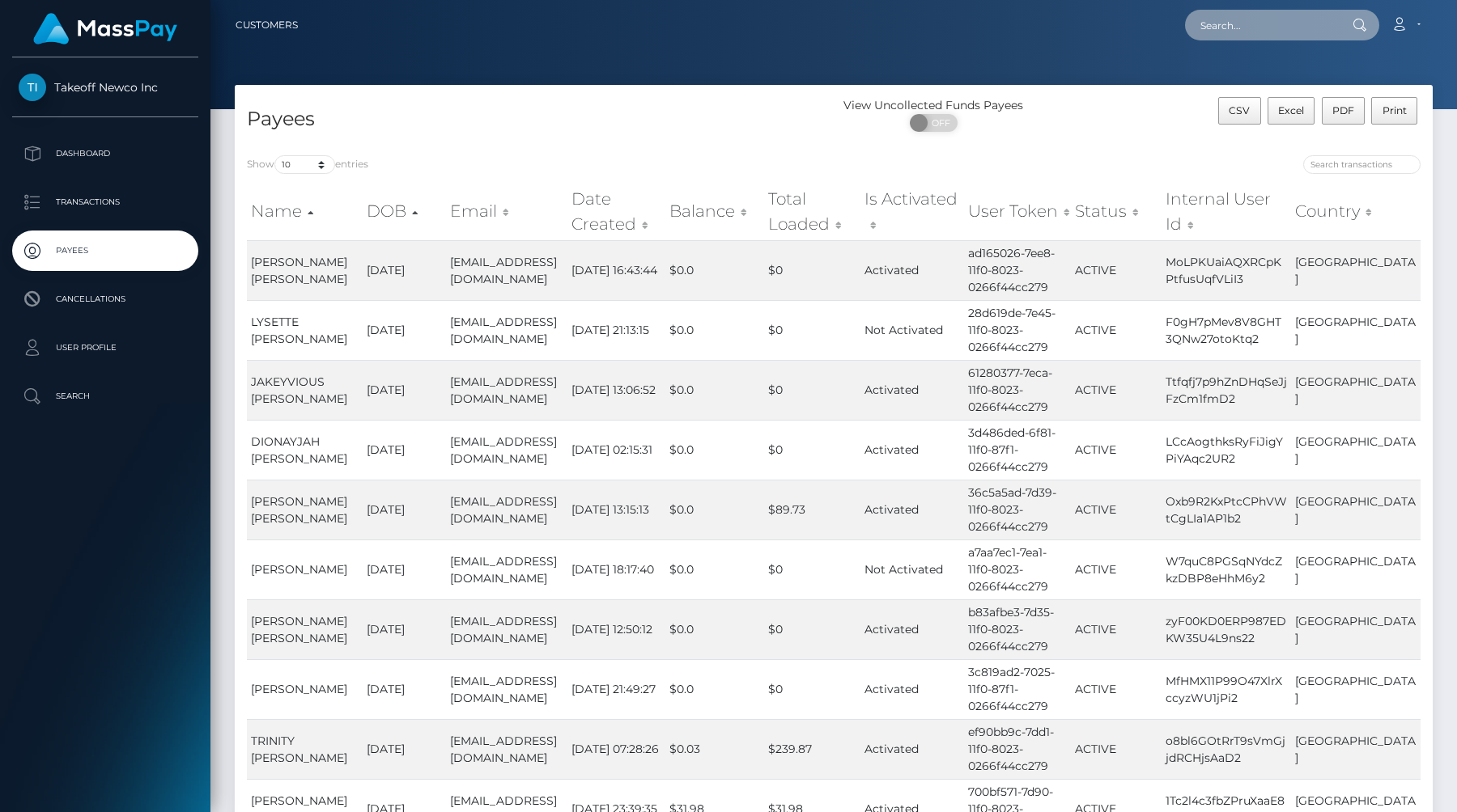
click at [1259, 26] on input "text" at bounding box center [1261, 24] width 152 height 31
paste input "SMITH"
type input "SMITH"
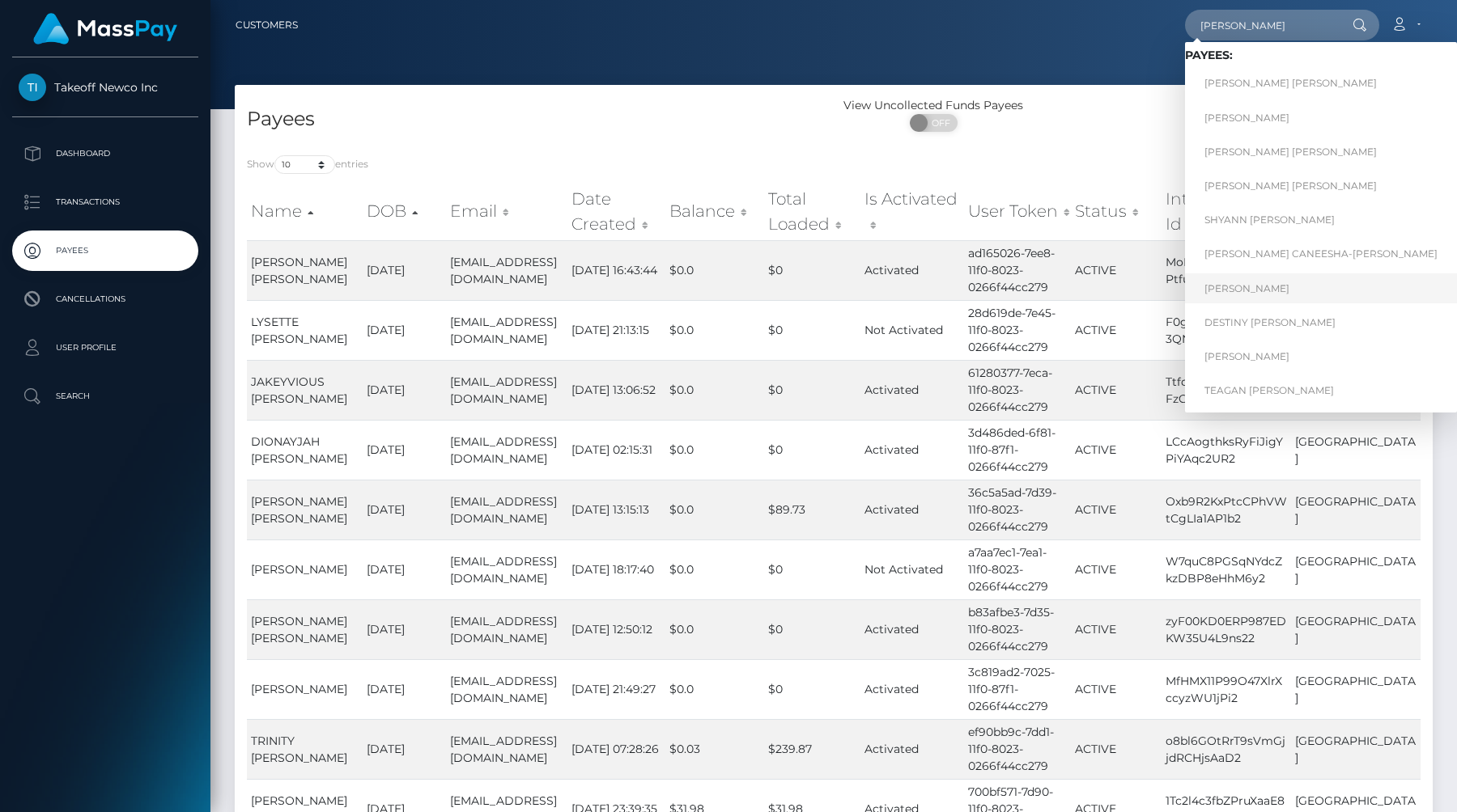
click at [1219, 287] on link "JAMIE LYNNE SMITH" at bounding box center [1321, 288] width 272 height 30
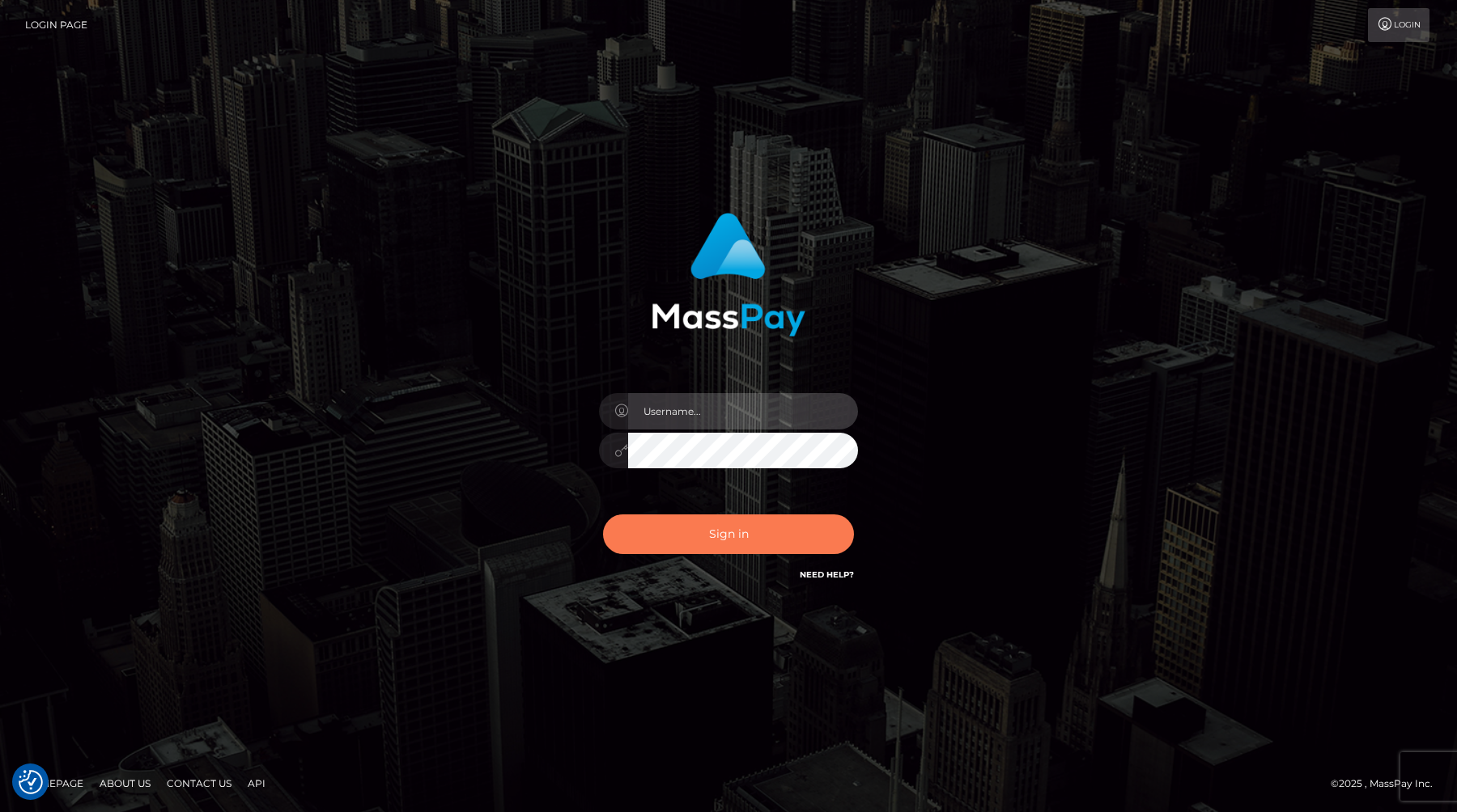
type input "[PERSON_NAME][DOMAIN_NAME]"
click at [681, 527] on button "Sign in" at bounding box center [728, 534] width 251 height 39
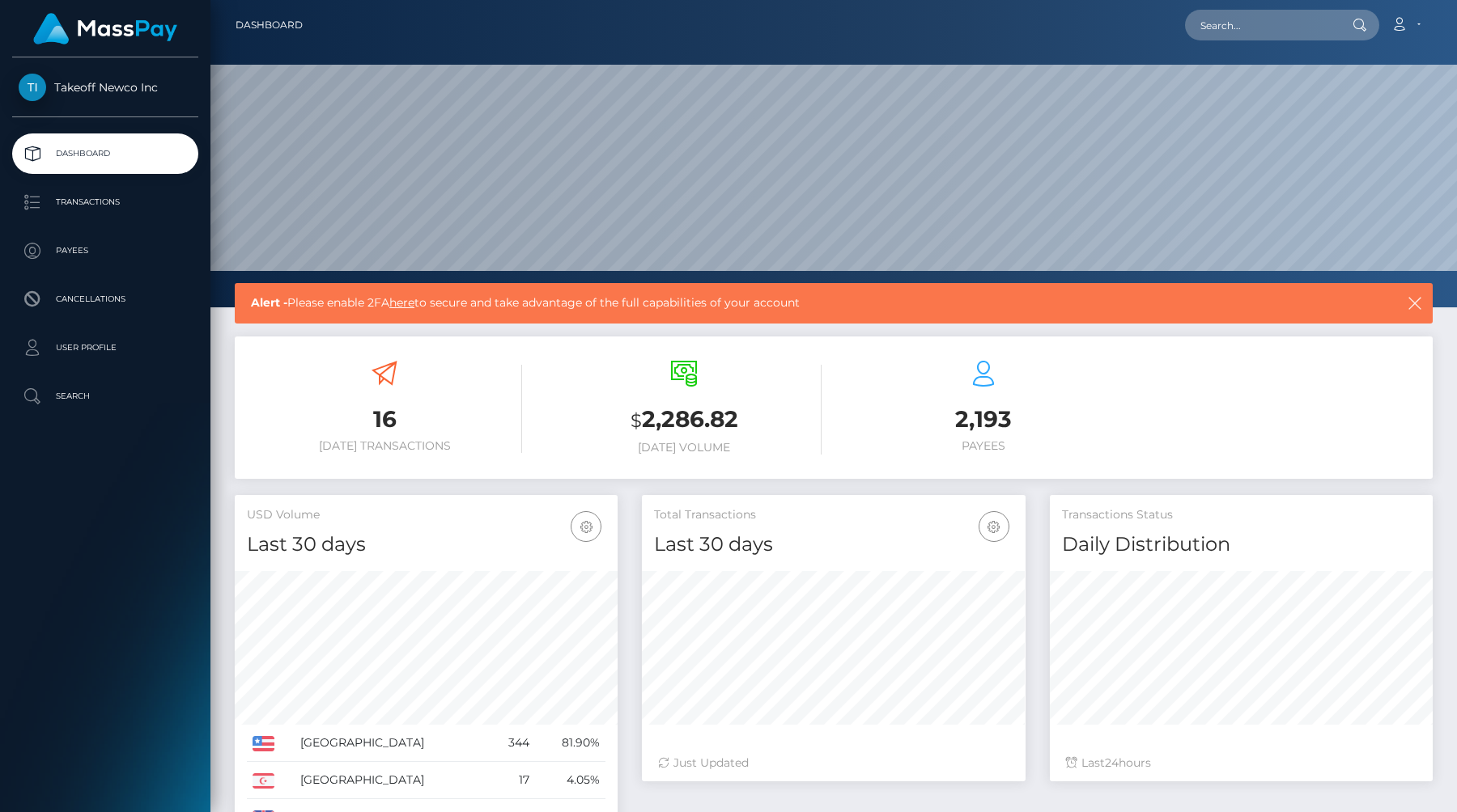
scroll to position [287, 383]
click at [61, 256] on p "Payees" at bounding box center [105, 251] width 173 height 24
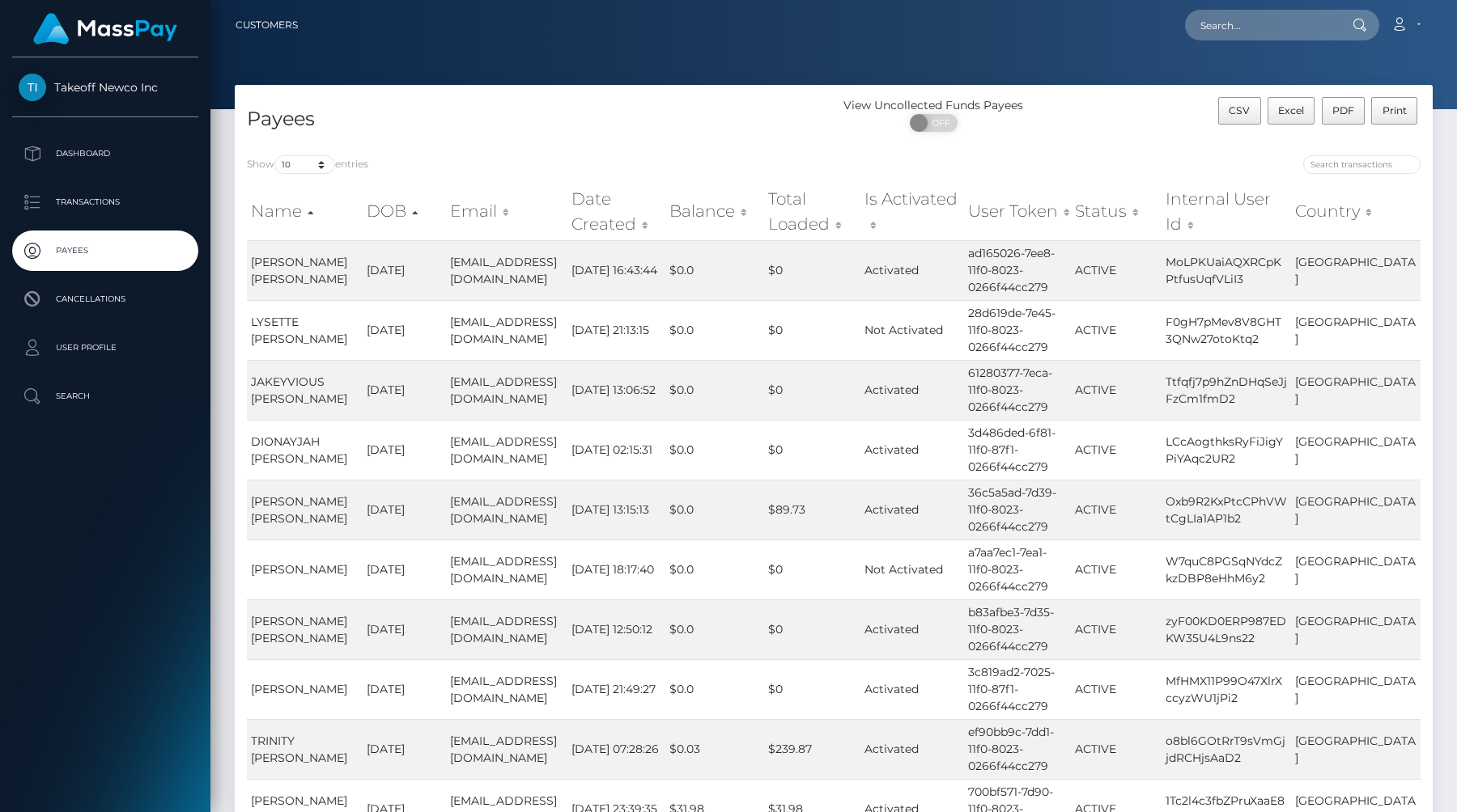
click at [80, 94] on span "Takeoff Newco Inc" at bounding box center [105, 87] width 186 height 15
click at [44, 87] on span "Takeoff Newco Inc" at bounding box center [105, 87] width 186 height 15
click at [44, 142] on p "Dashboard" at bounding box center [105, 154] width 173 height 24
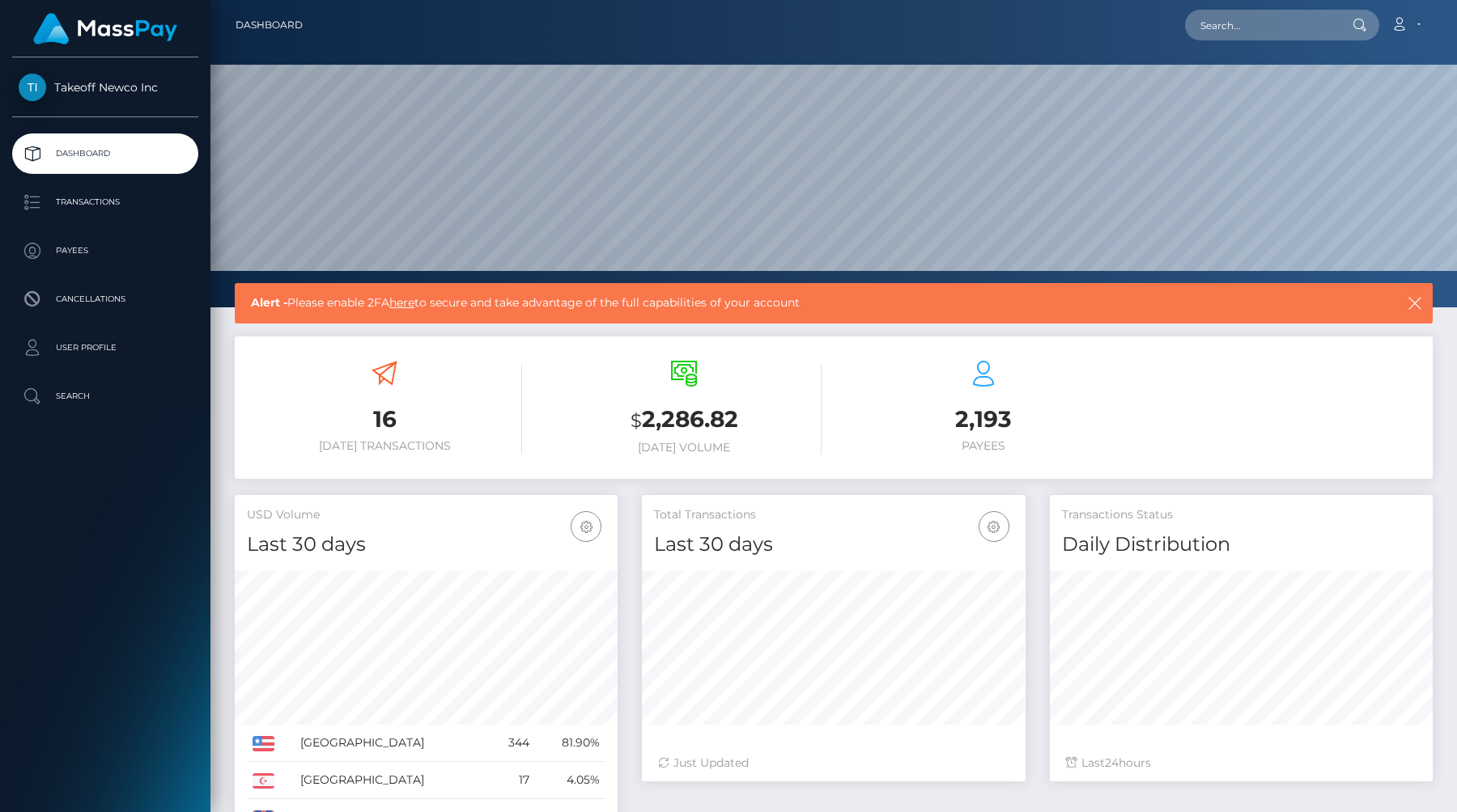
scroll to position [287, 383]
click at [408, 303] on link "here" at bounding box center [401, 302] width 25 height 15
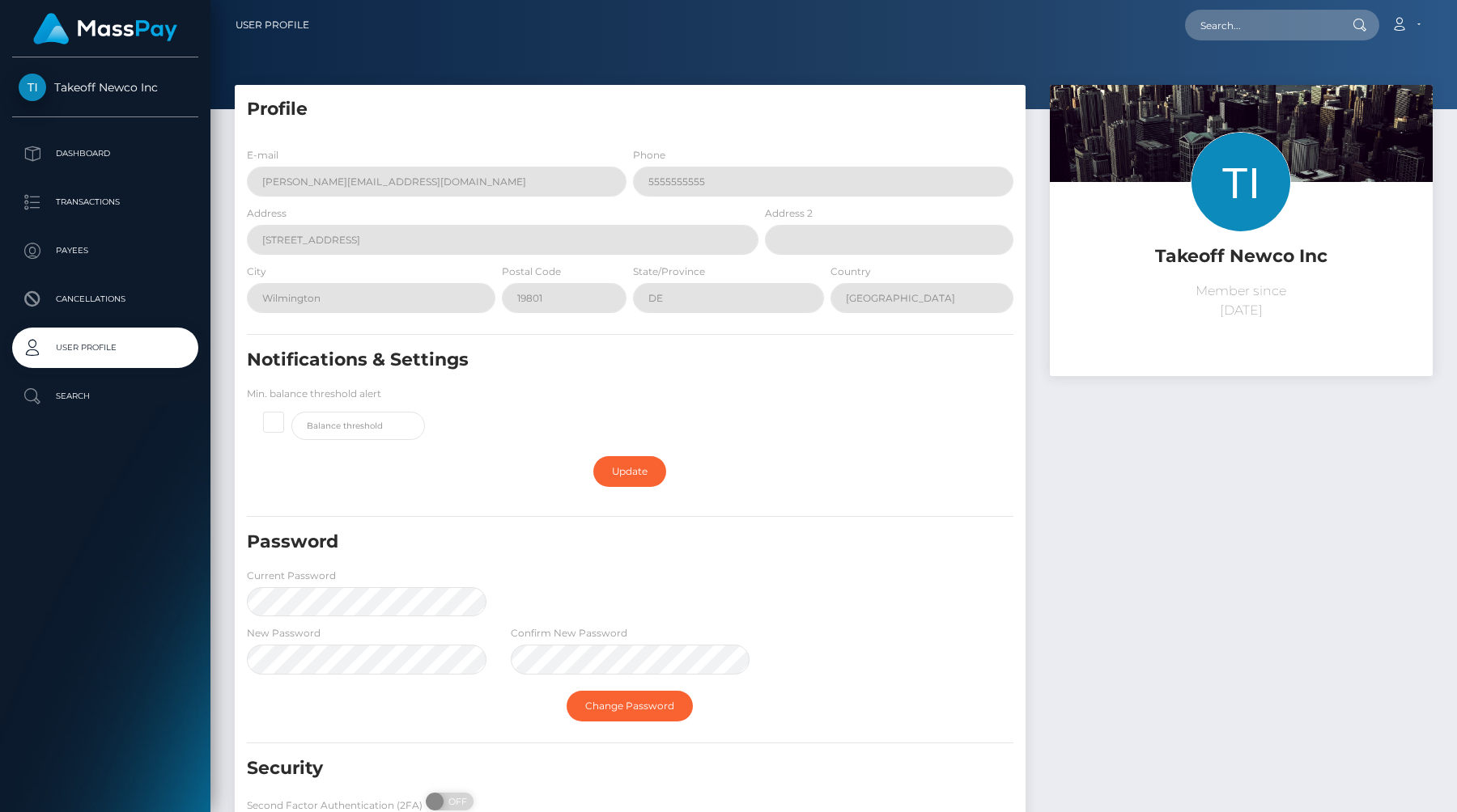
scroll to position [113, 0]
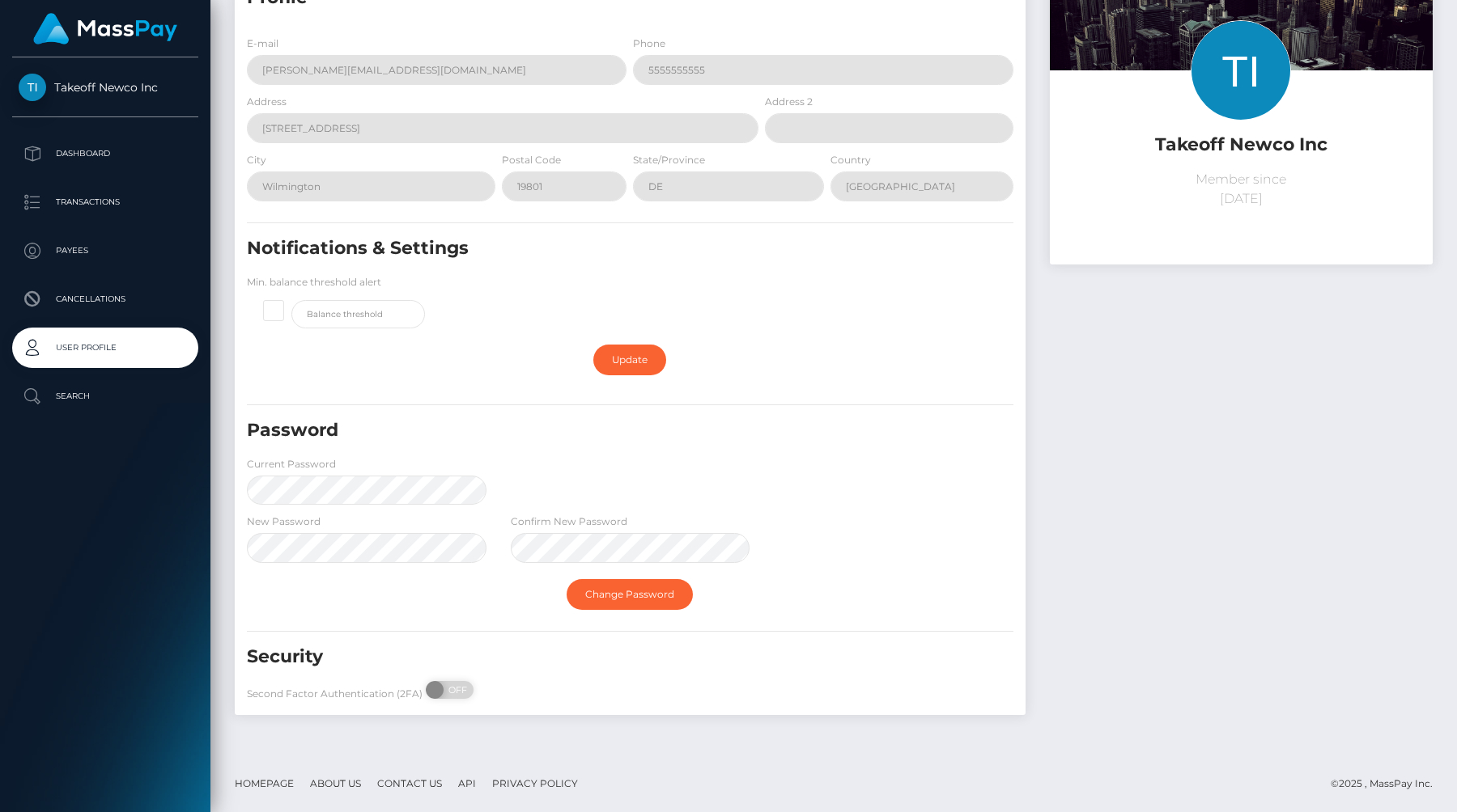
click at [443, 701] on div "Second Factor Authentication (2FA) ON OFF" at bounding box center [366, 694] width 264 height 26
click at [444, 685] on span "OFF" at bounding box center [455, 690] width 40 height 17
checkbox input "true"
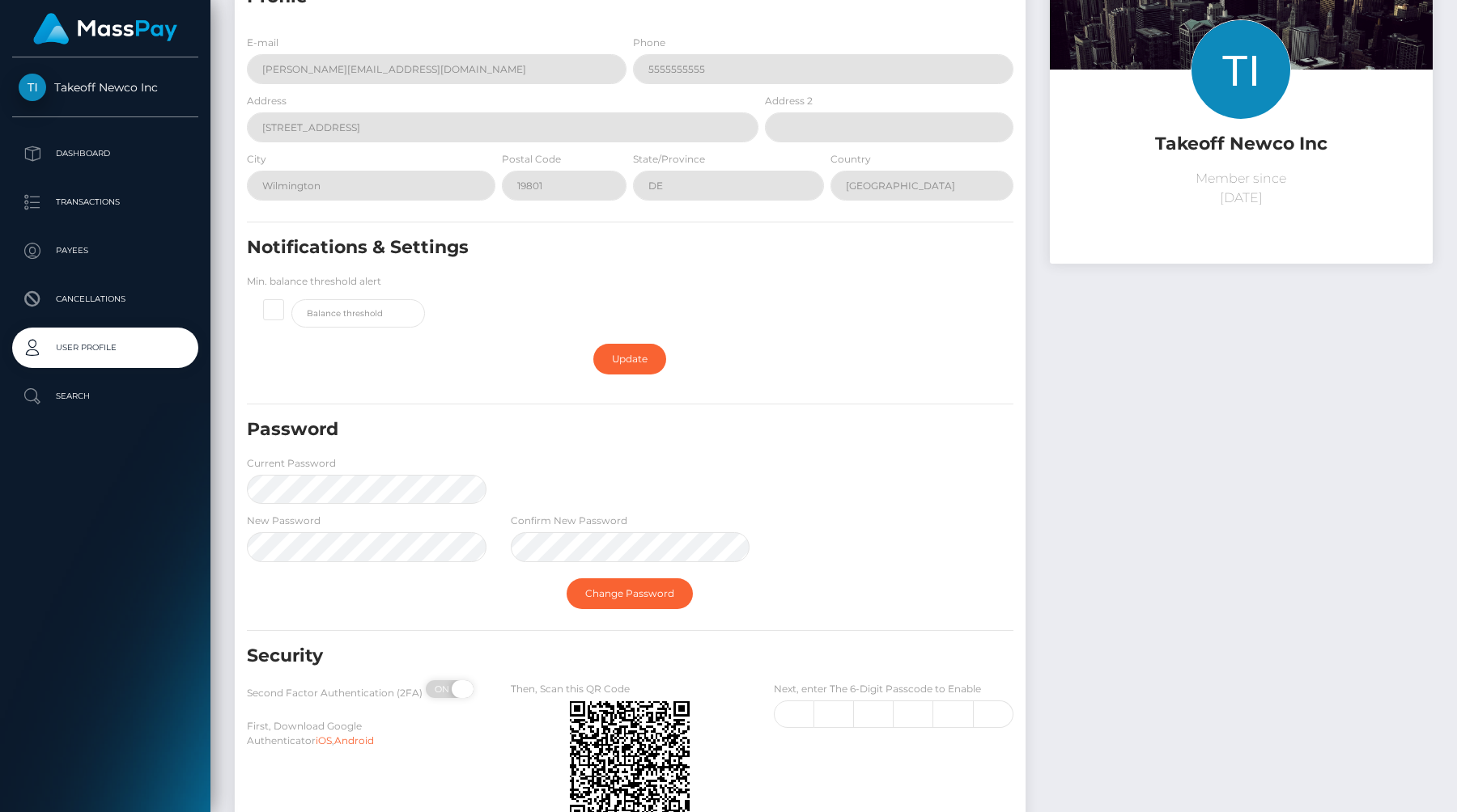
scroll to position [236, 0]
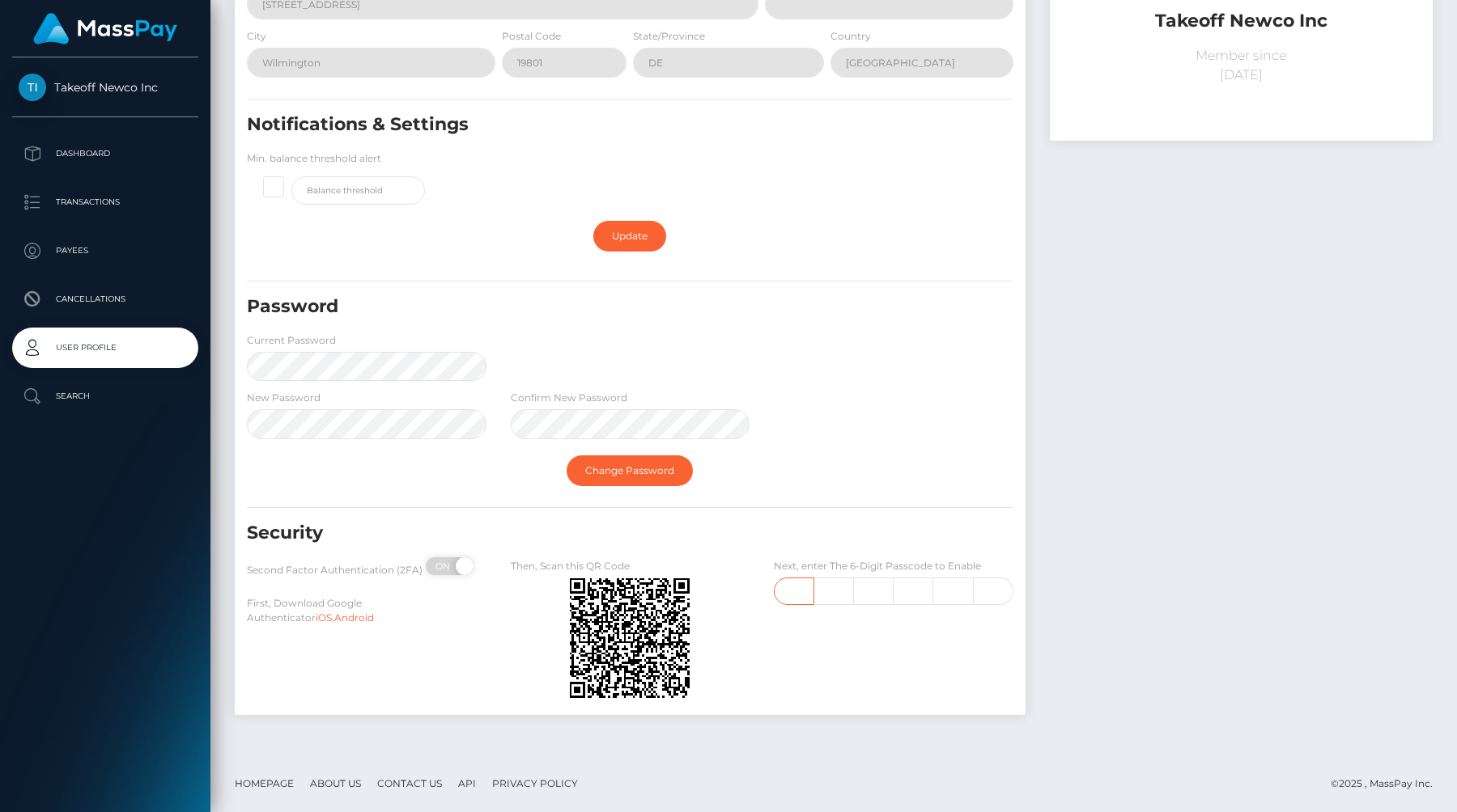
click at [798, 587] on input "text" at bounding box center [794, 591] width 40 height 27
type input "5"
type input "0"
type input "7"
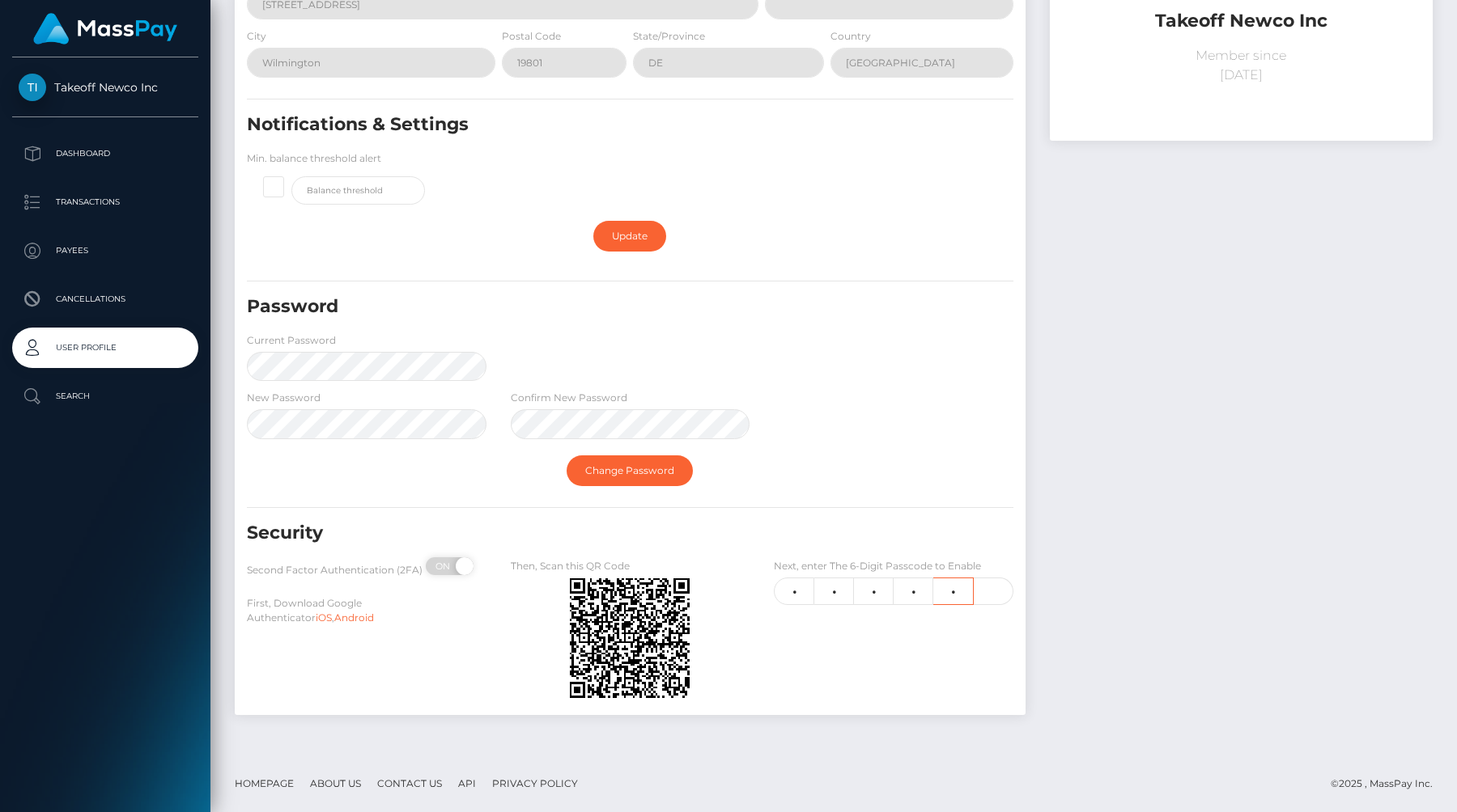
type input "1"
type input "5"
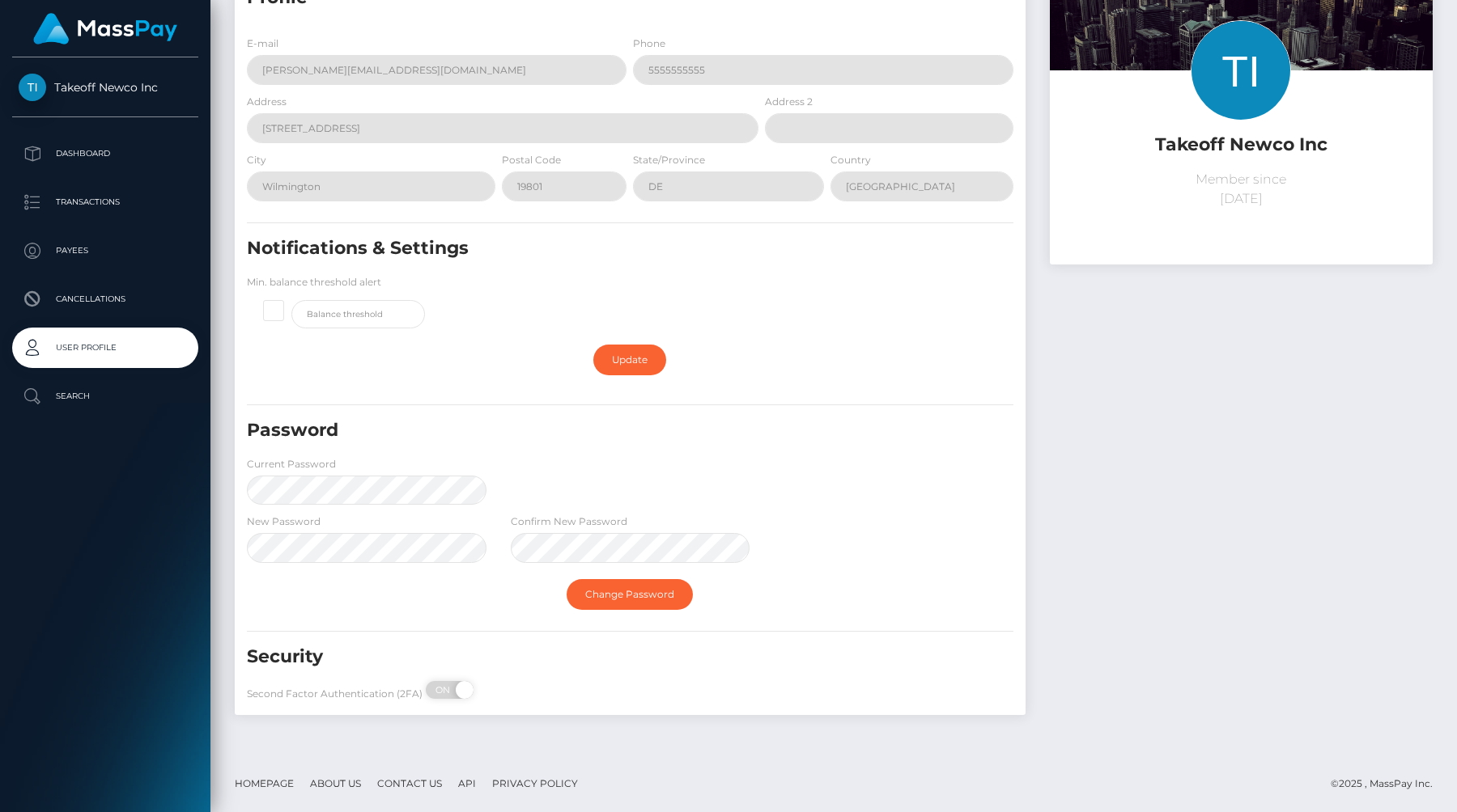
scroll to position [113, 0]
click at [103, 156] on p "Dashboard" at bounding box center [105, 154] width 173 height 24
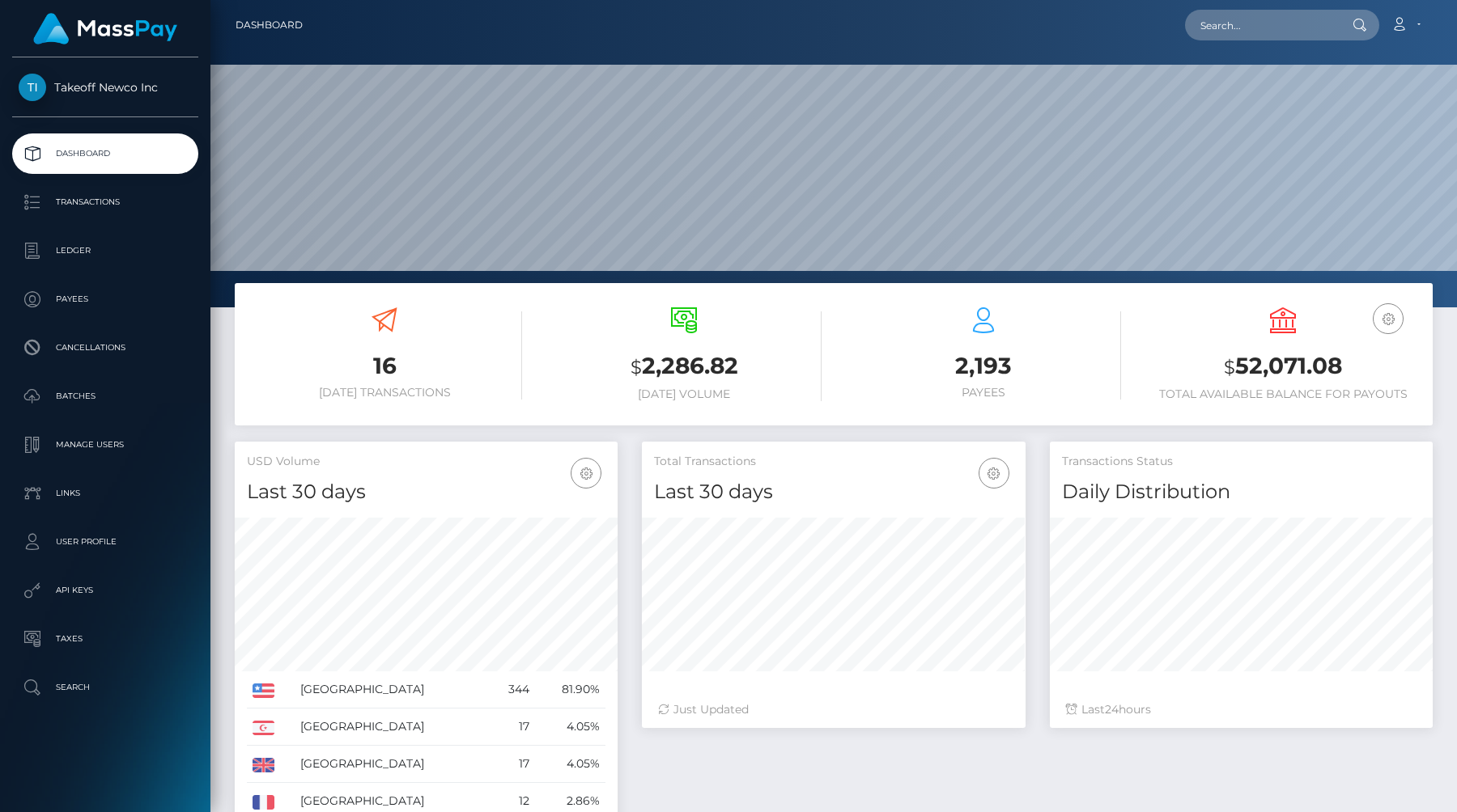
scroll to position [287, 383]
click at [68, 539] on p "User Profile" at bounding box center [105, 542] width 173 height 24
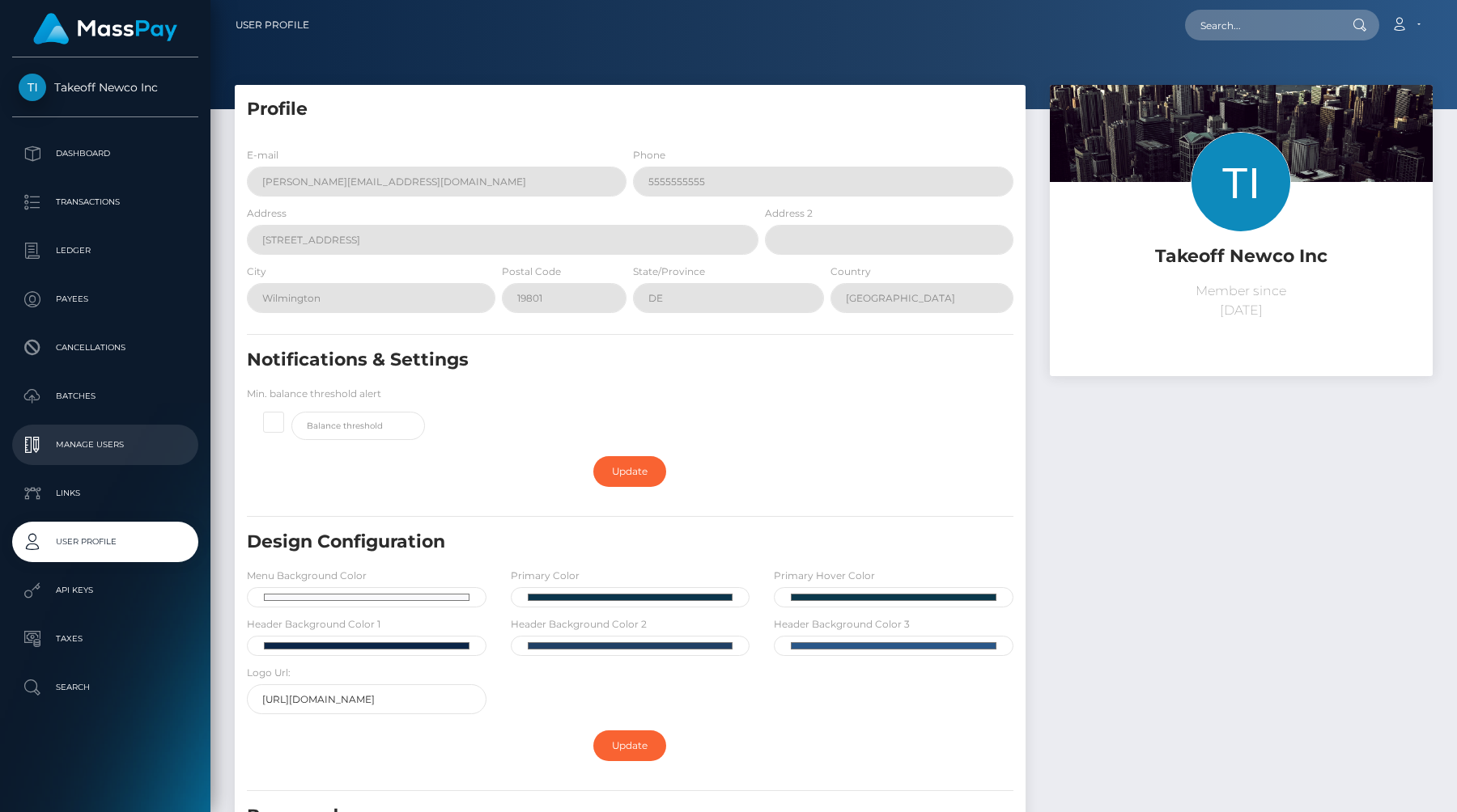
click at [78, 441] on p "Manage Users" at bounding box center [105, 445] width 173 height 24
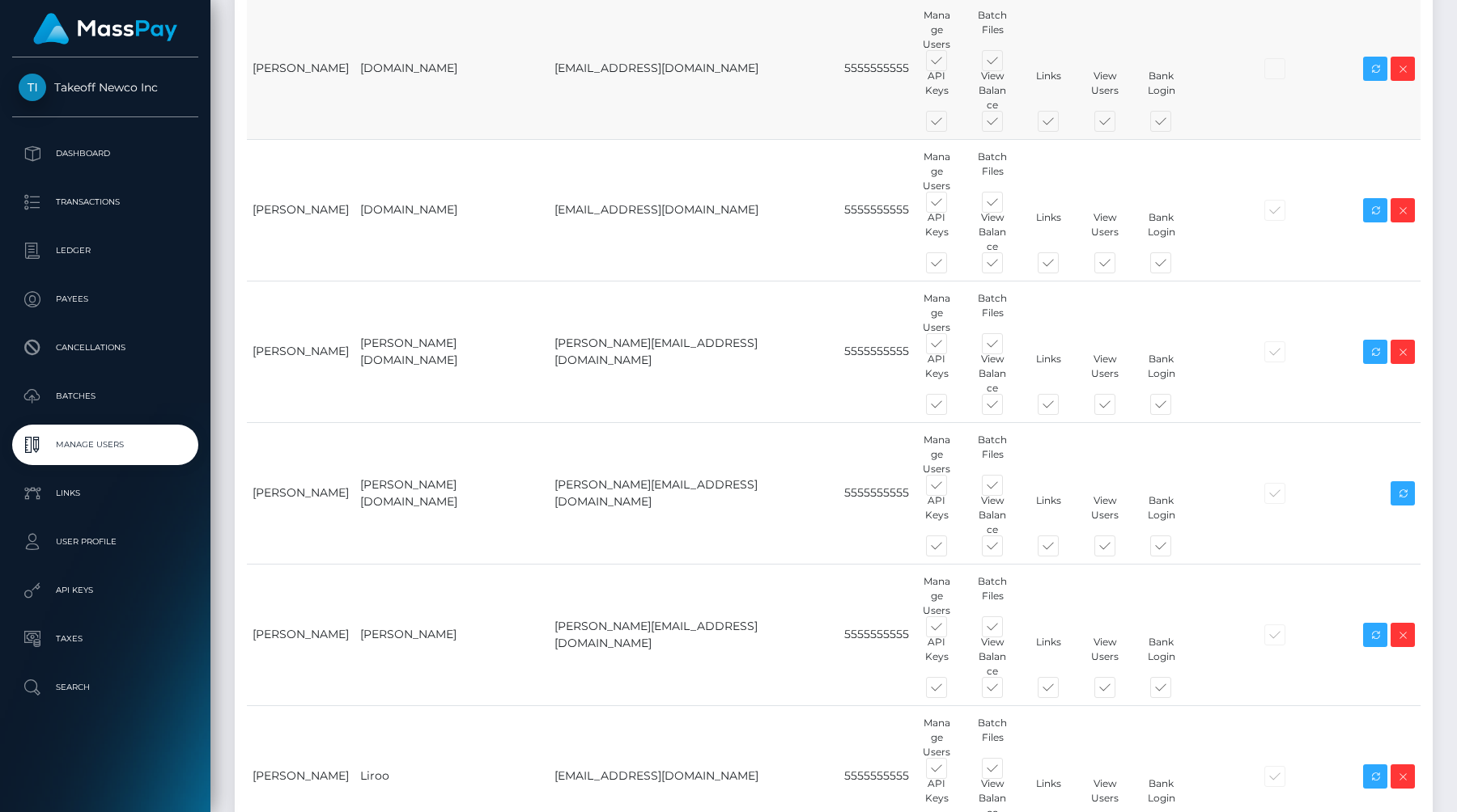
scroll to position [231, 0]
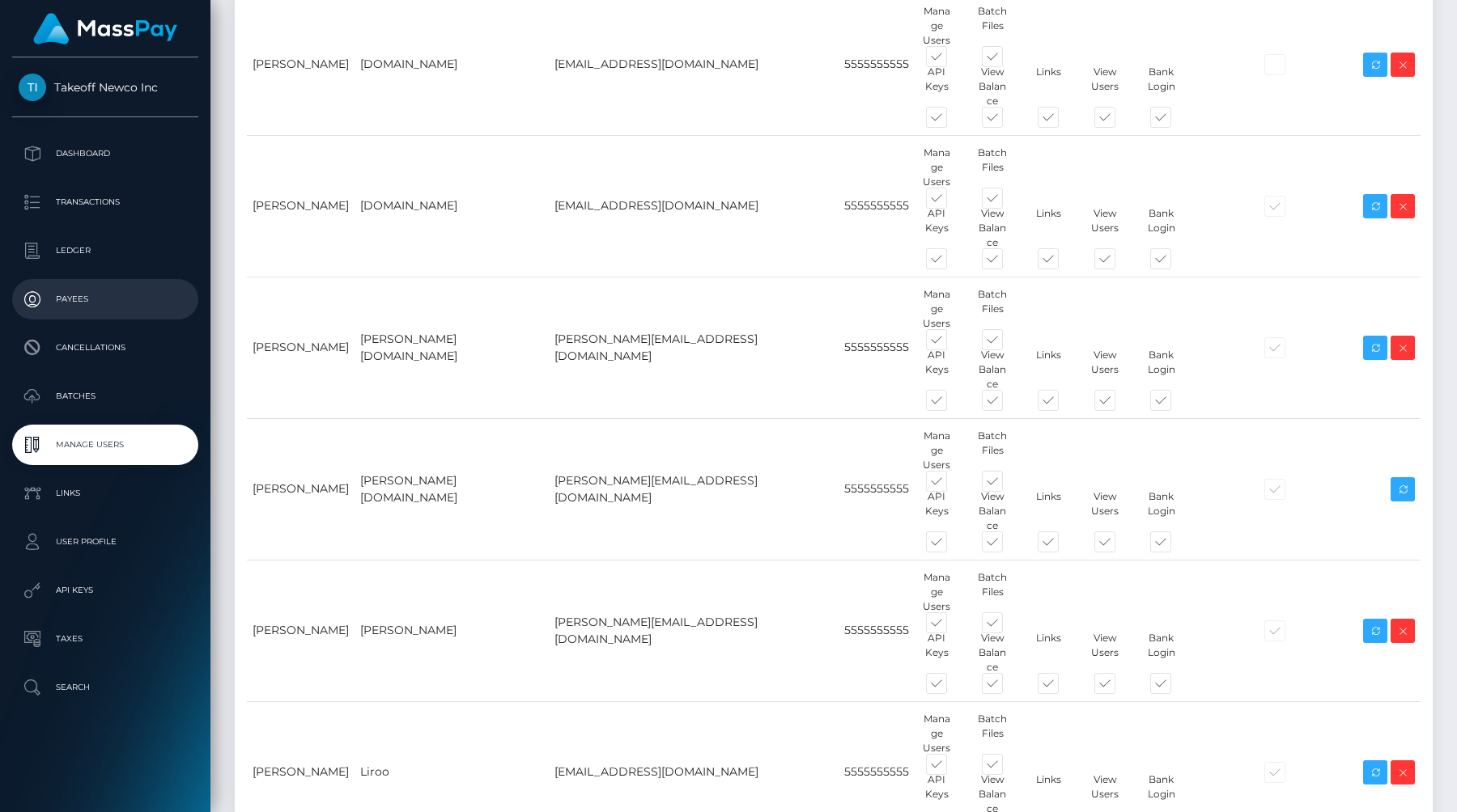
click at [80, 302] on p "Payees" at bounding box center [105, 300] width 173 height 24
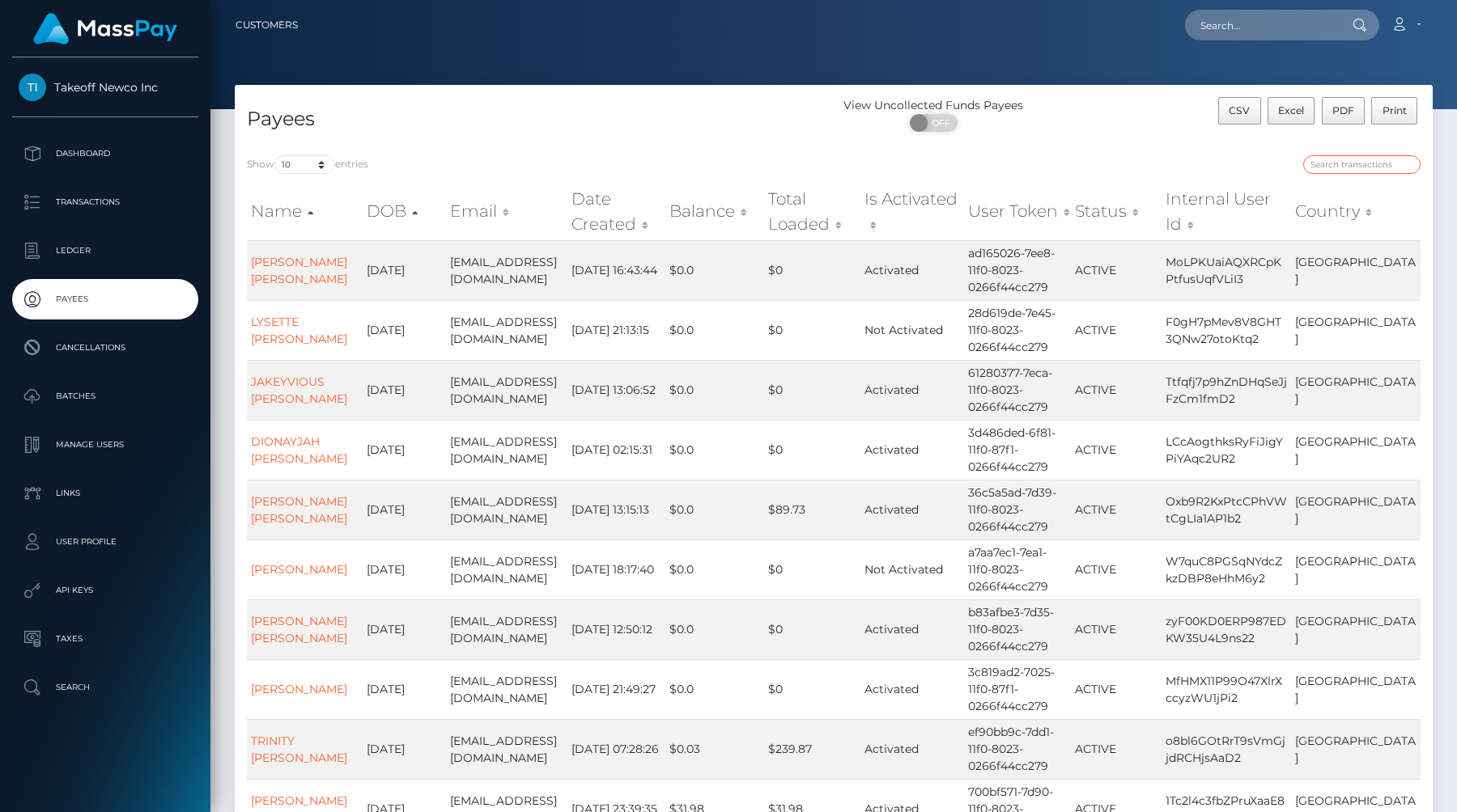
click at [1354, 165] on input "search" at bounding box center [1362, 164] width 117 height 18
paste input "bbssss445@gmail.com"
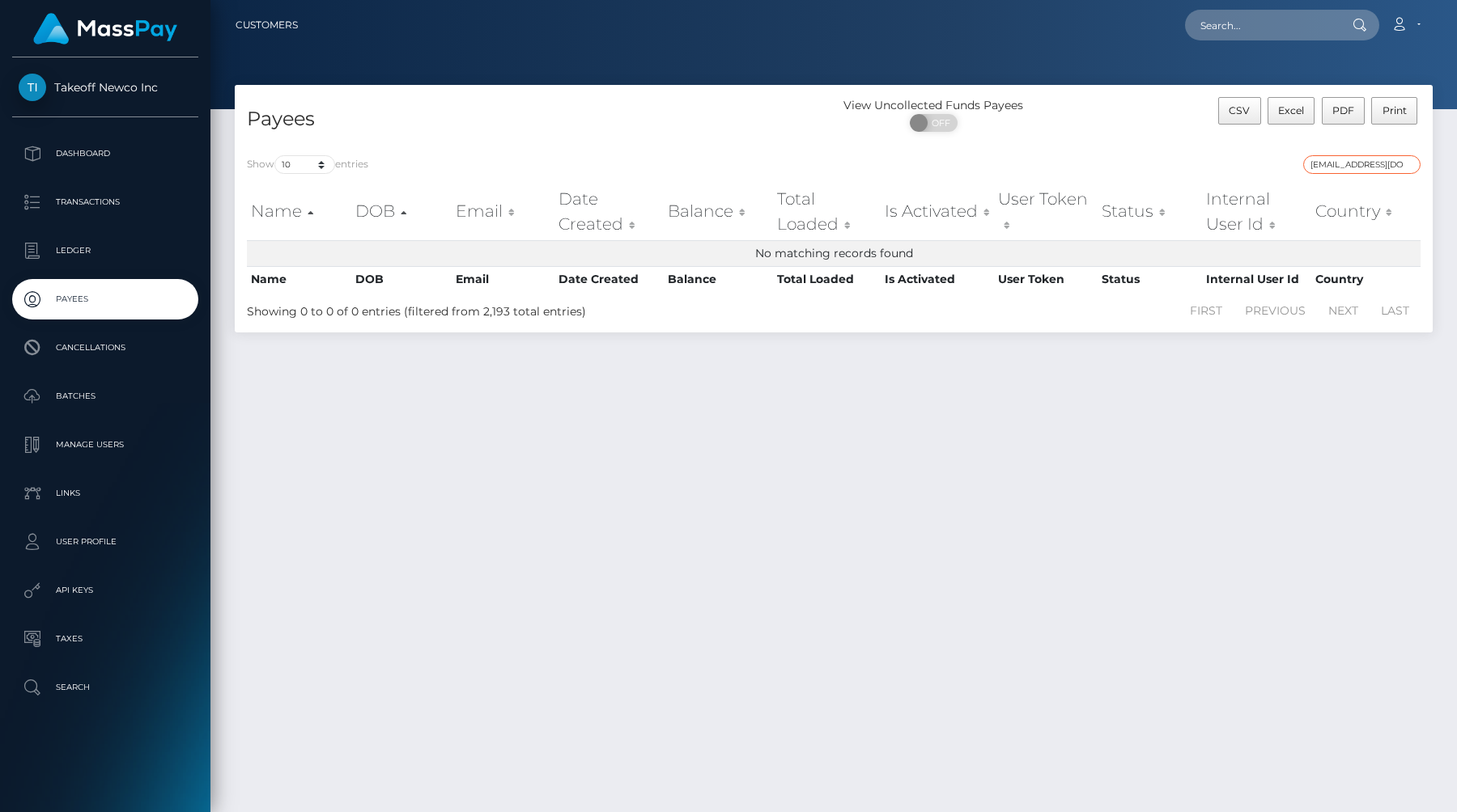
type input "bbssss445@gmail.com"
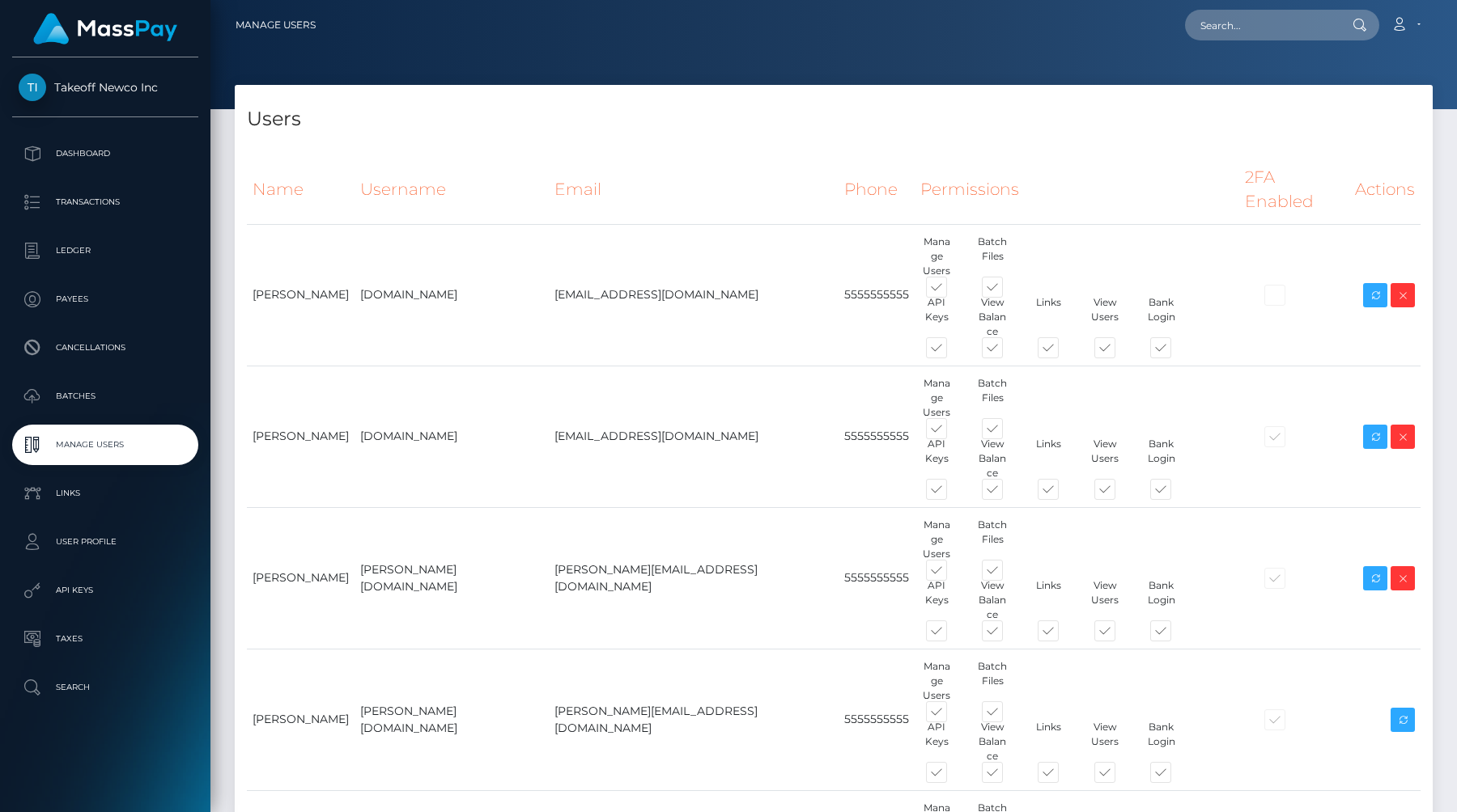
scroll to position [231, 0]
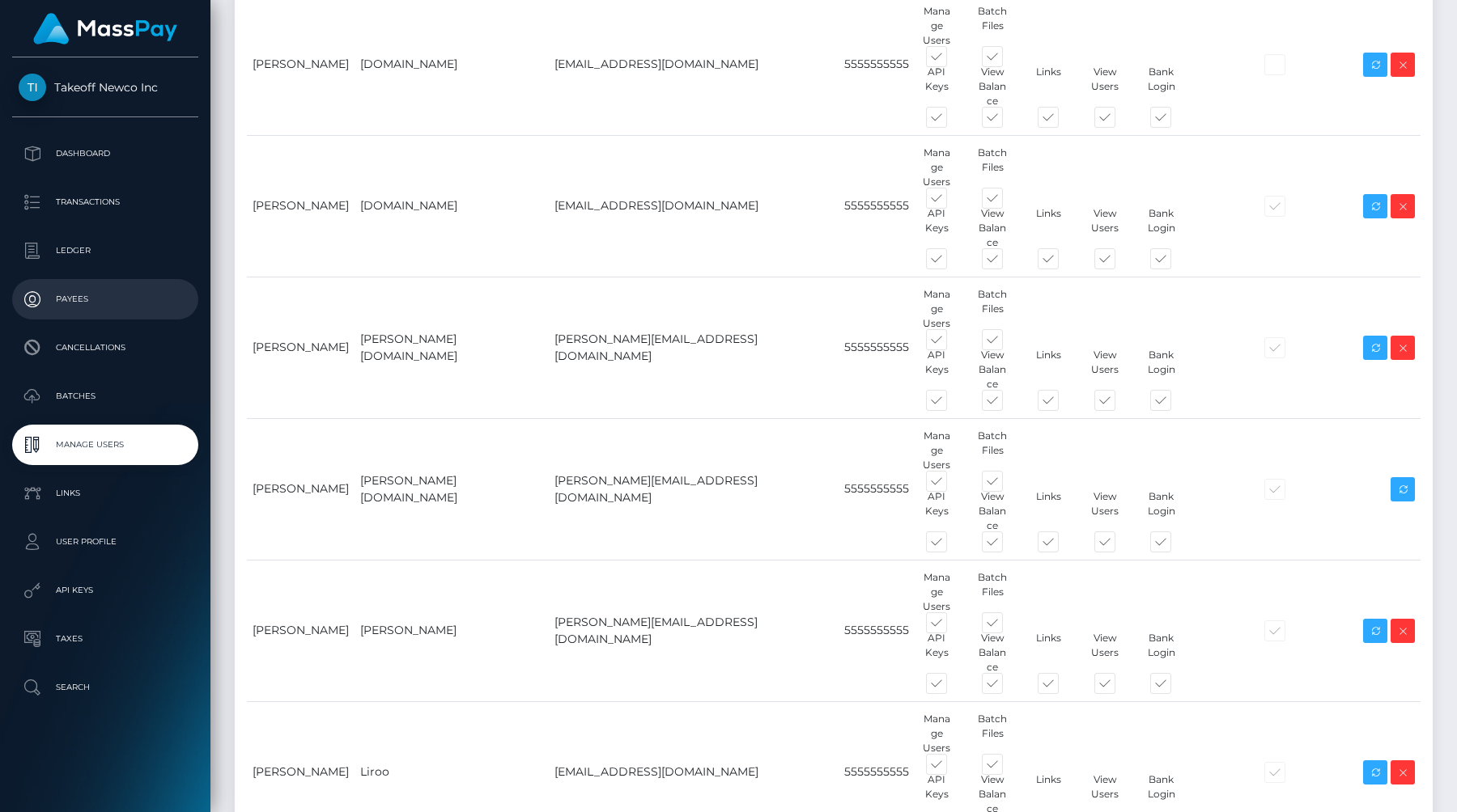
click at [67, 302] on p "Payees" at bounding box center [105, 300] width 173 height 24
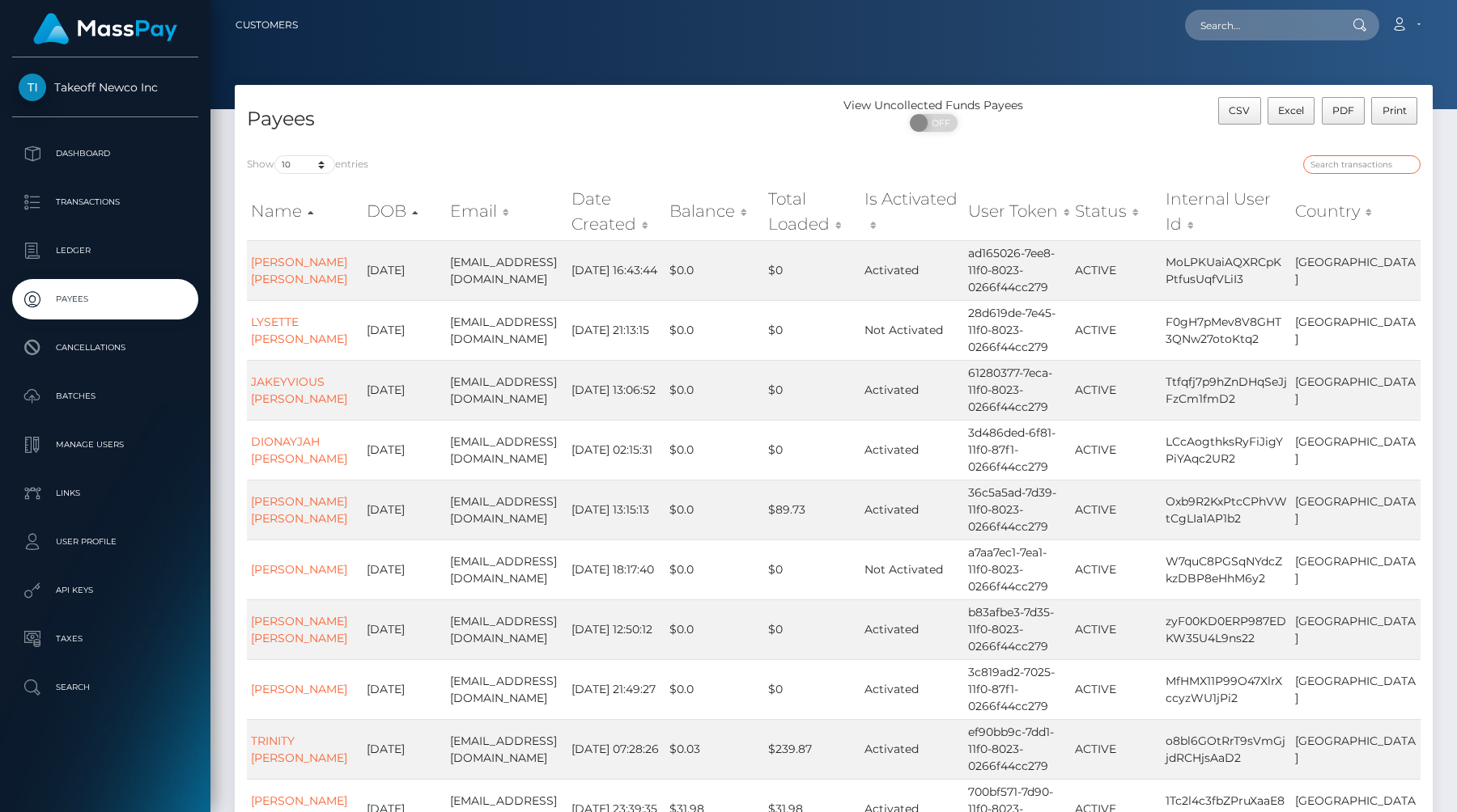
click at [1336, 163] on input "search" at bounding box center [1362, 164] width 117 height 18
paste input "[EMAIL_ADDRESS][DOMAIN_NAME]"
type input "[EMAIL_ADDRESS][DOMAIN_NAME]"
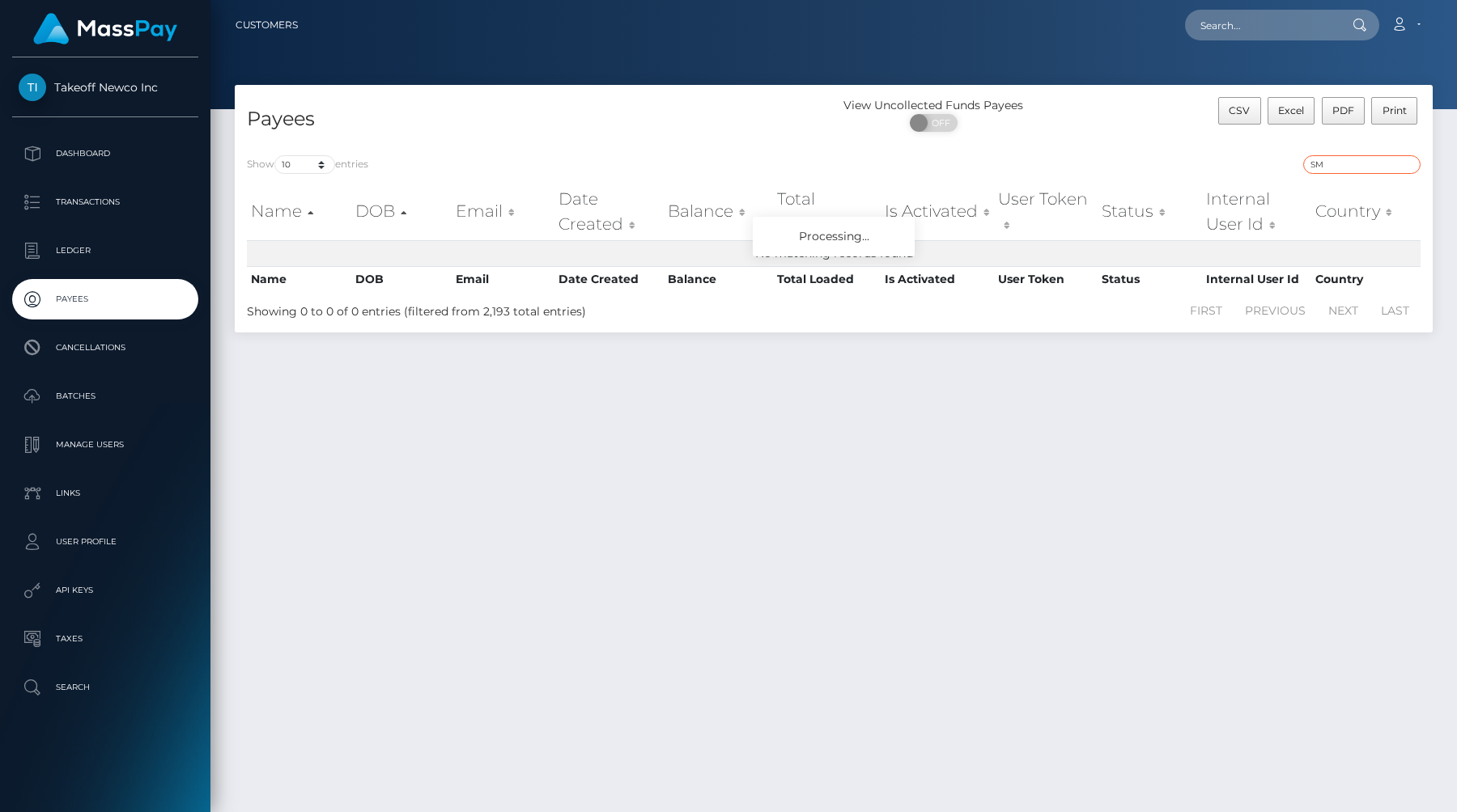
type input "S"
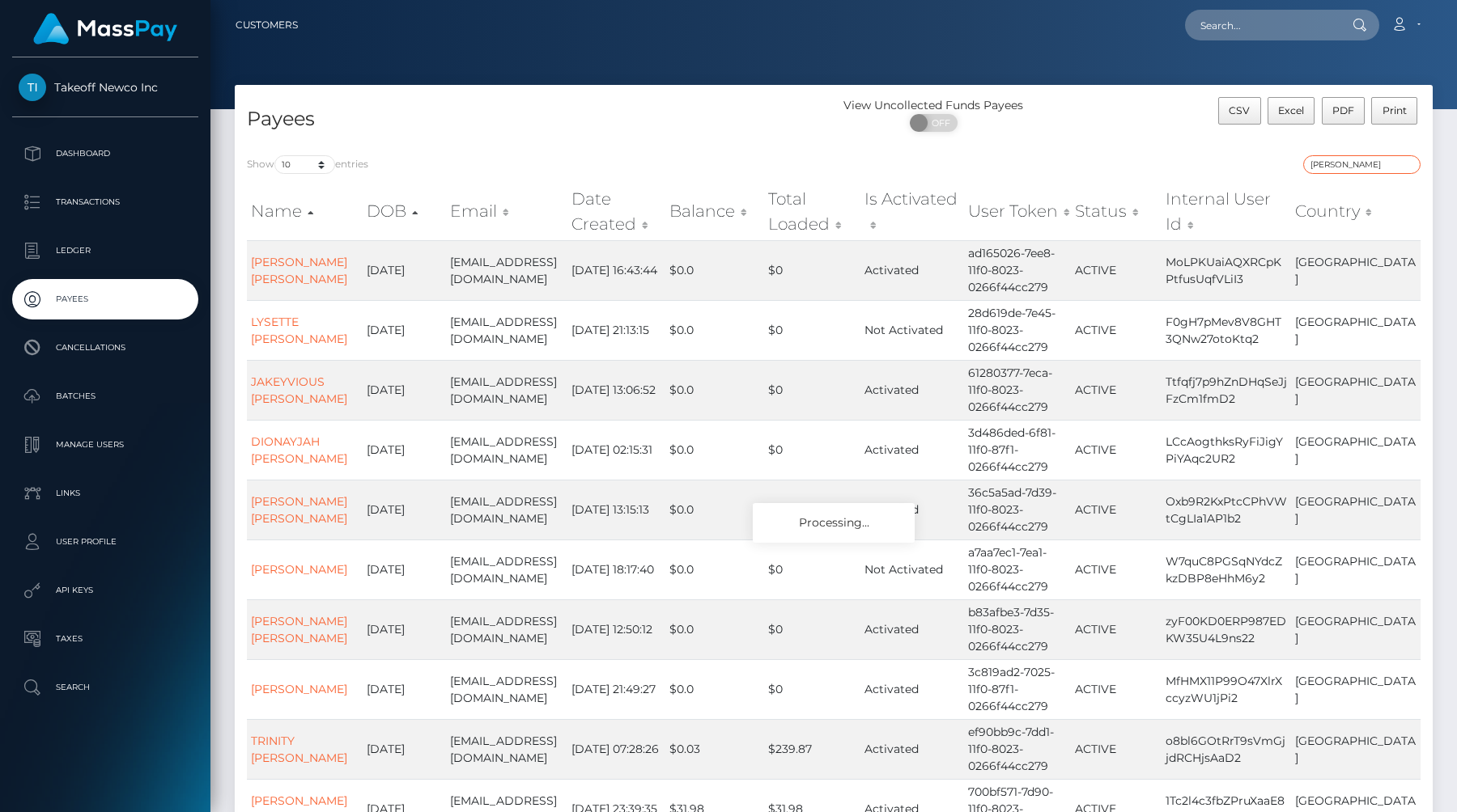
type input "[PERSON_NAME]"
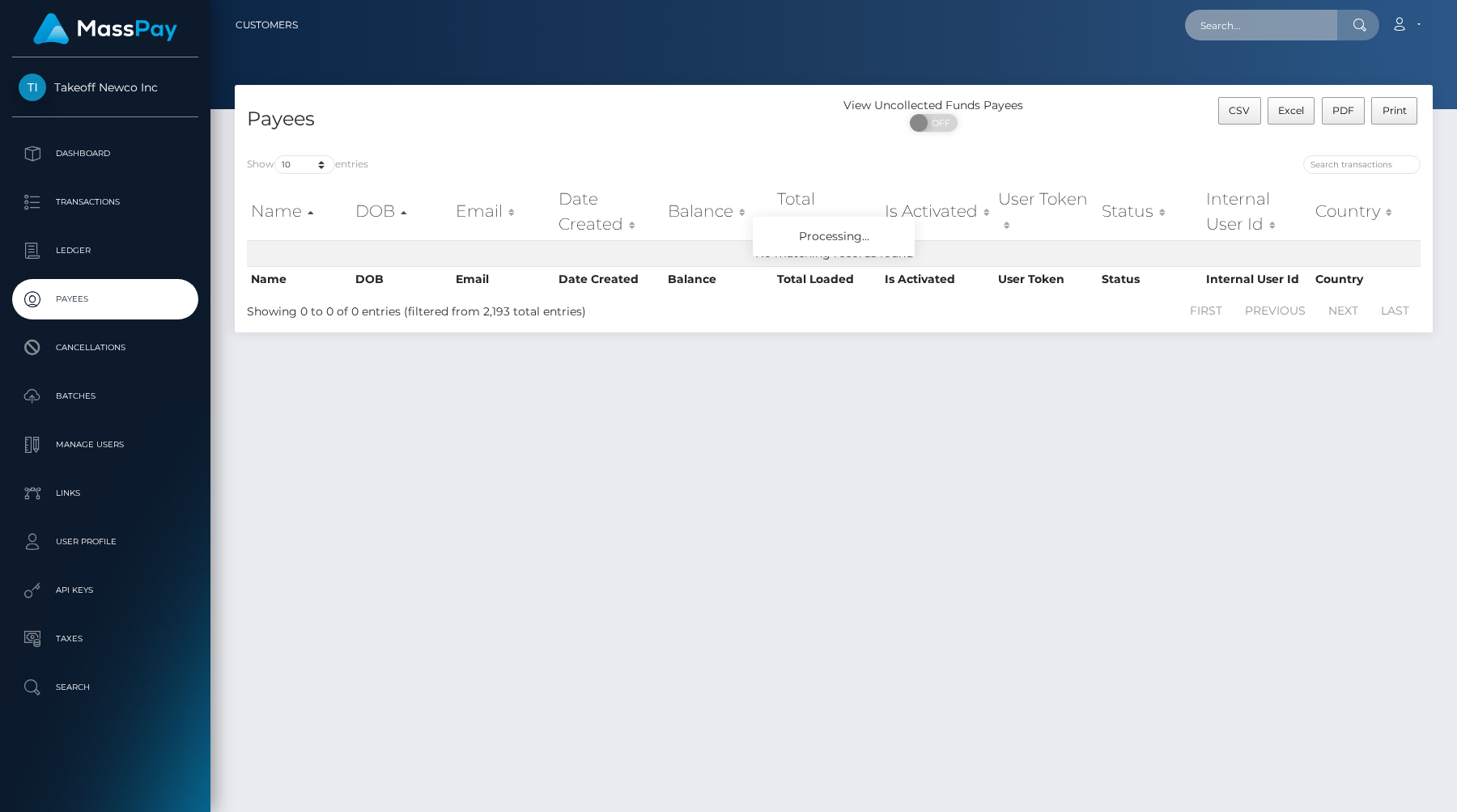
click at [1218, 30] on input "text" at bounding box center [1261, 24] width 152 height 31
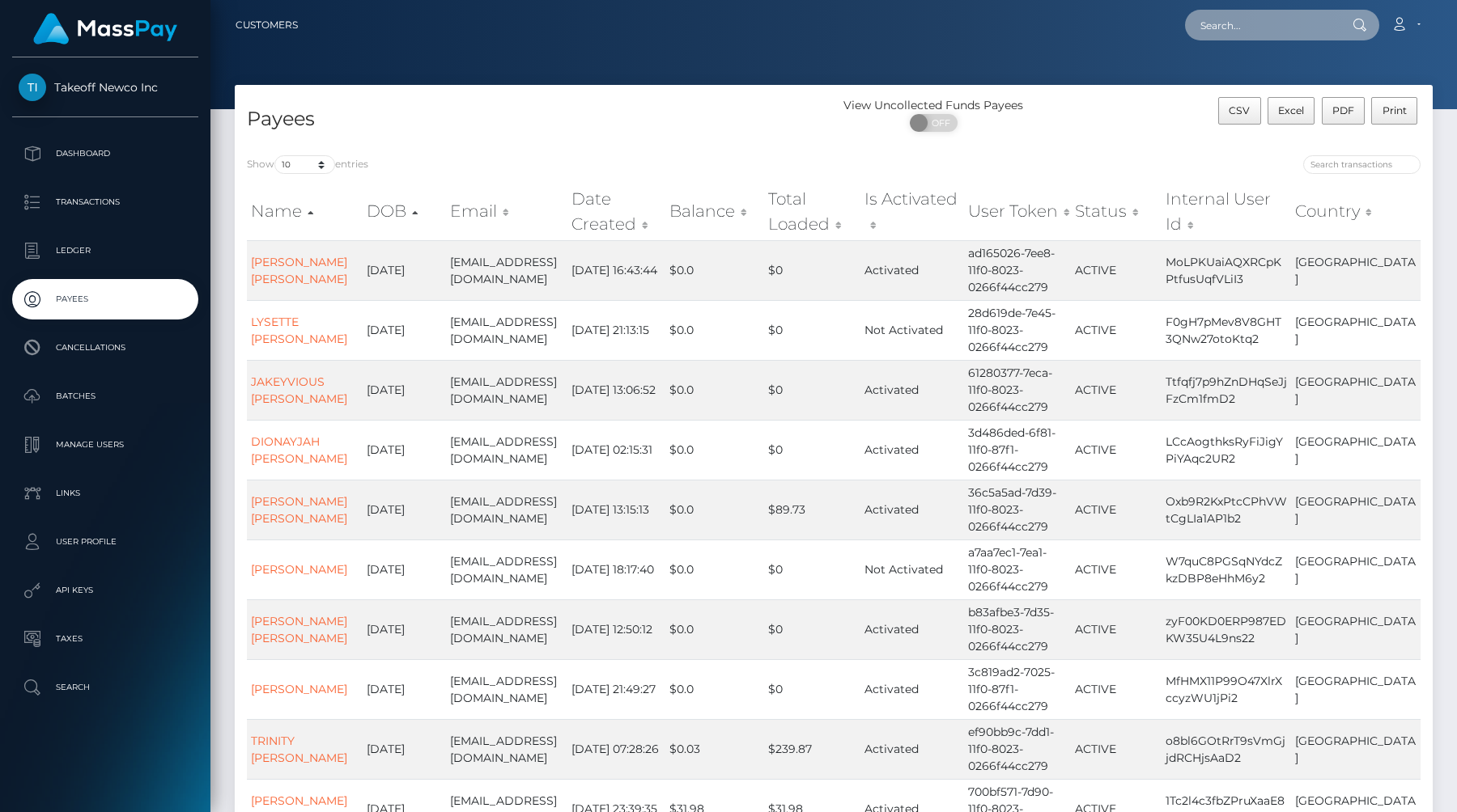
paste input "bbssss445@gmail.com"
type input "bbssss445@gmail.com"
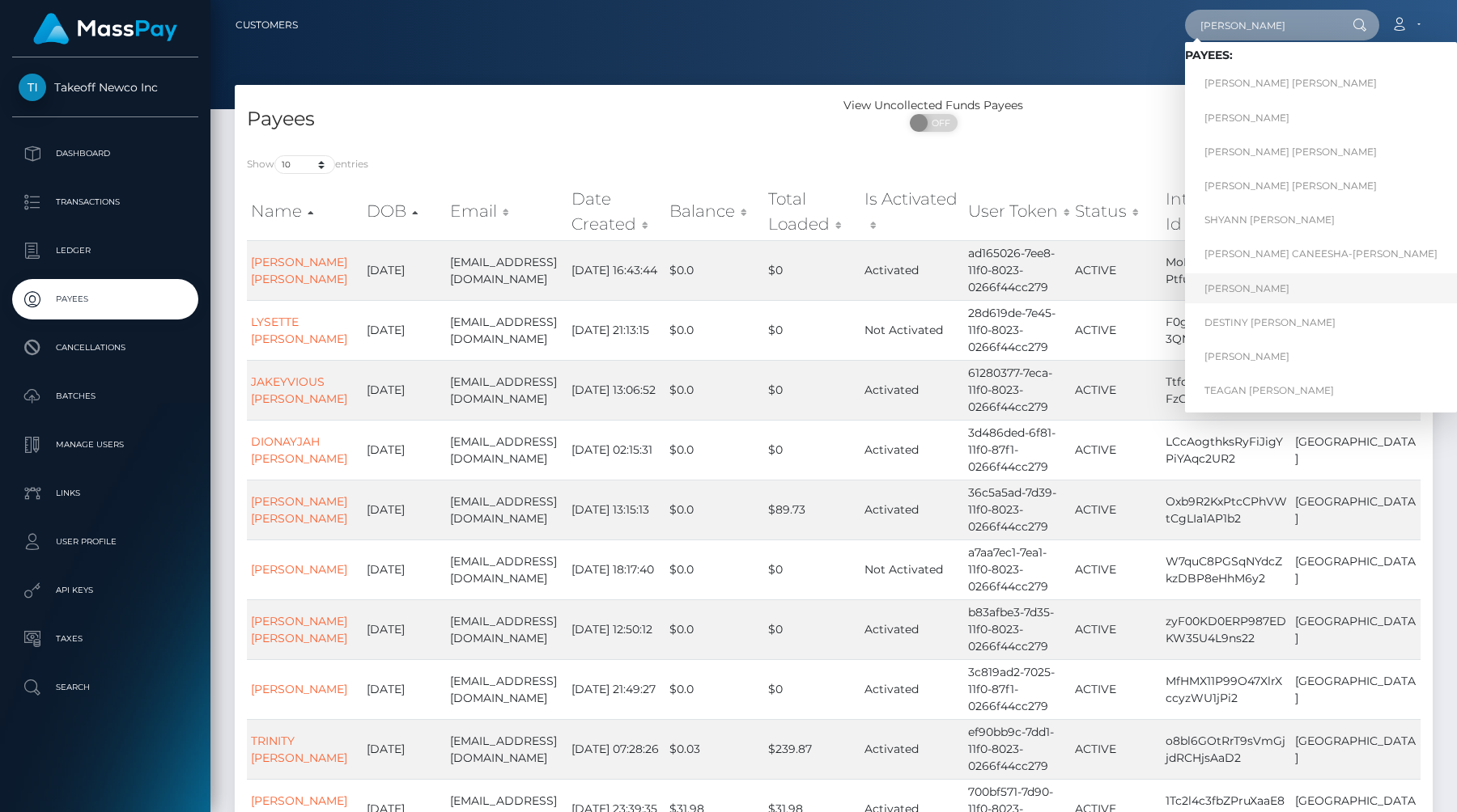
type input "[PERSON_NAME]"
click at [1250, 295] on link "JAMIE LYNNE SMITH" at bounding box center [1321, 288] width 272 height 30
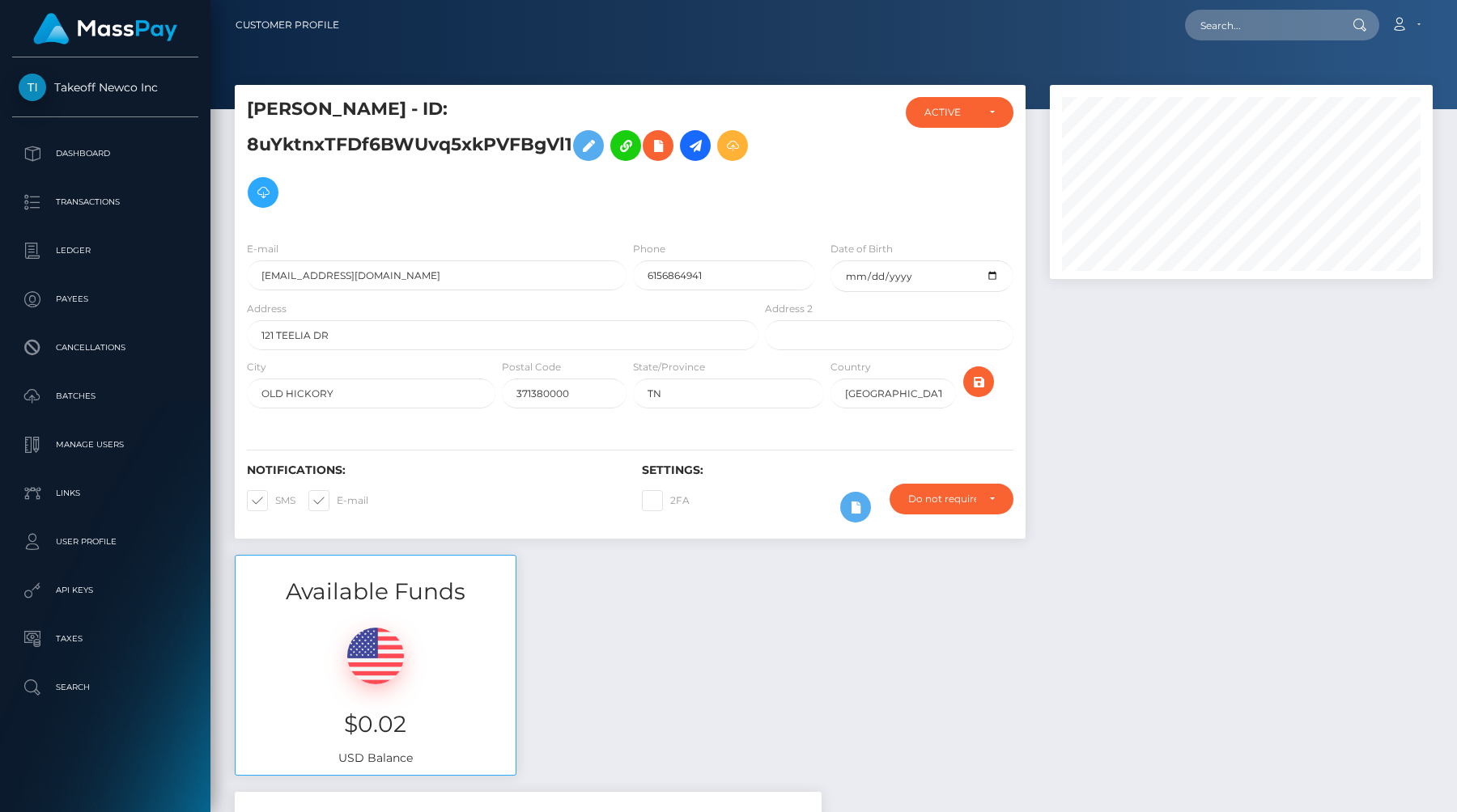
scroll to position [194, 383]
click at [1235, 28] on input "text" at bounding box center [1261, 24] width 152 height 31
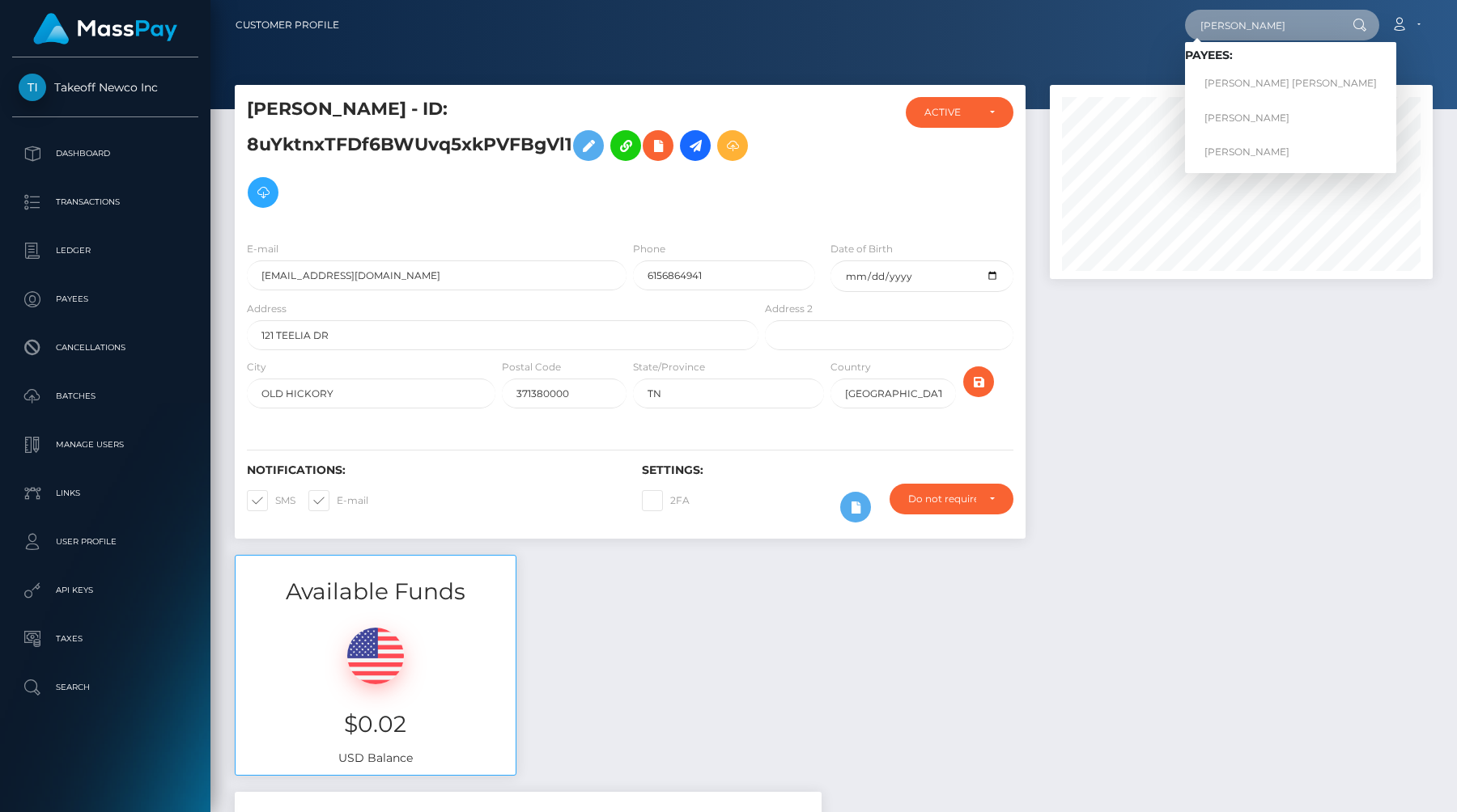
type input "[PERSON_NAME]"
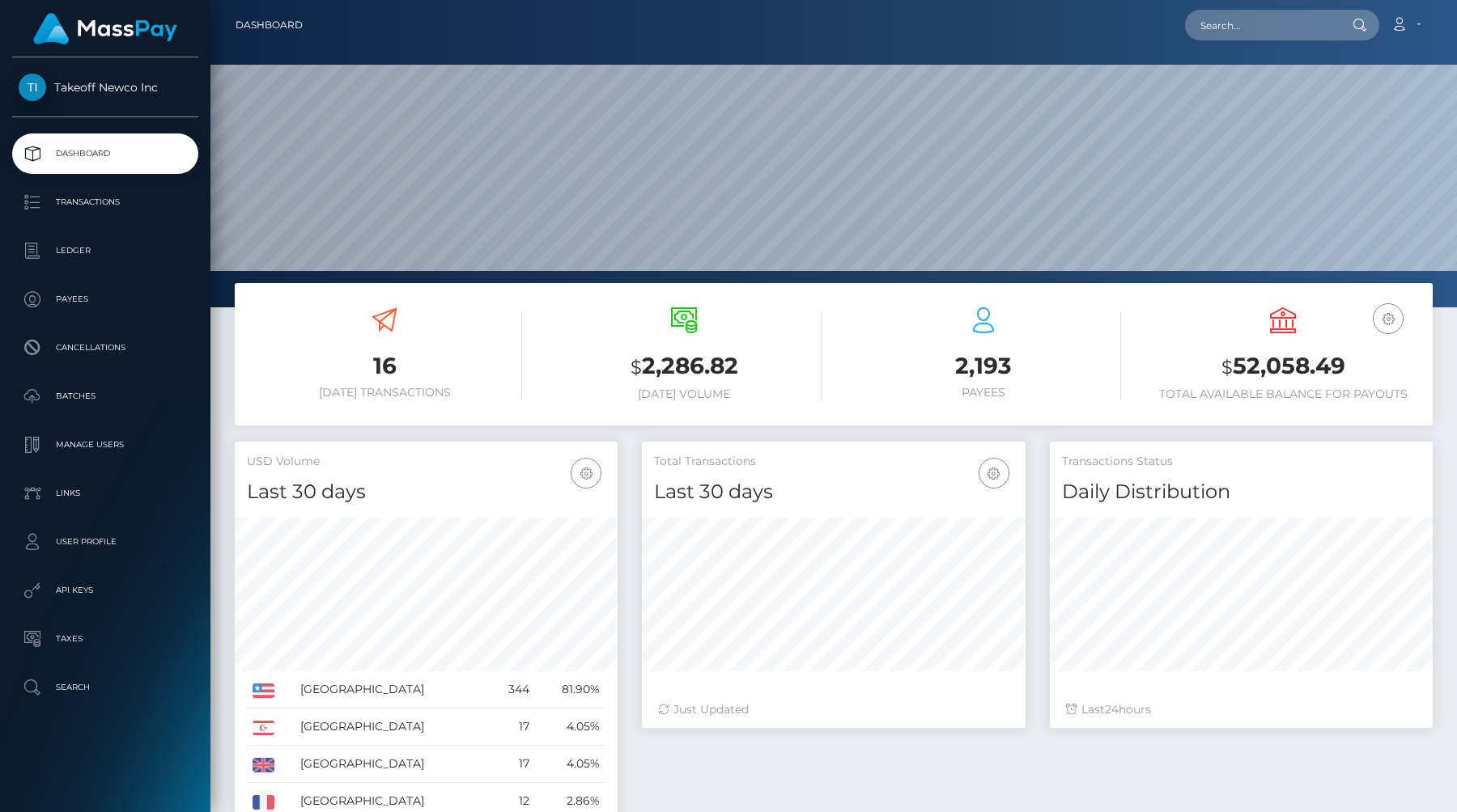
scroll to position [287, 383]
